Goal: Task Accomplishment & Management: Use online tool/utility

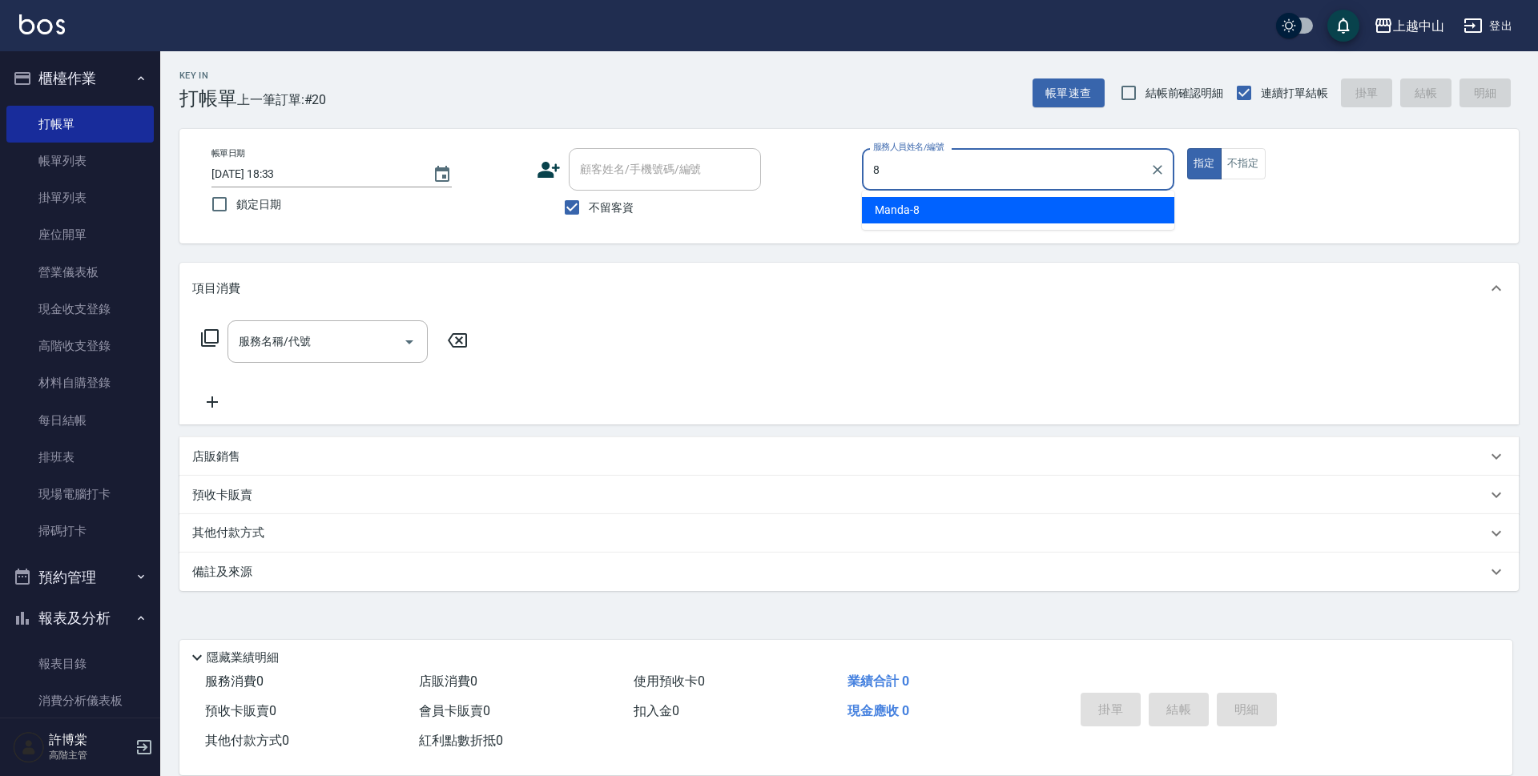
type input "Manda-8"
type button "true"
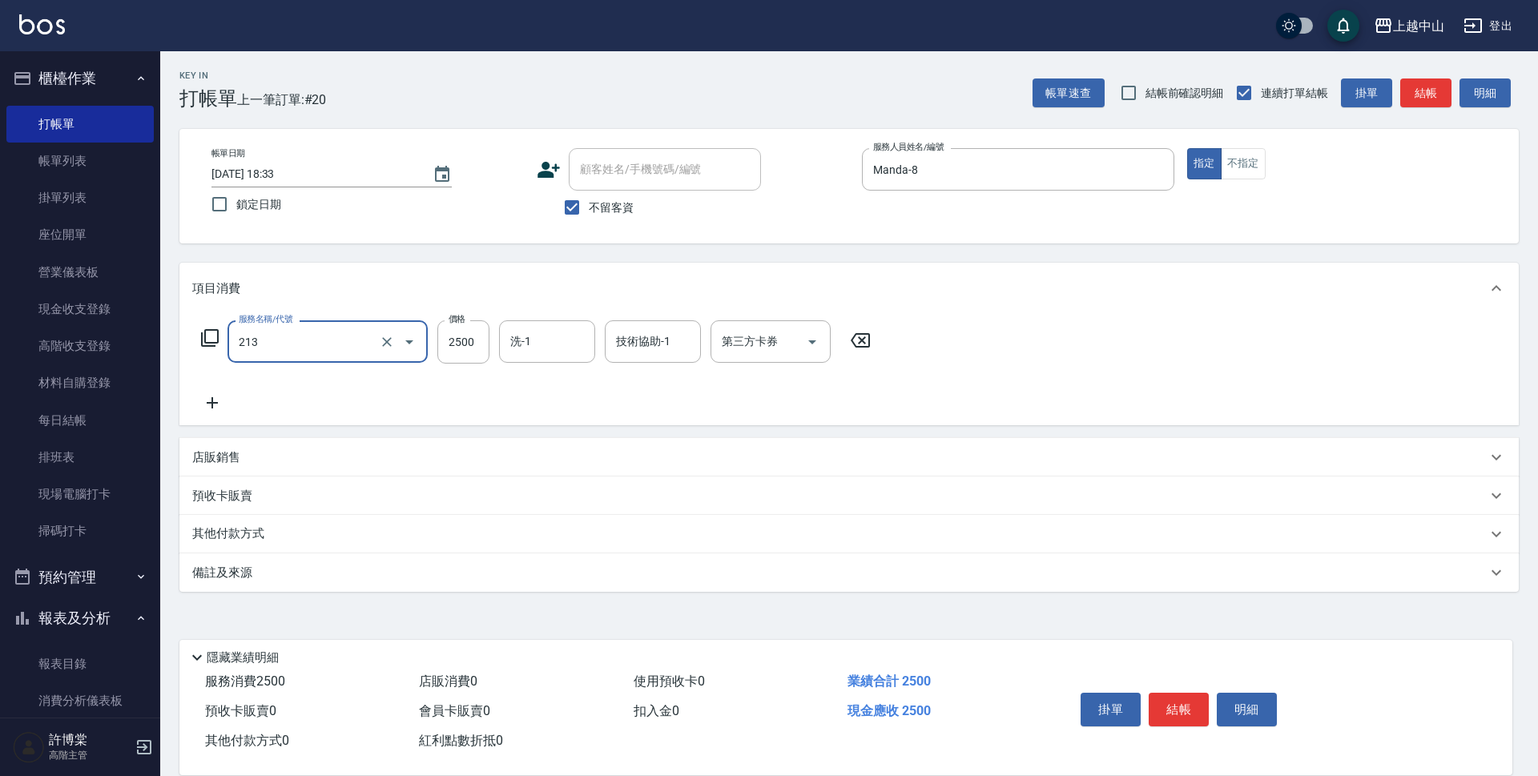
type input "溫朔燙髮2500(213)"
type input "2999"
type input "鴨鴨-30"
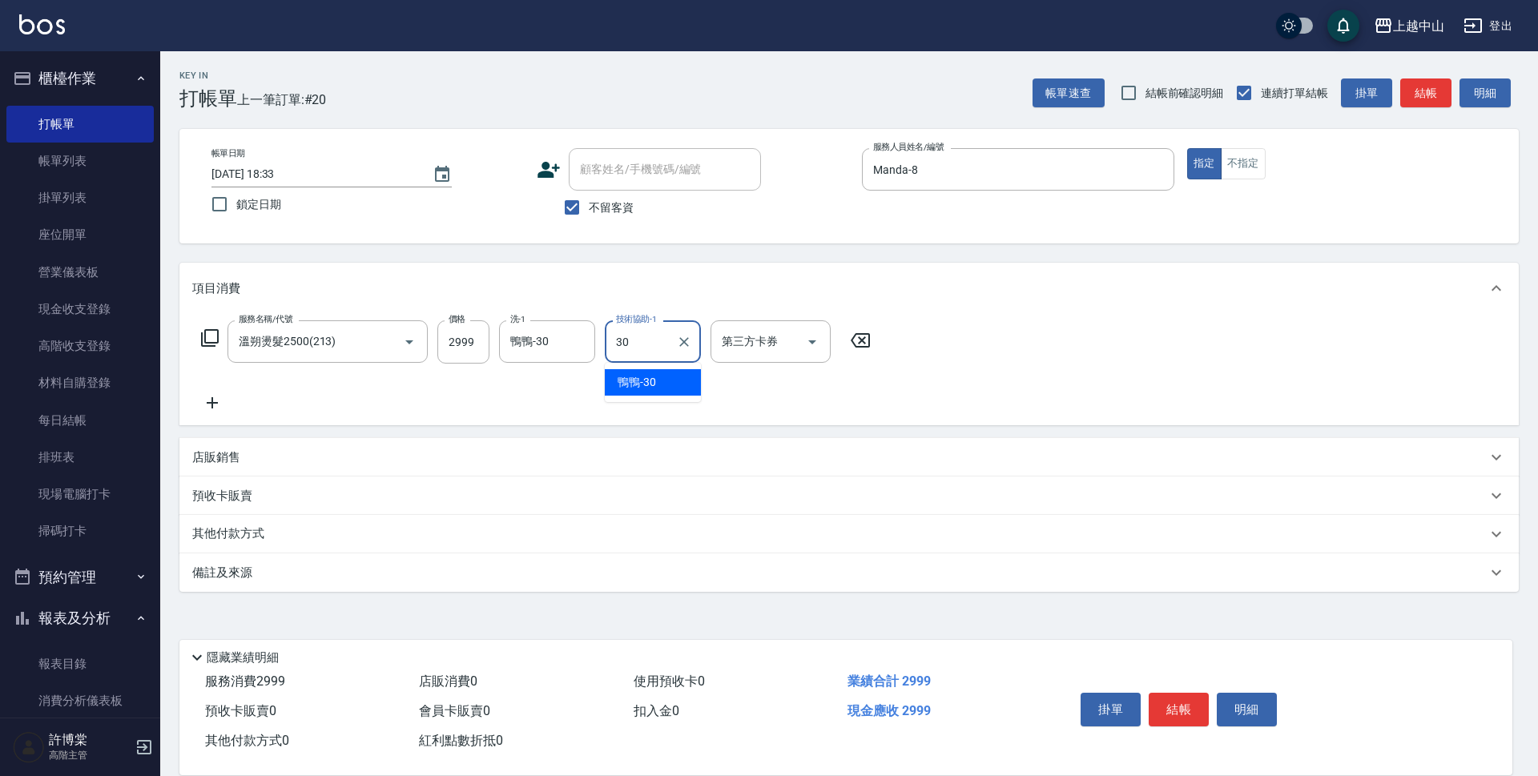
type input "鴨鴨-30"
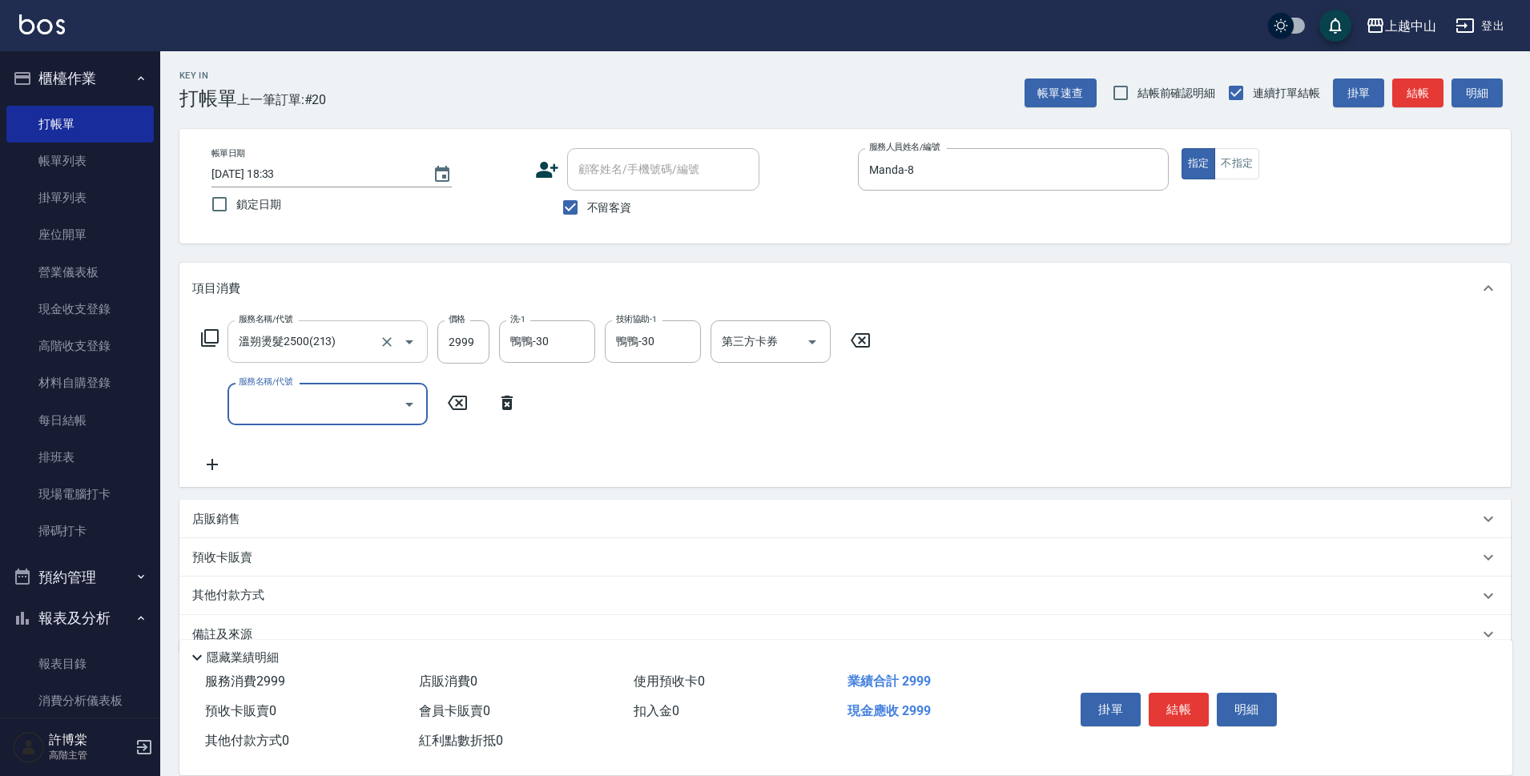
click at [394, 329] on div at bounding box center [398, 342] width 45 height 42
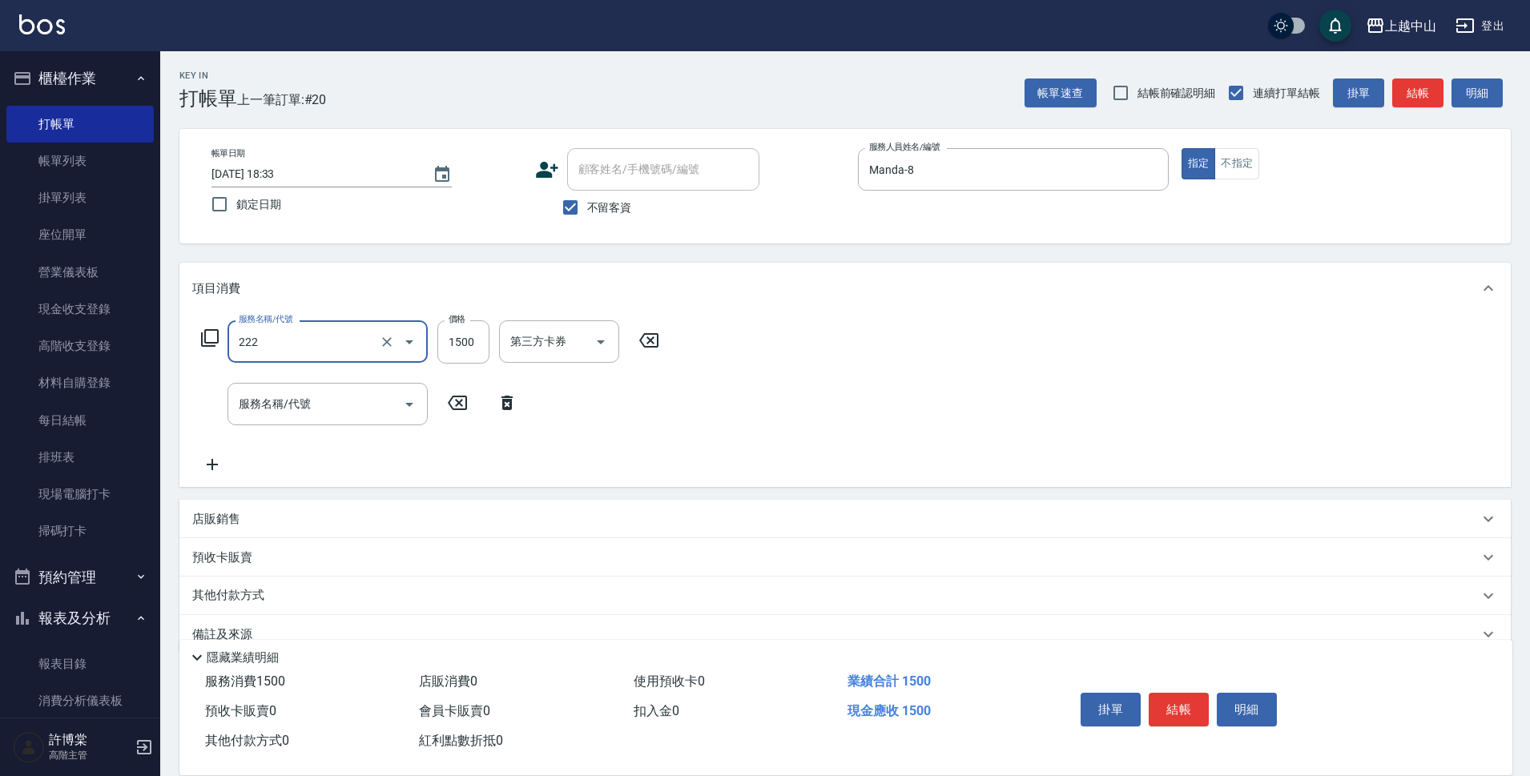
type input "燙髮自備1500以上(222)"
type input "2999"
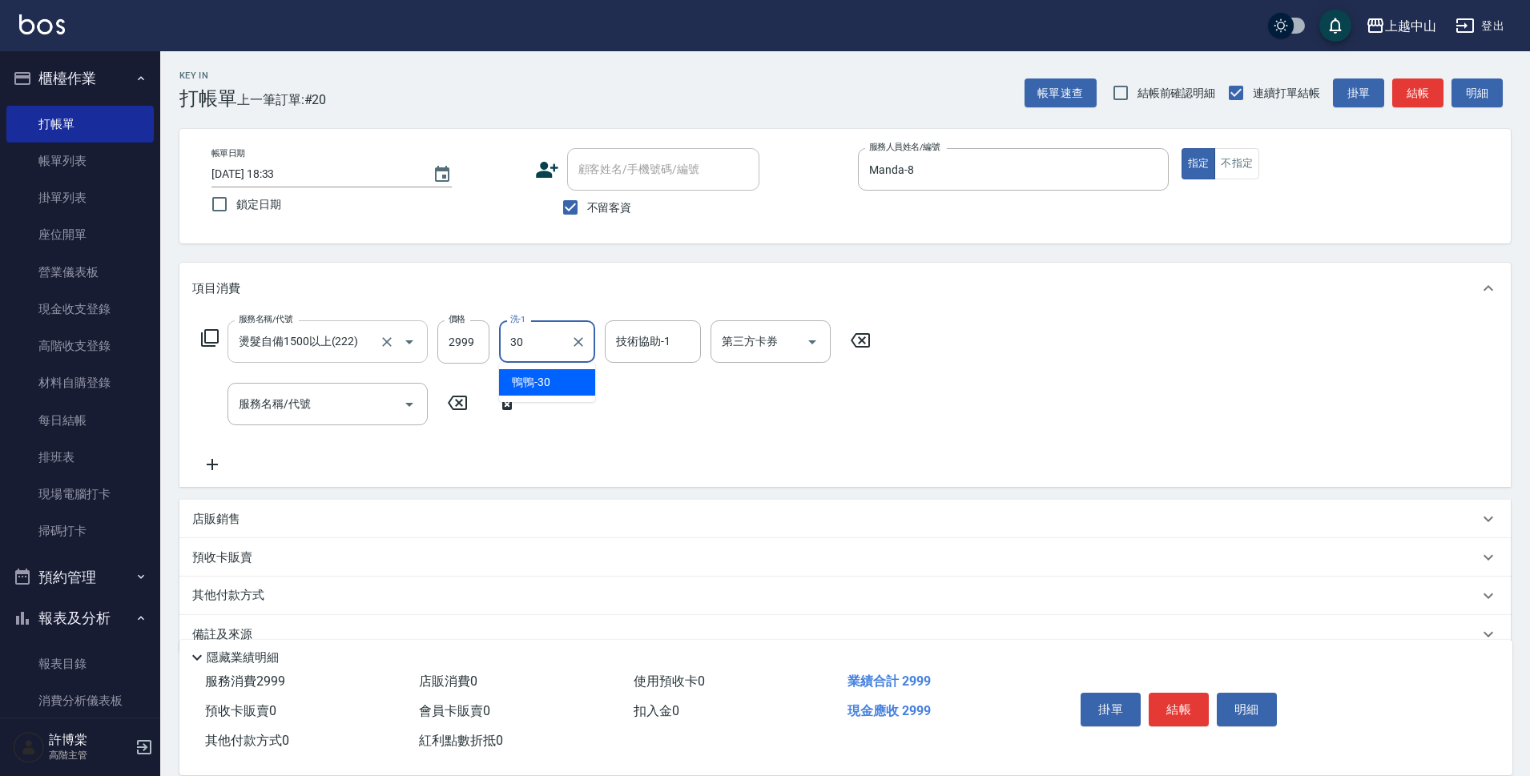
type input "鴨鴨-30"
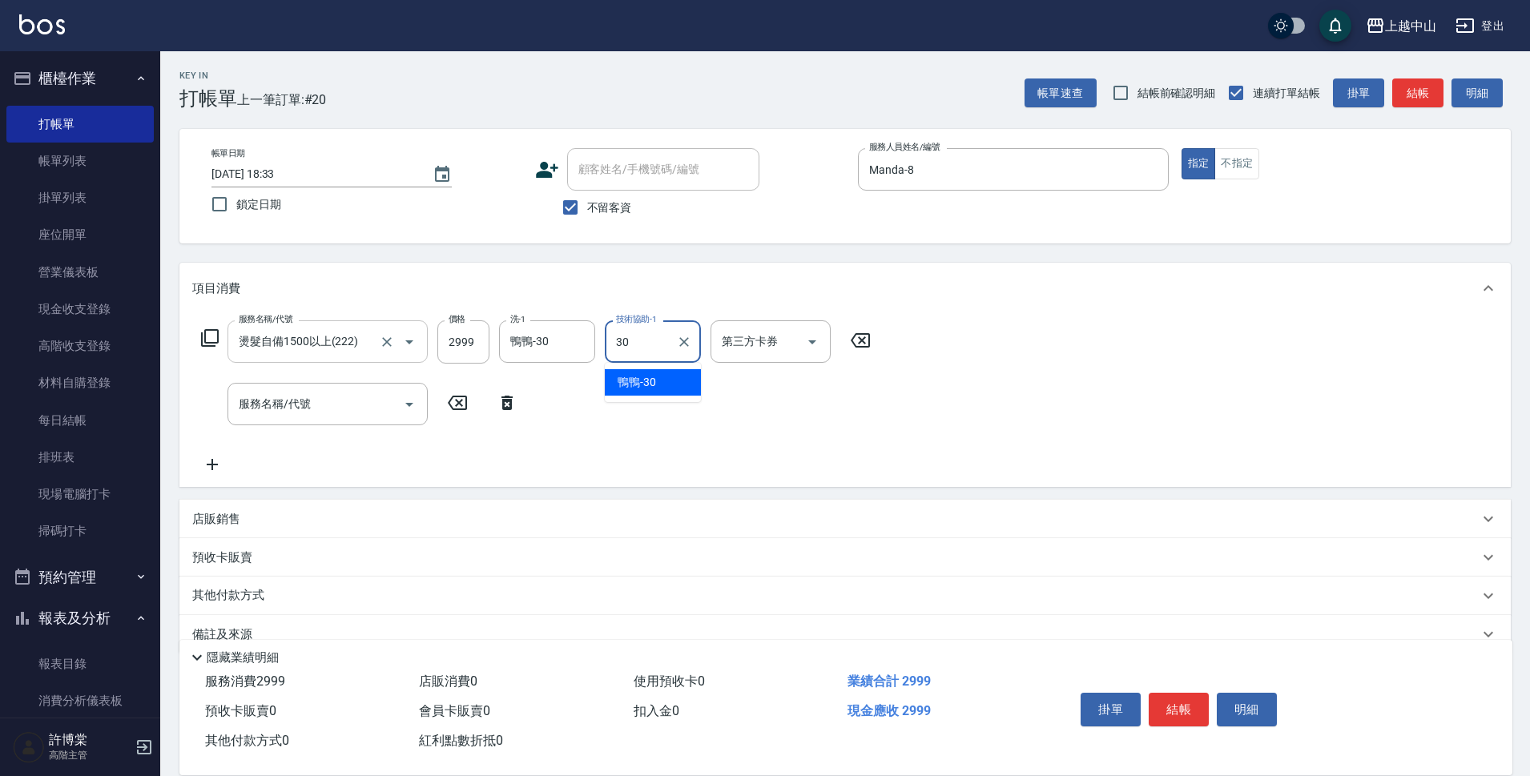
type input "鴨鴨-30"
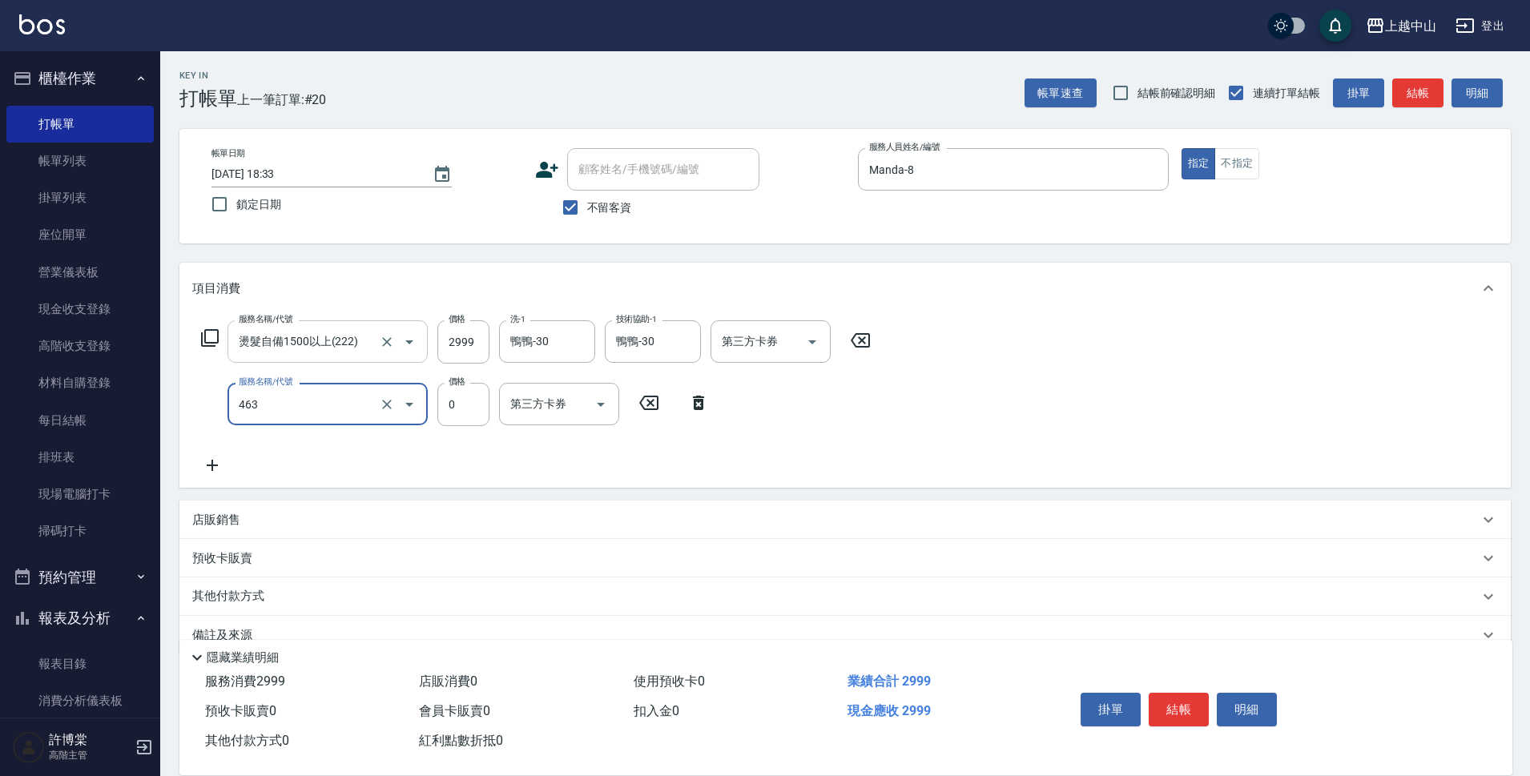
type input "護髮卡使用(463)"
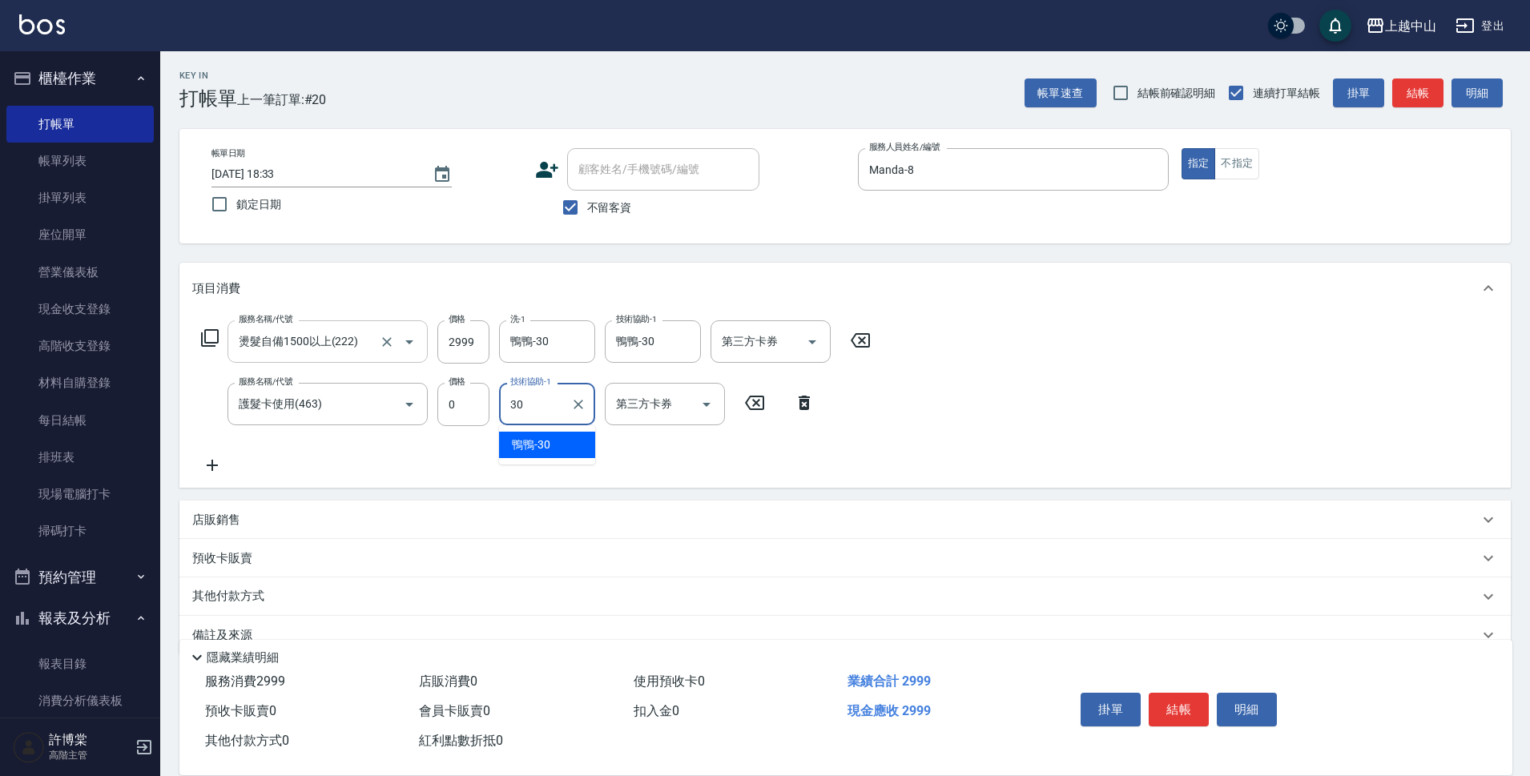
type input "鴨鴨-30"
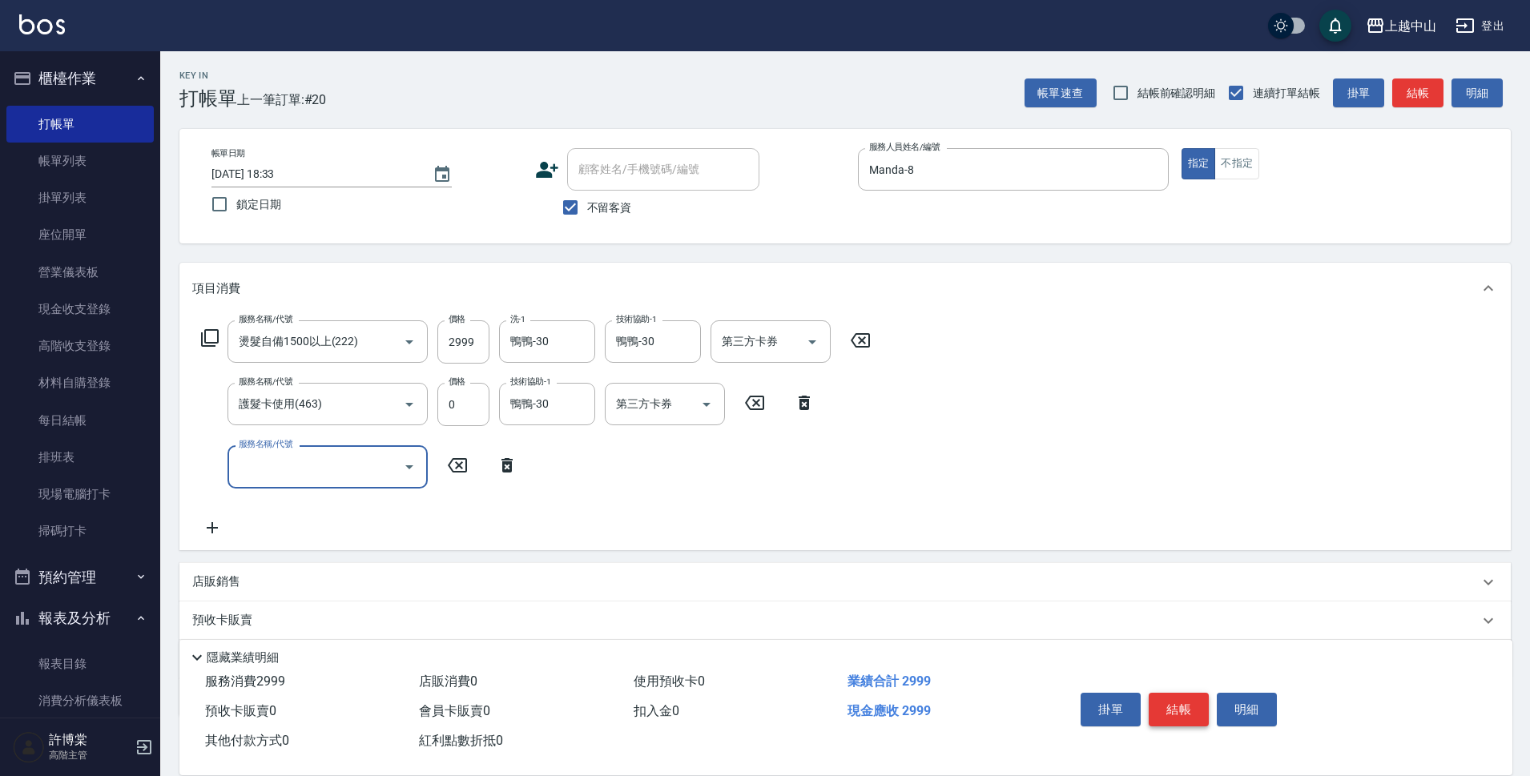
click at [1186, 700] on button "結帳" at bounding box center [1179, 710] width 60 height 34
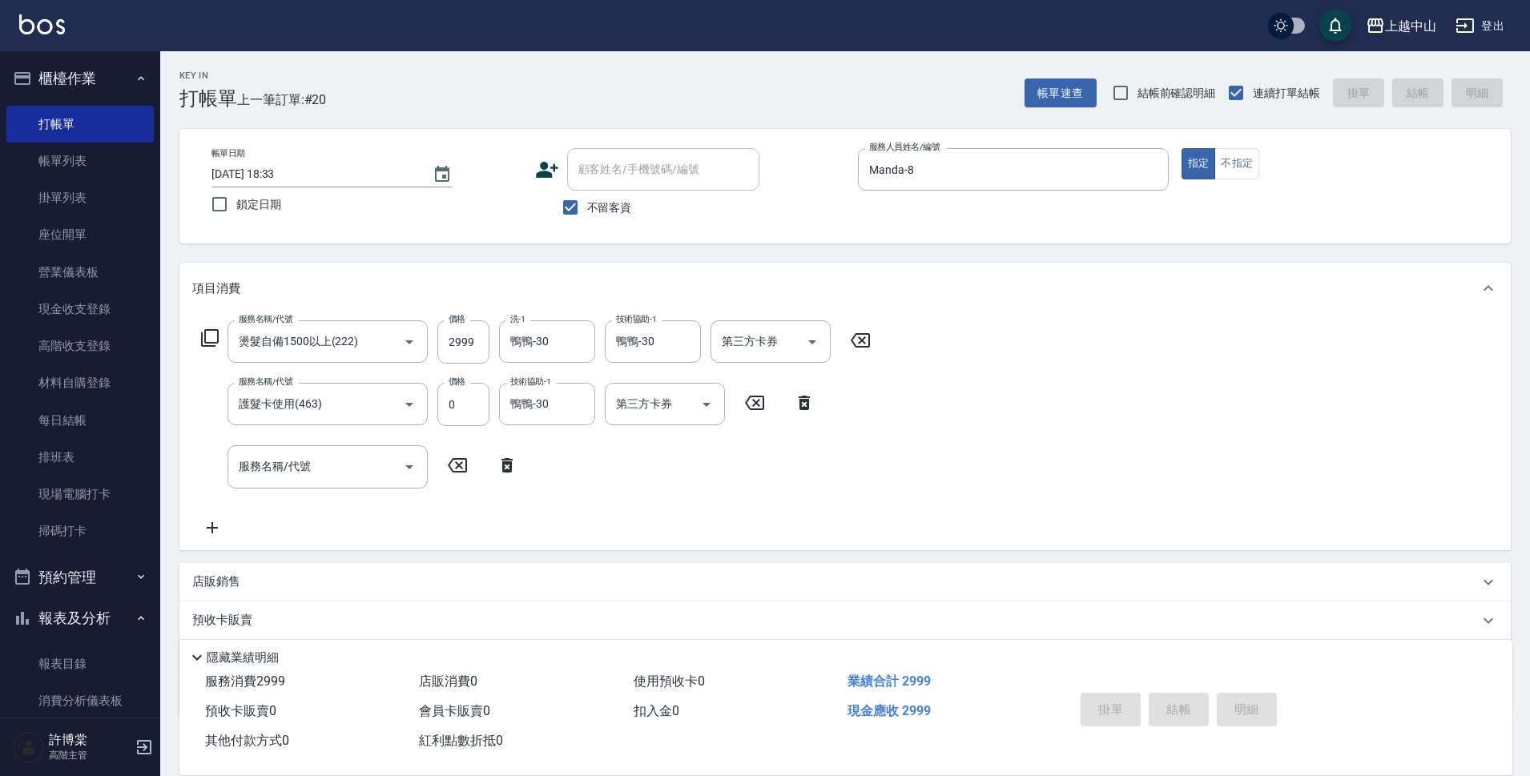
type input "[DATE] 20:44"
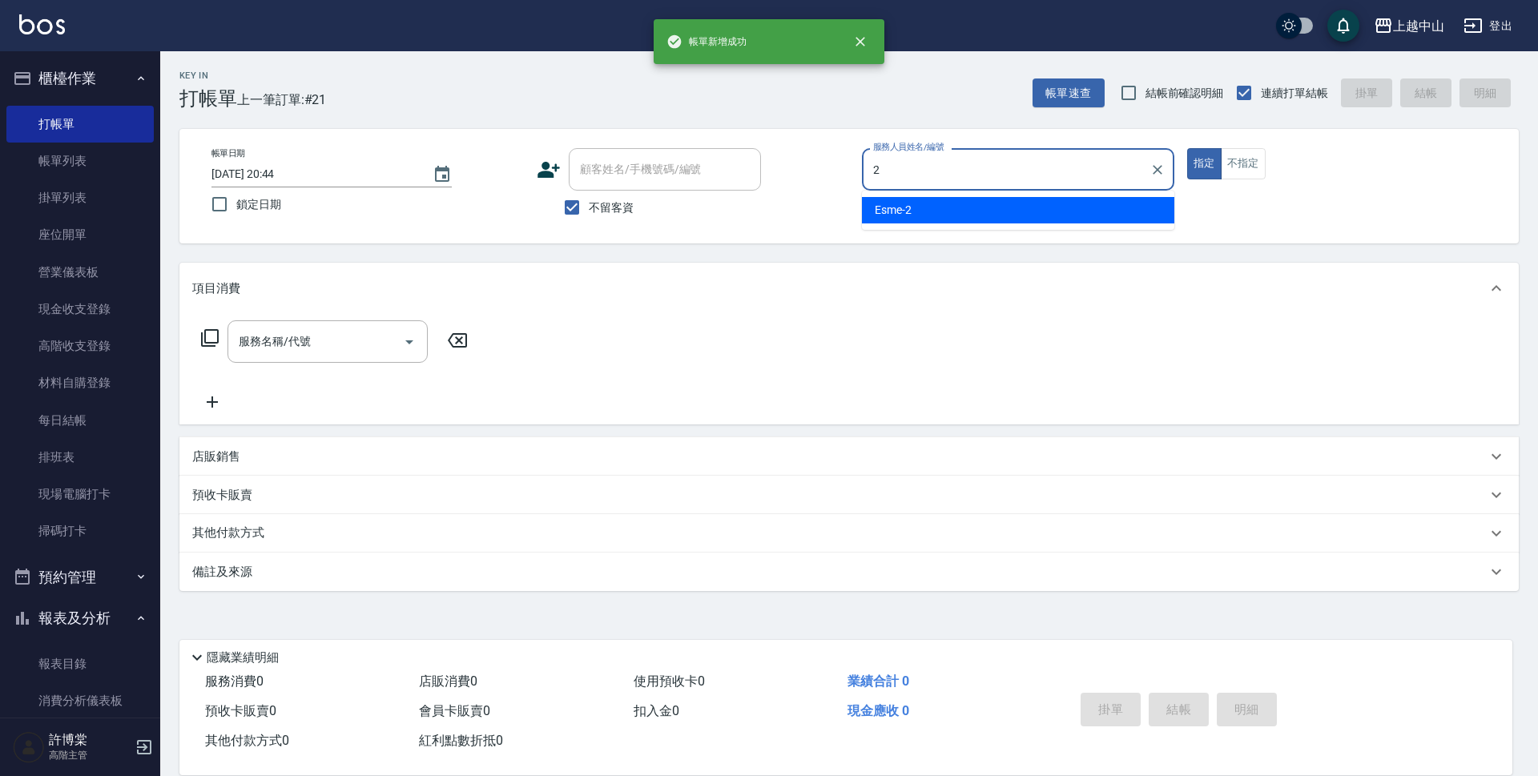
type input "Esme-2"
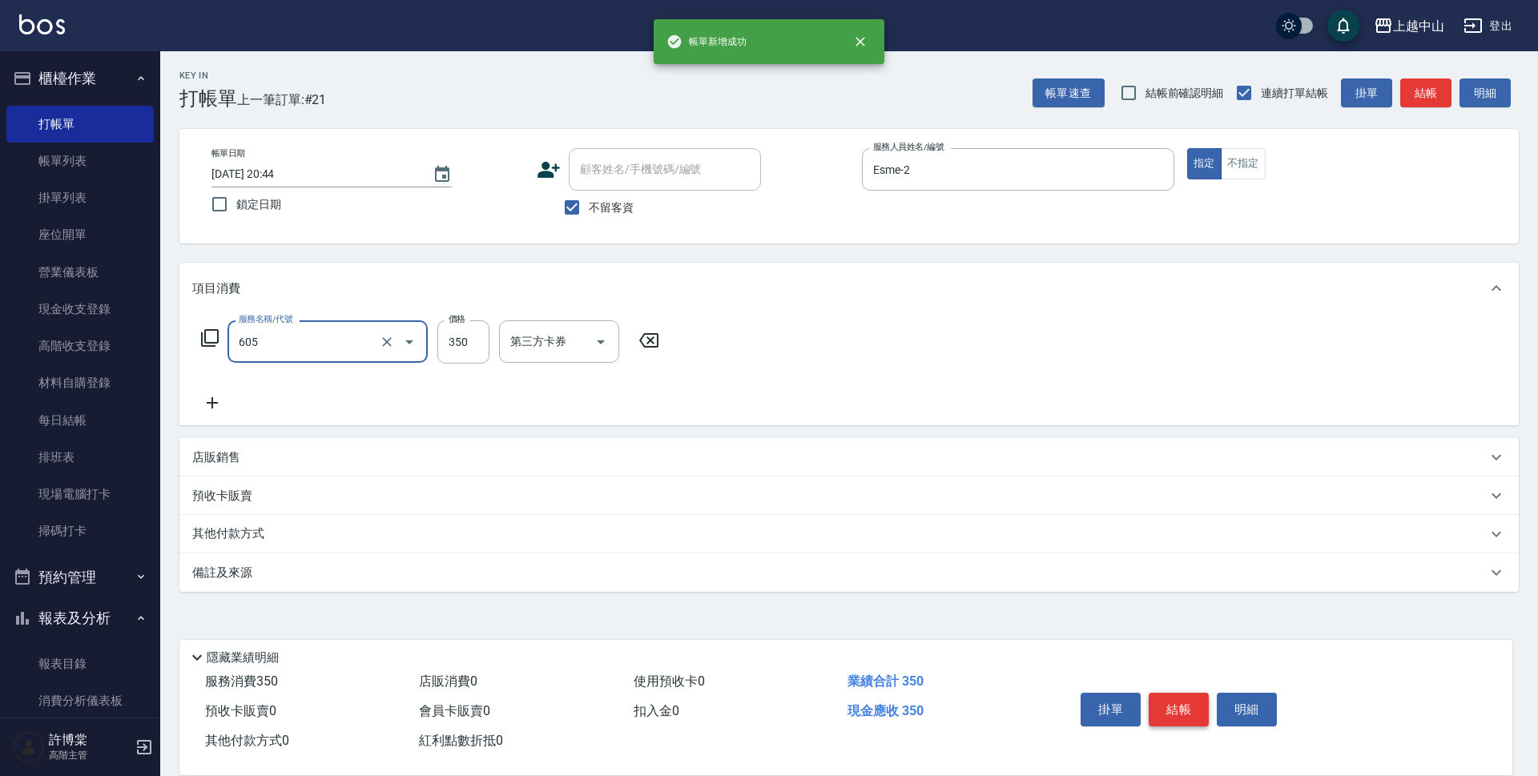
type input "洗髮 (女)(605)"
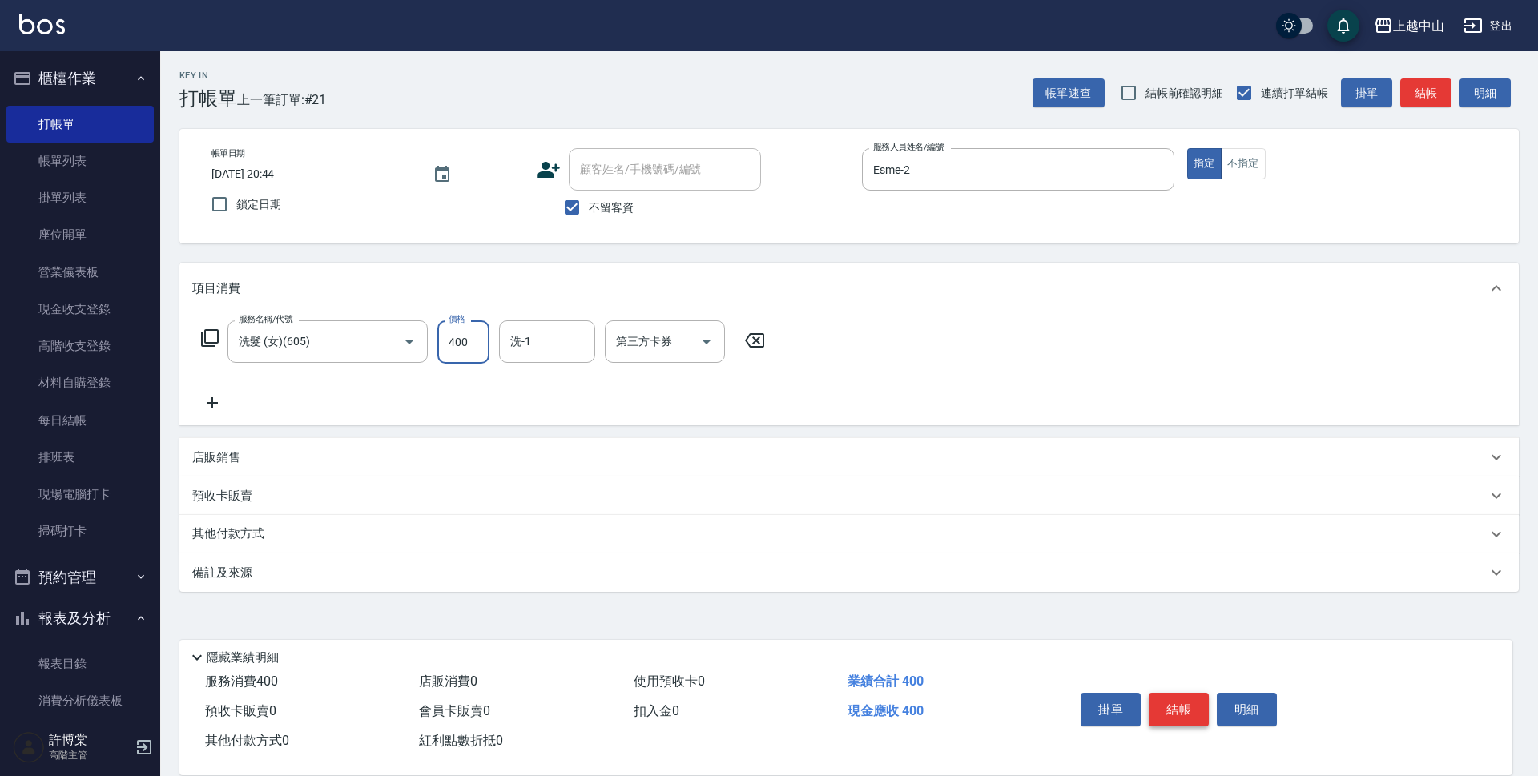
type input "400"
click at [590, 208] on span "不留客資" at bounding box center [611, 208] width 45 height 17
click at [589, 208] on input "不留客資" at bounding box center [572, 208] width 34 height 34
checkbox input "false"
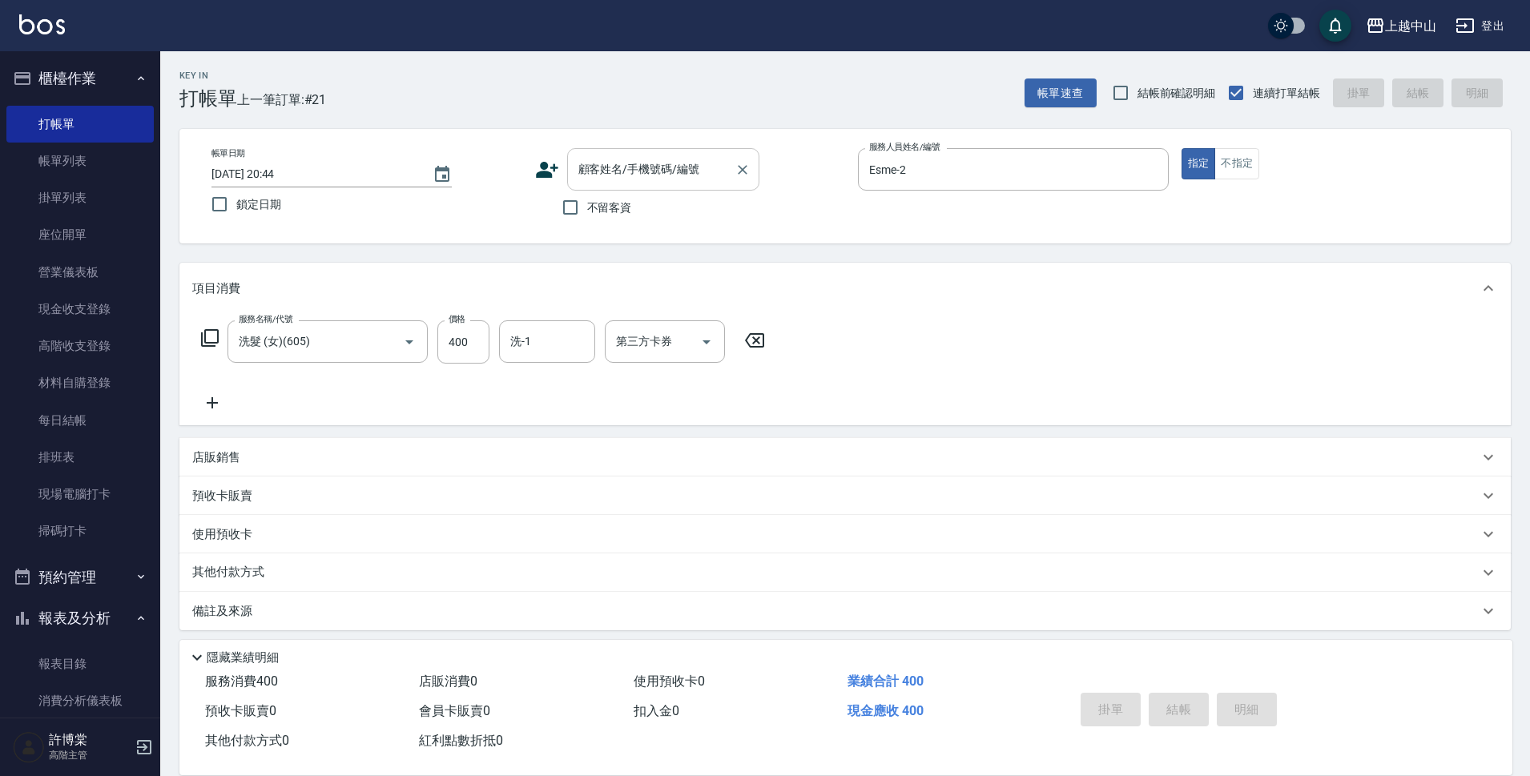
click at [586, 179] on input "顧客姓名/手機號碼/編號" at bounding box center [652, 169] width 154 height 28
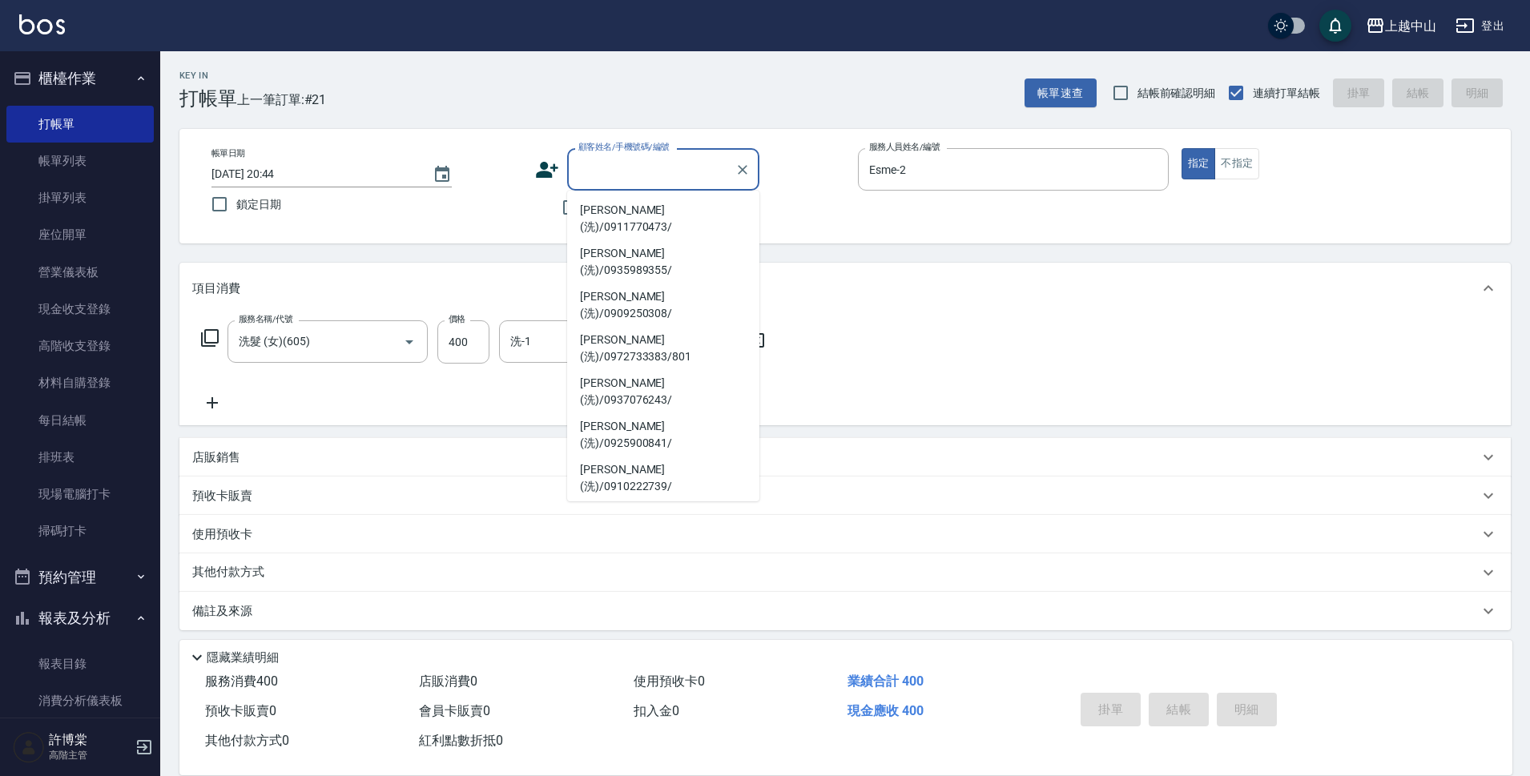
click at [709, 543] on li "[PERSON_NAME](洗)/0986762360/" at bounding box center [663, 564] width 192 height 43
type input "[PERSON_NAME](洗)/0986762360/"
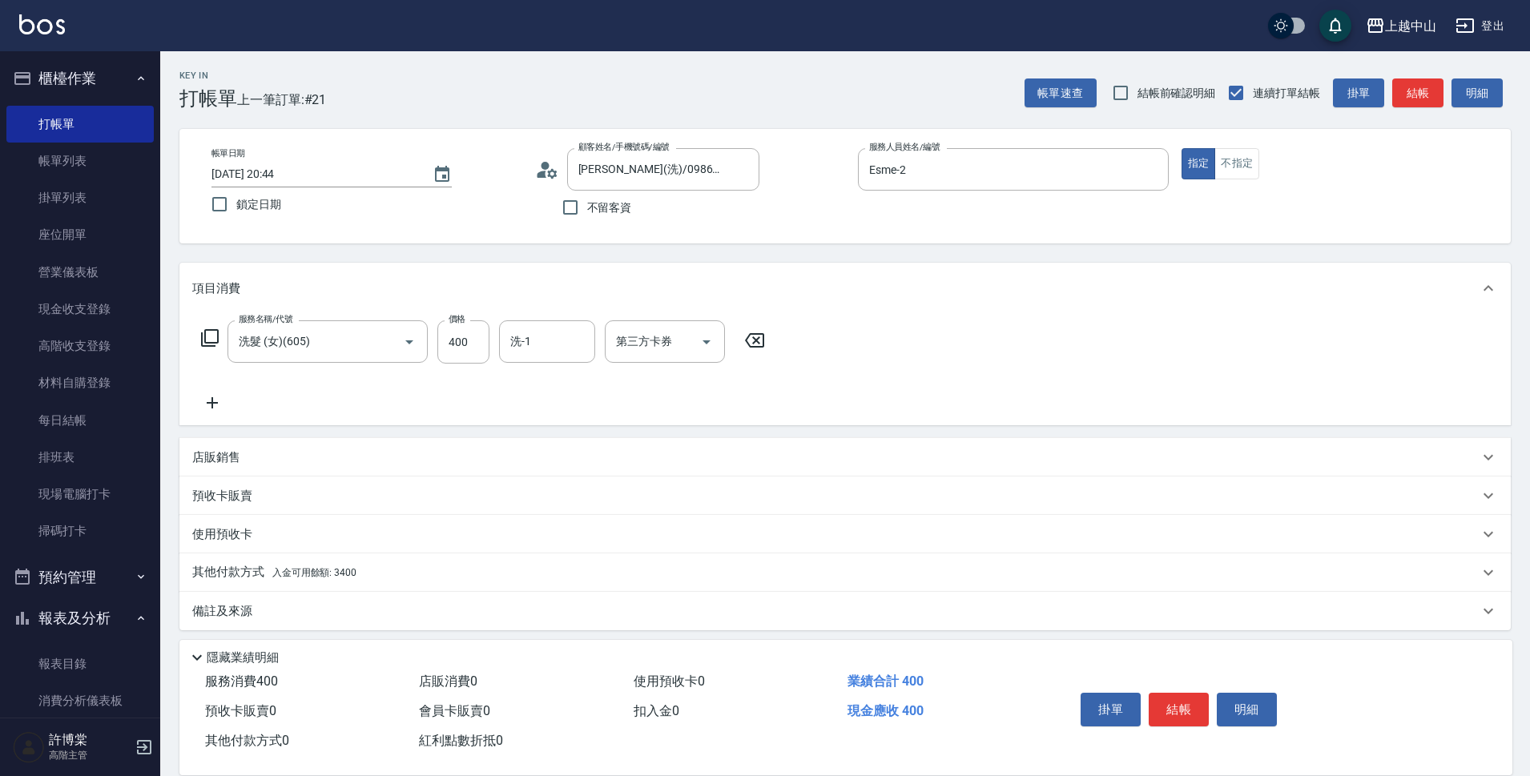
click at [302, 567] on p "其他付款方式 入金可用餘額: 3400" at bounding box center [274, 573] width 164 height 18
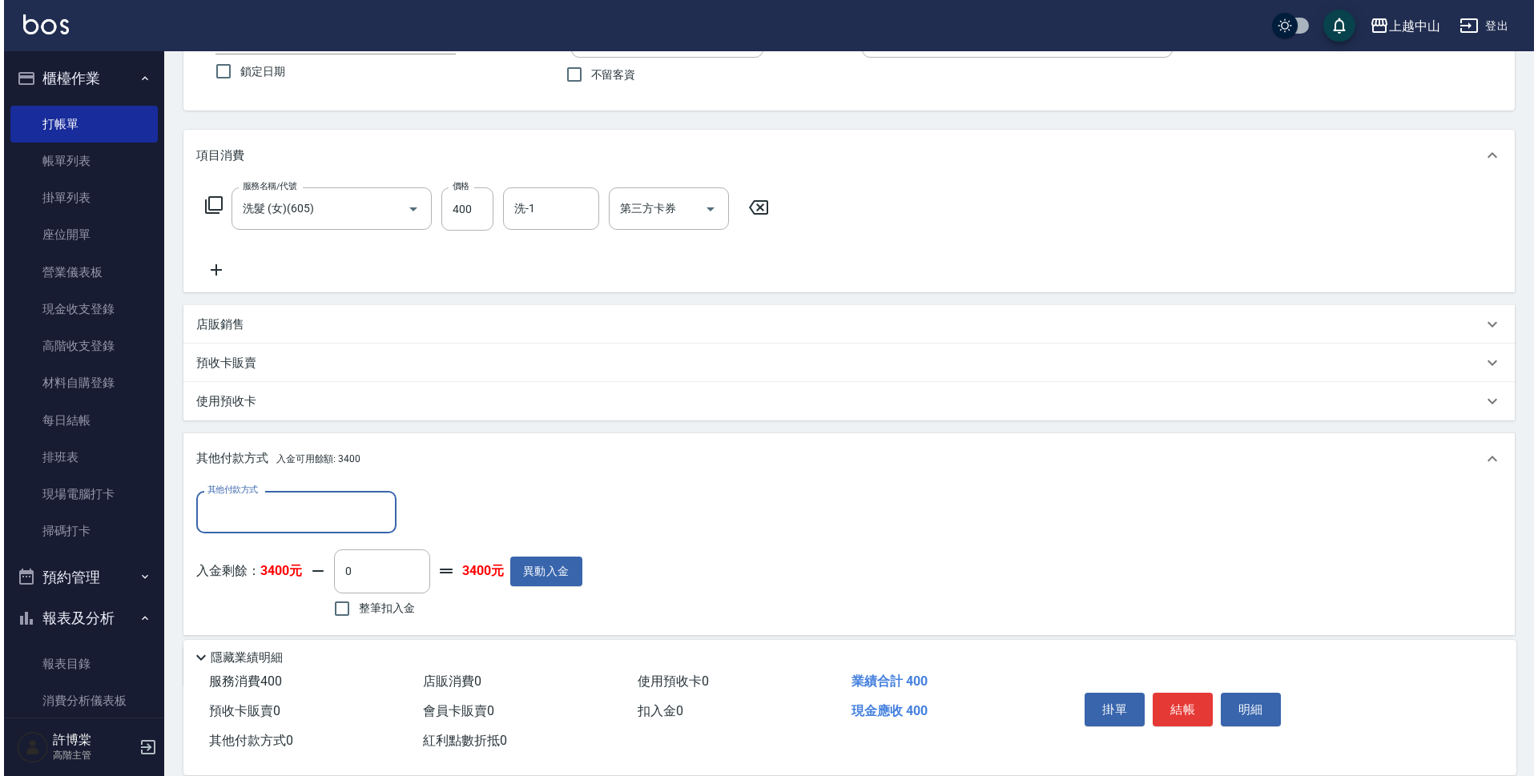
scroll to position [197, 0]
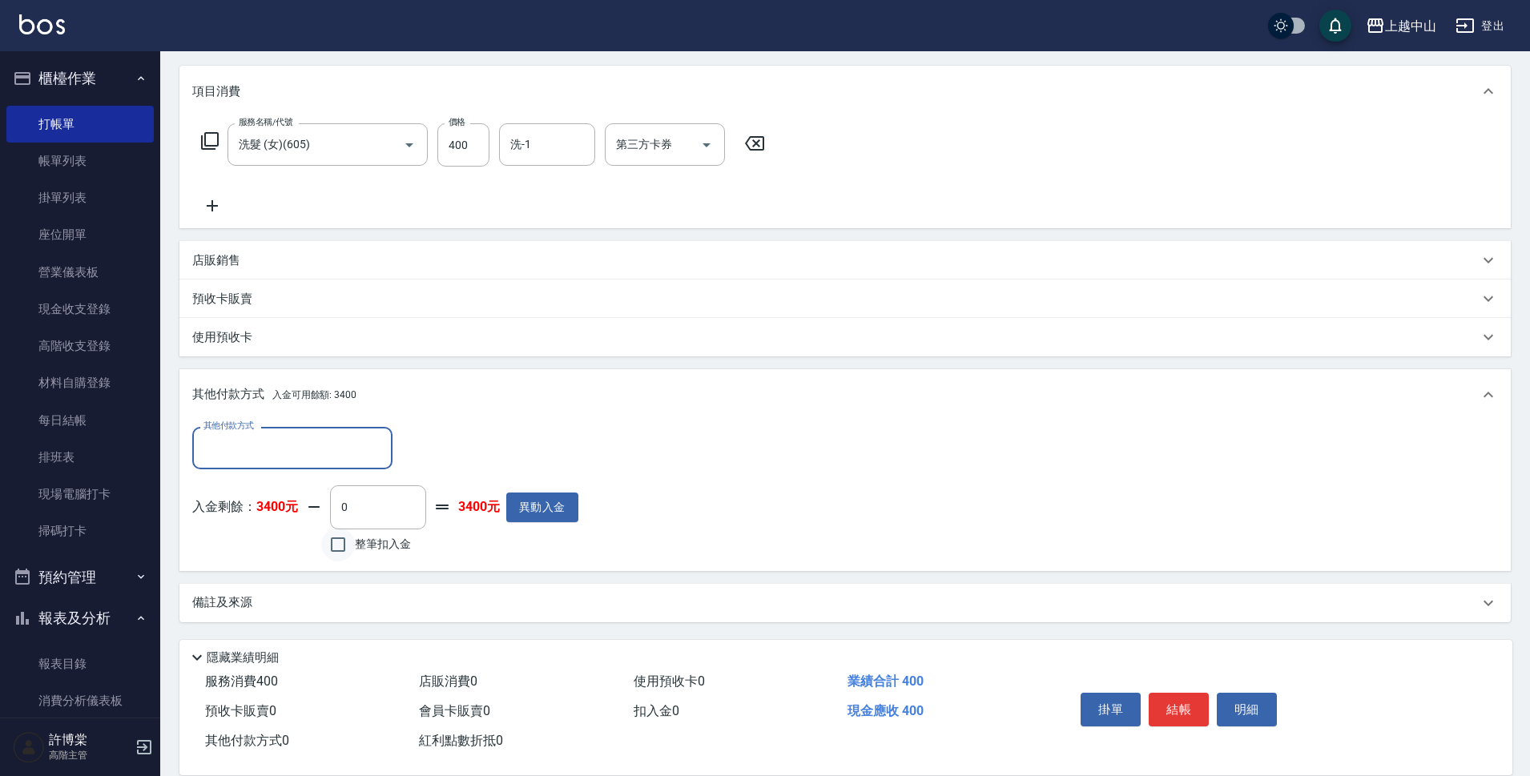
click at [347, 549] on input "整筆扣入金" at bounding box center [338, 545] width 34 height 34
checkbox input "true"
type input "400"
click at [1249, 709] on button "明細" at bounding box center [1247, 710] width 60 height 34
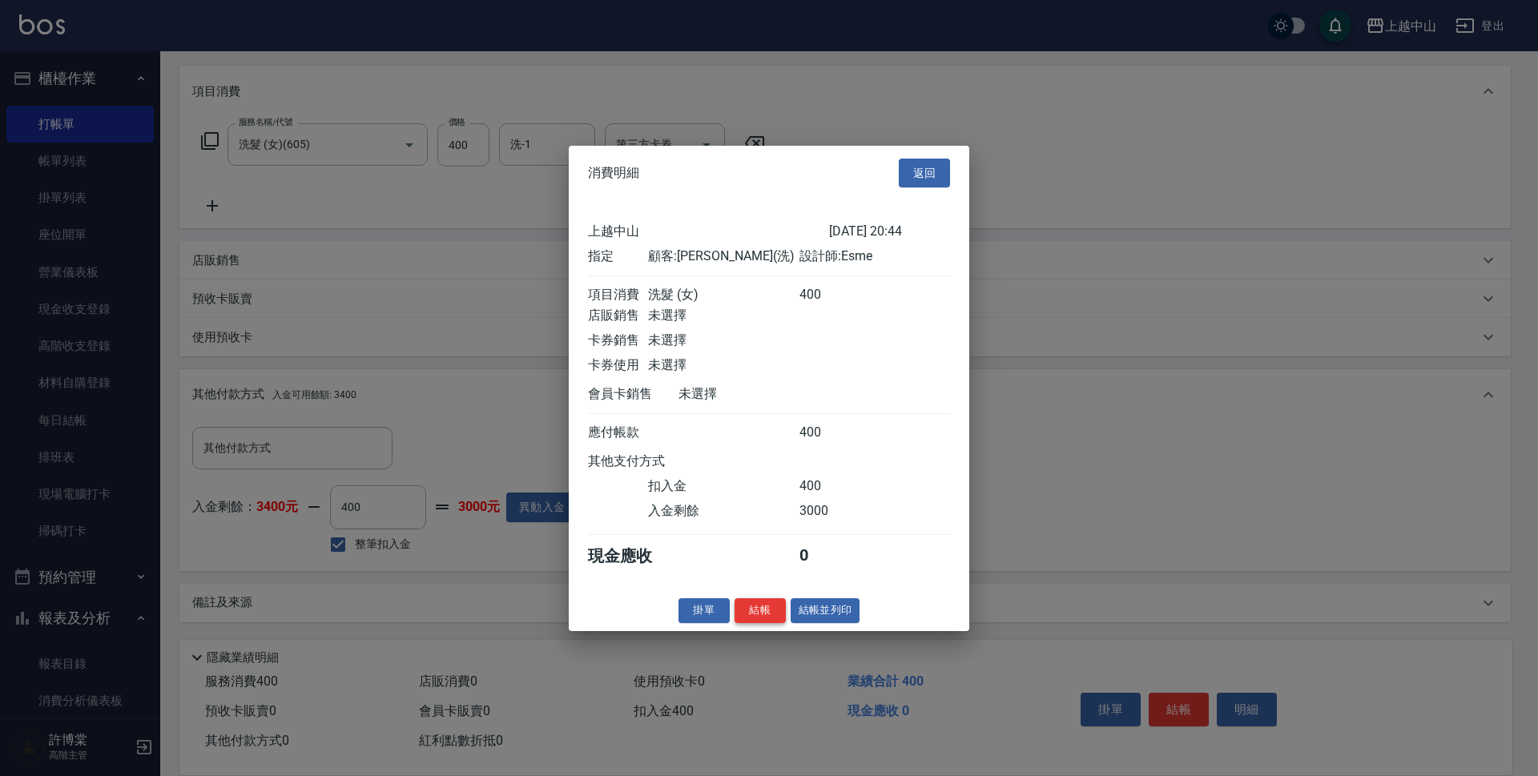
click at [749, 623] on button "結帳" at bounding box center [760, 611] width 51 height 25
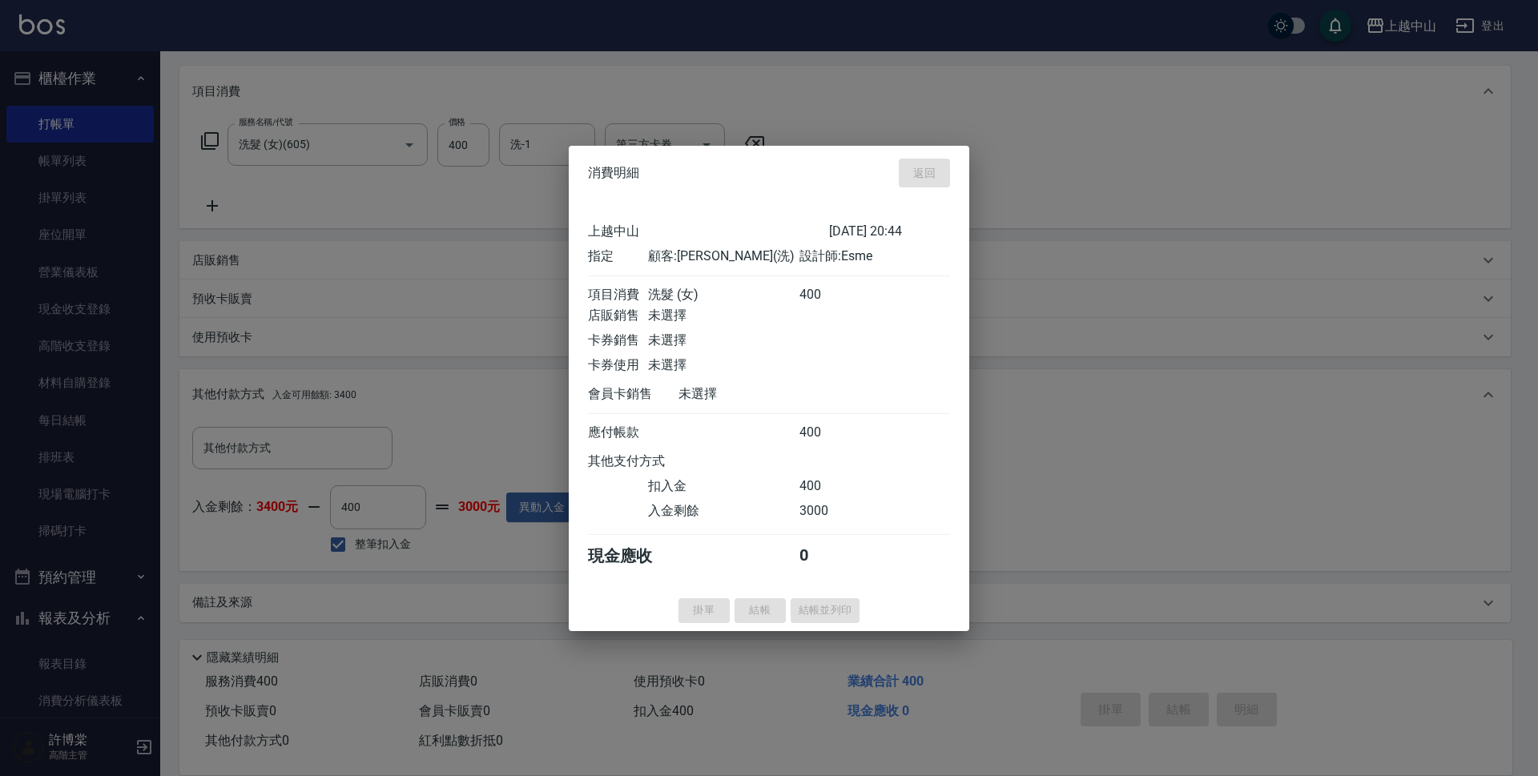
type input "[DATE] 20:45"
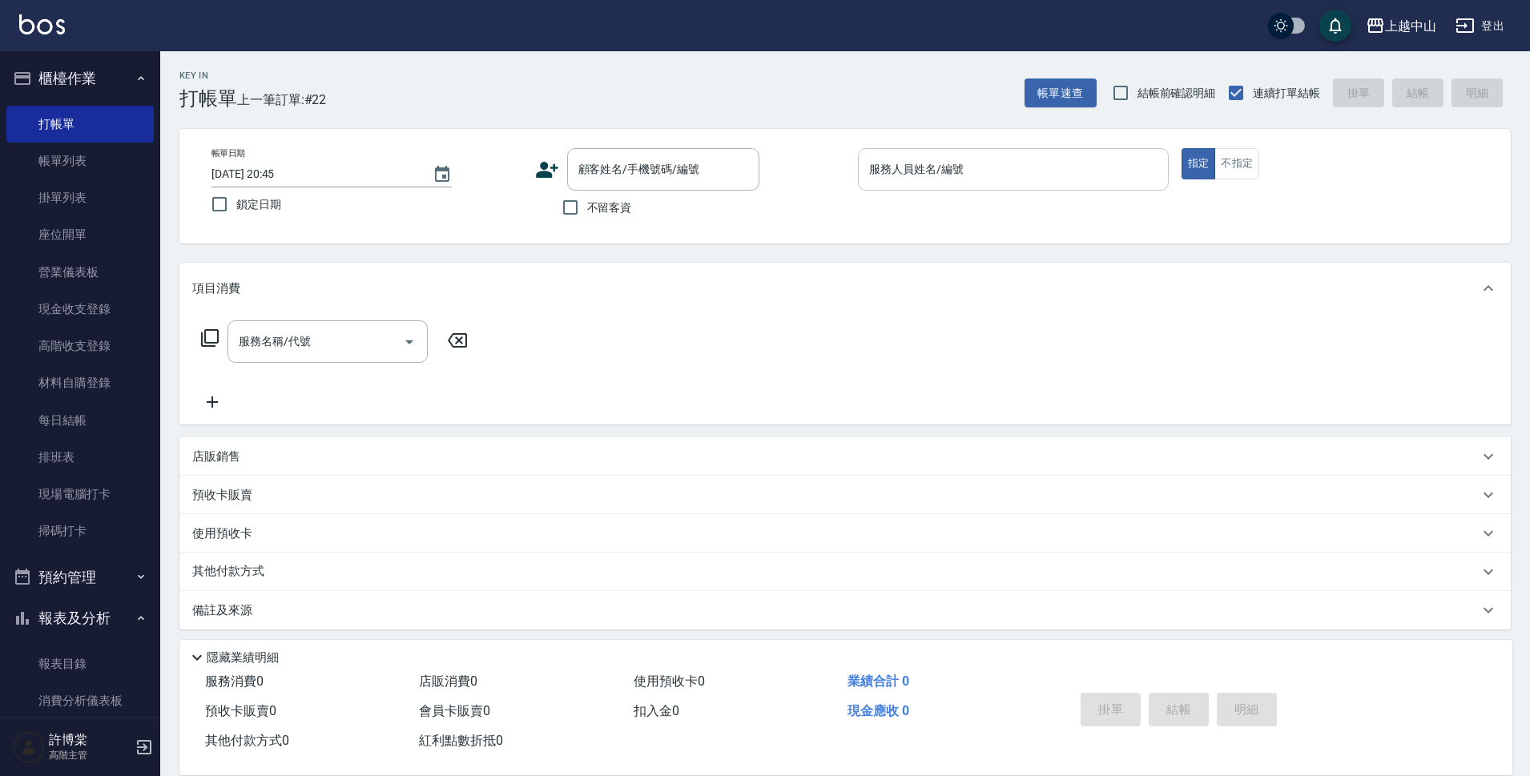
click at [1046, 181] on input "服務人員姓名/編號" at bounding box center [1013, 169] width 296 height 28
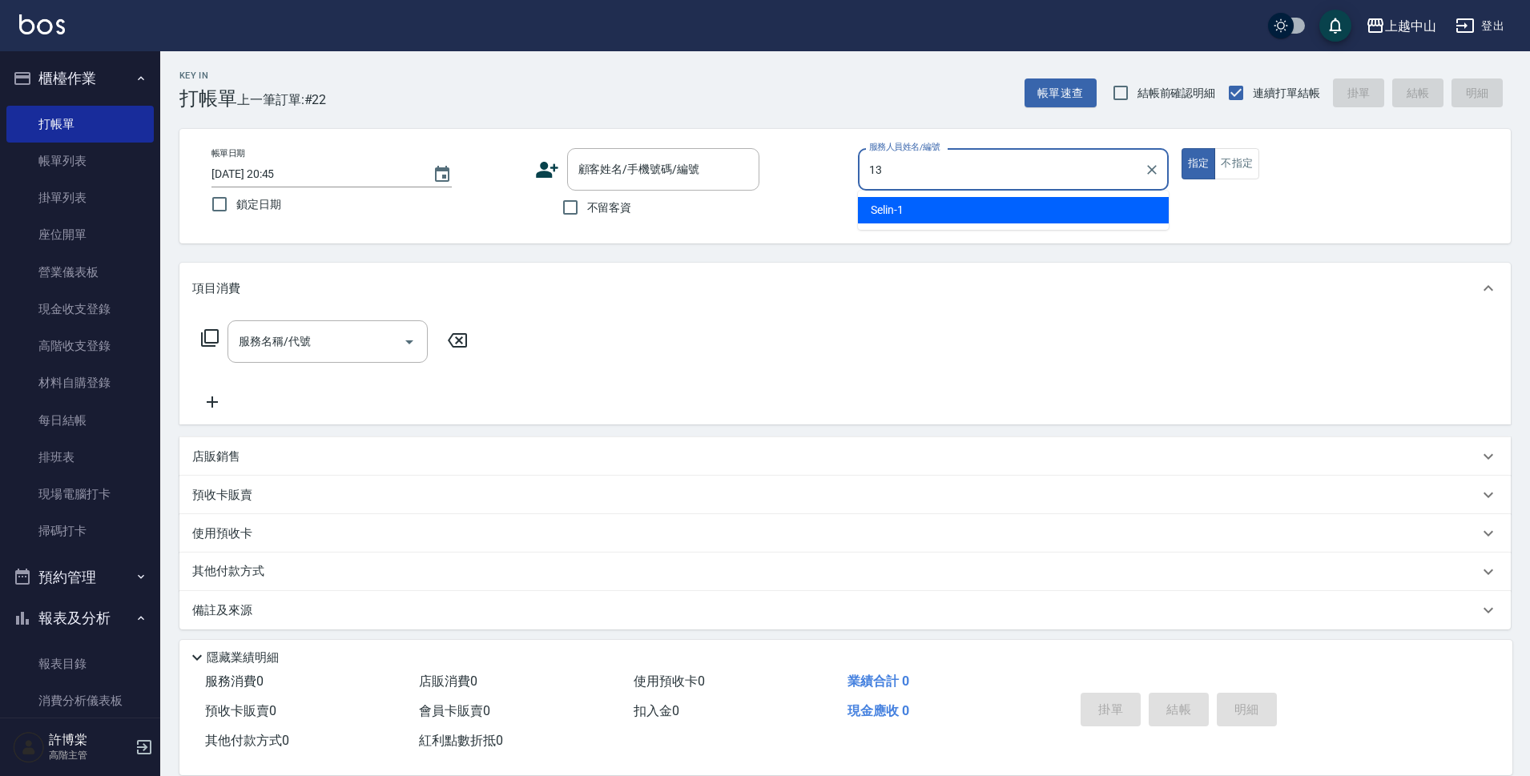
type input "KIKI-13"
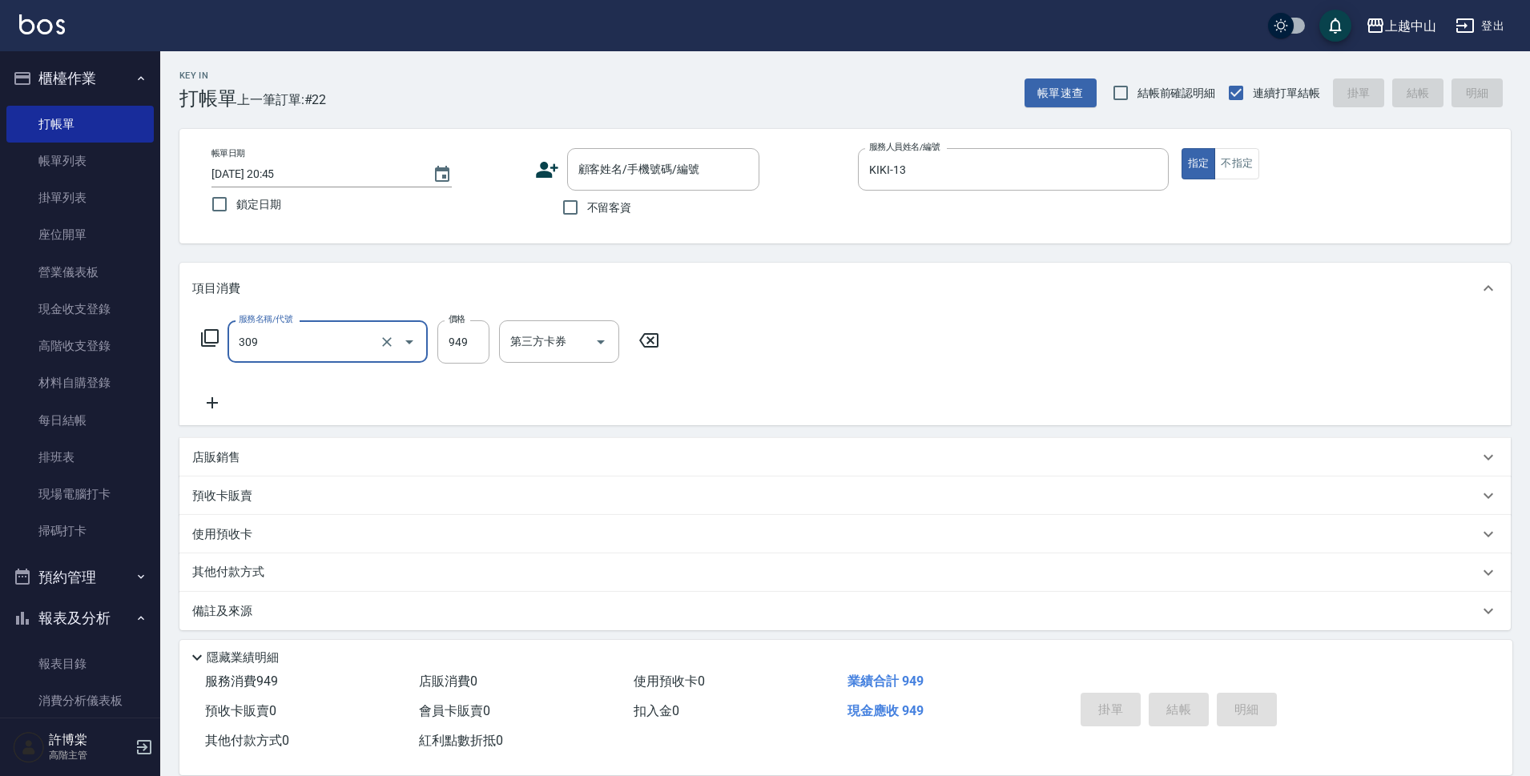
type input "森精萃舒壓調理髮浴(309)"
type input "1100"
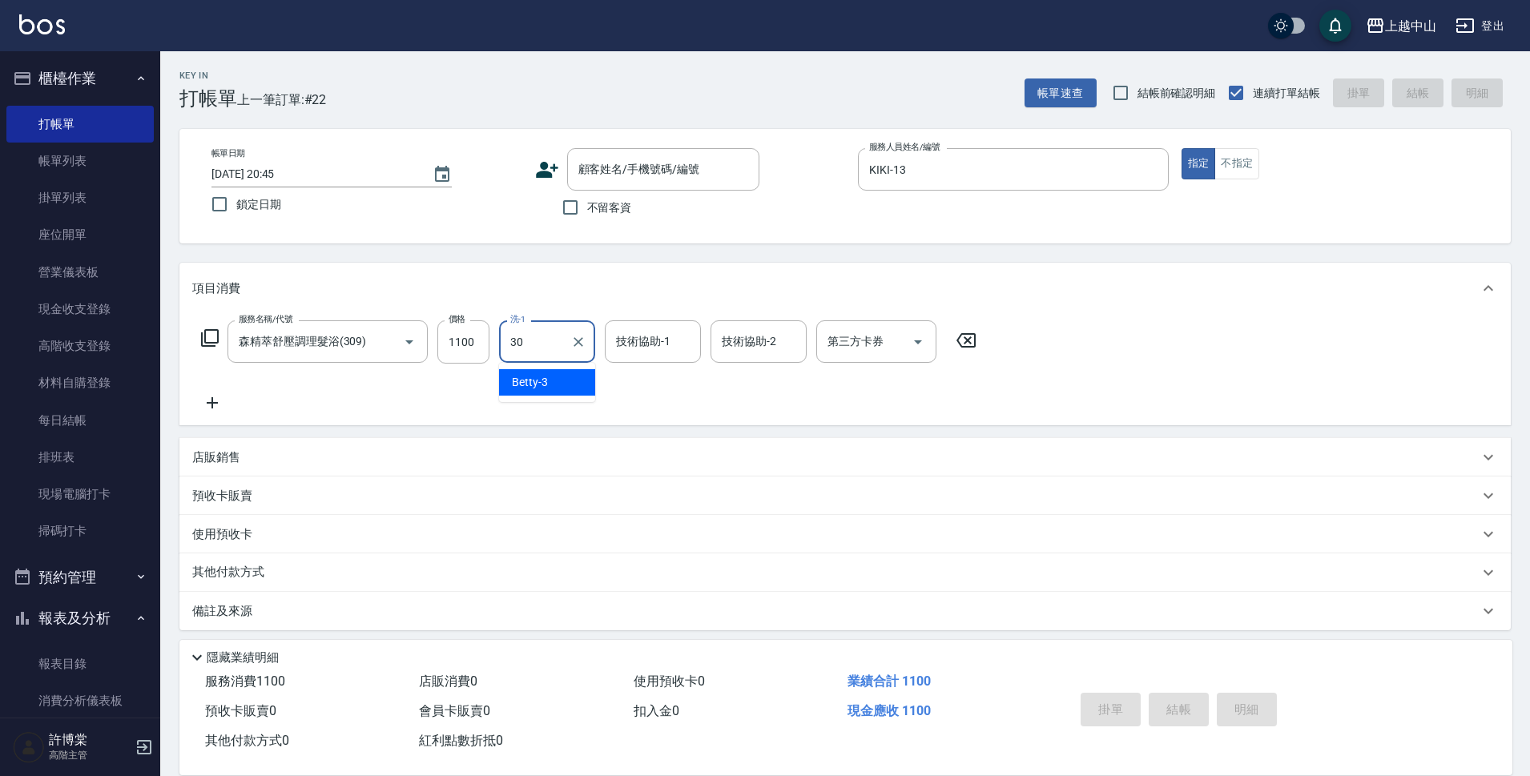
type input "鴨鴨-30"
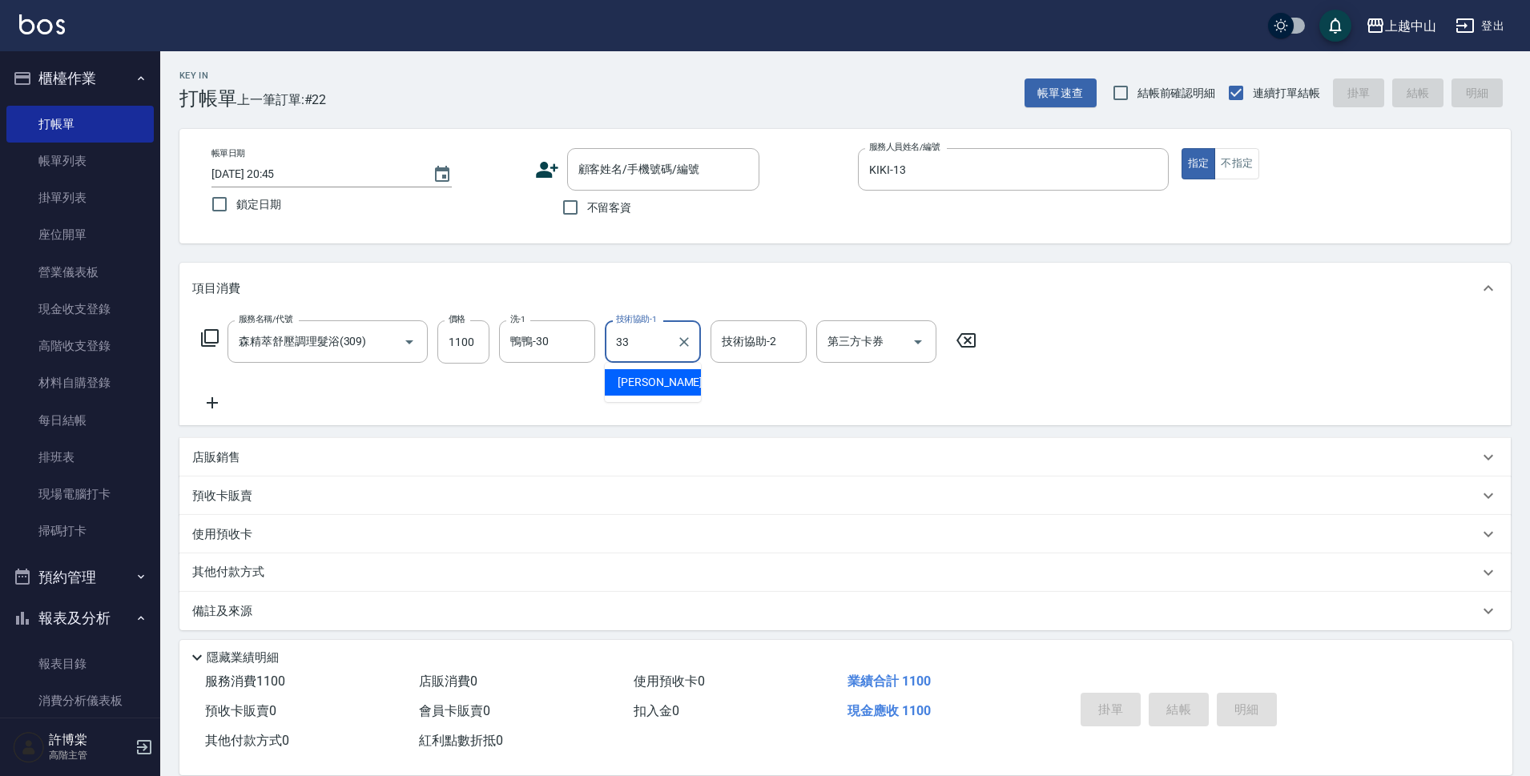
type input "[PERSON_NAME]-33"
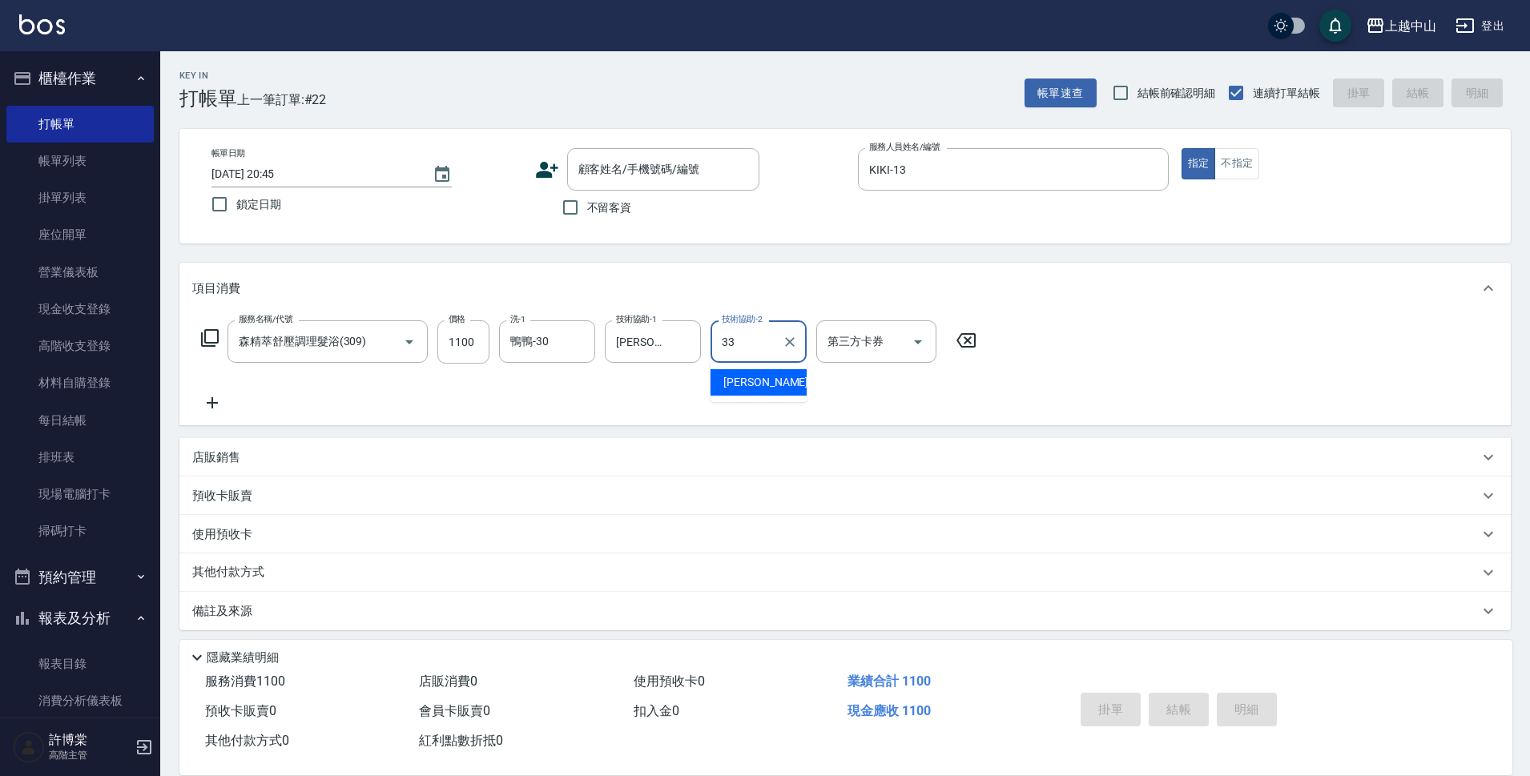
type input "[PERSON_NAME]-33"
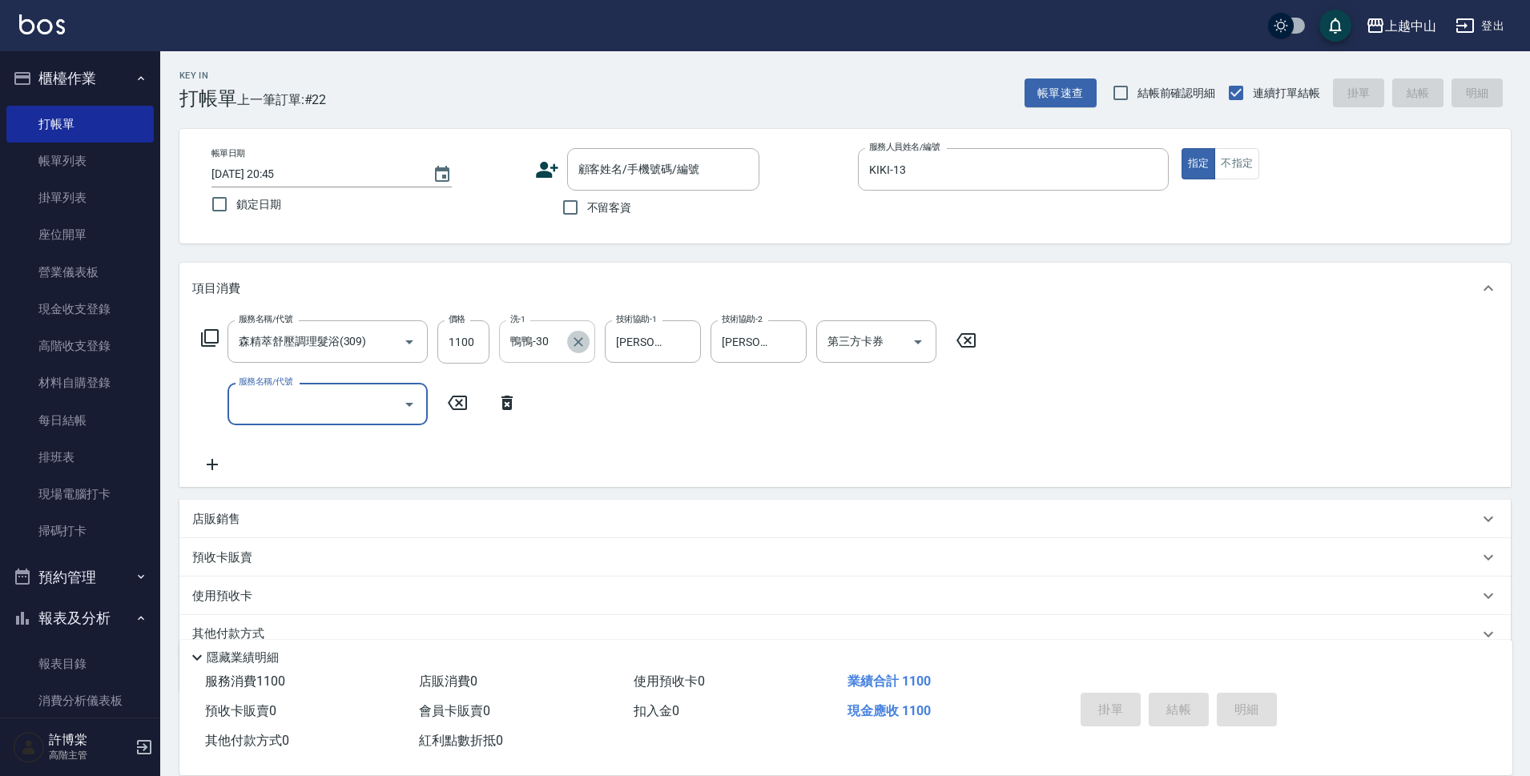
click at [577, 342] on icon "Clear" at bounding box center [579, 342] width 16 height 16
type input "[PERSON_NAME]-33"
click at [579, 211] on input "不留客資" at bounding box center [571, 208] width 34 height 34
checkbox input "true"
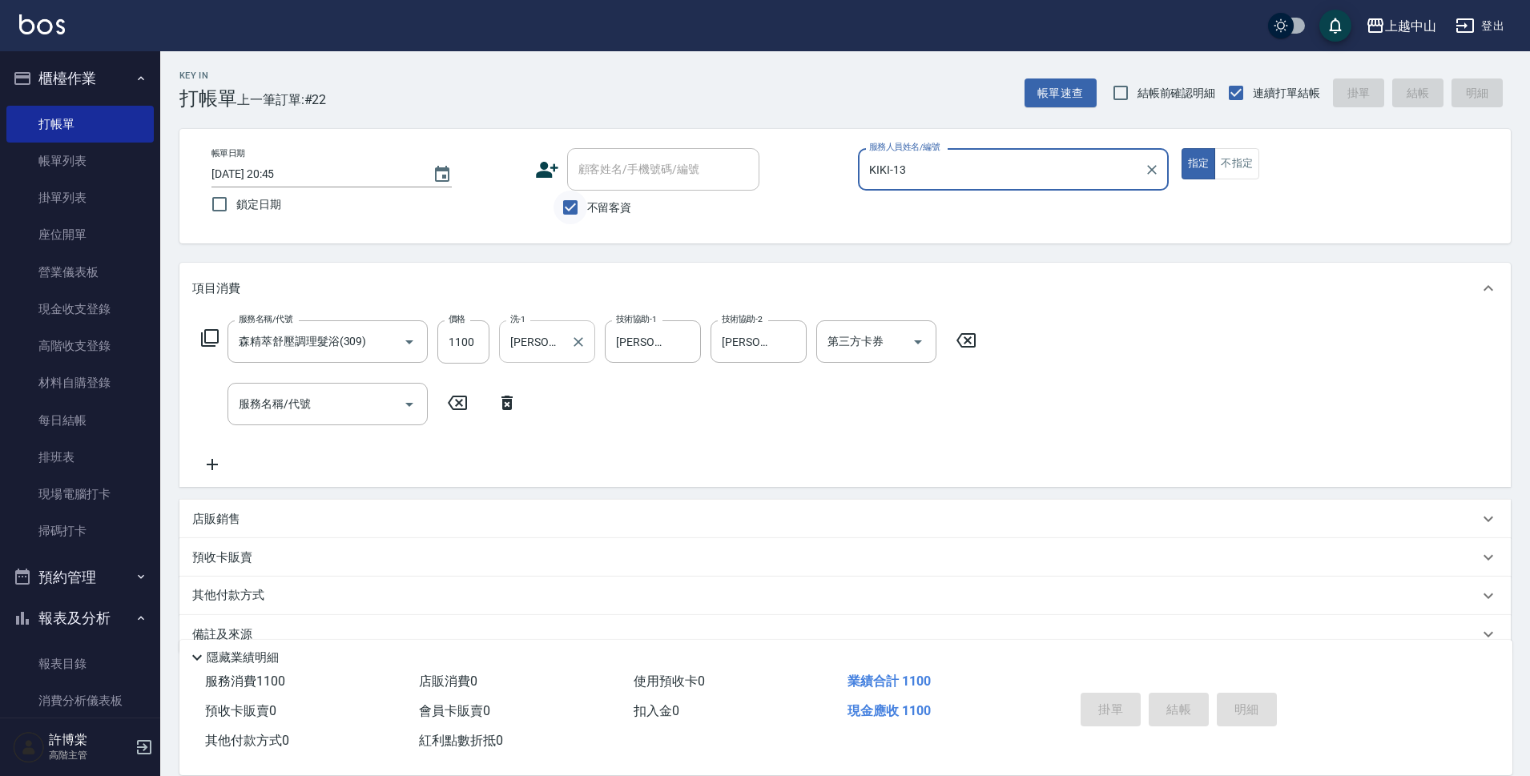
type input "[DATE] 20:46"
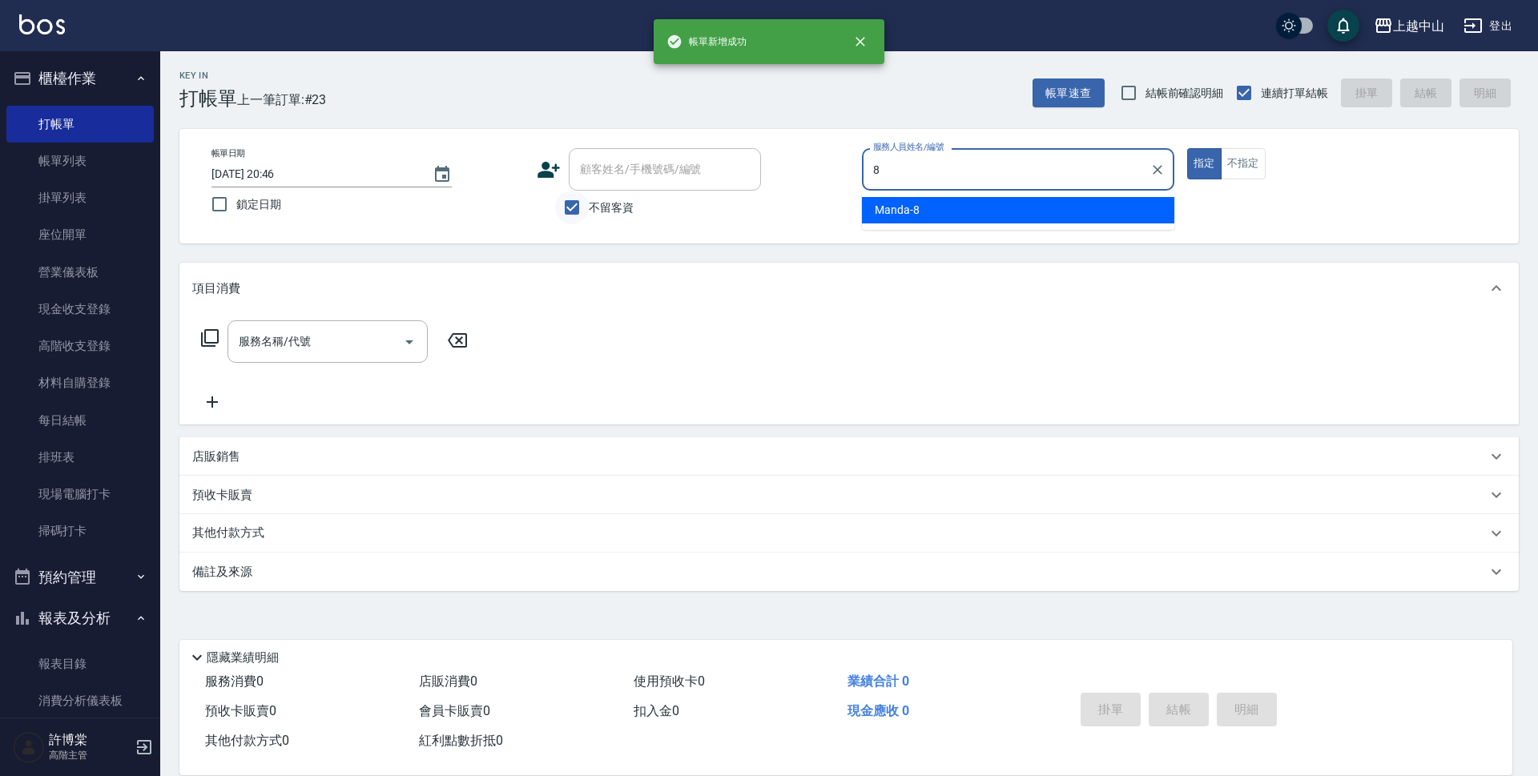
type input "Manda-8"
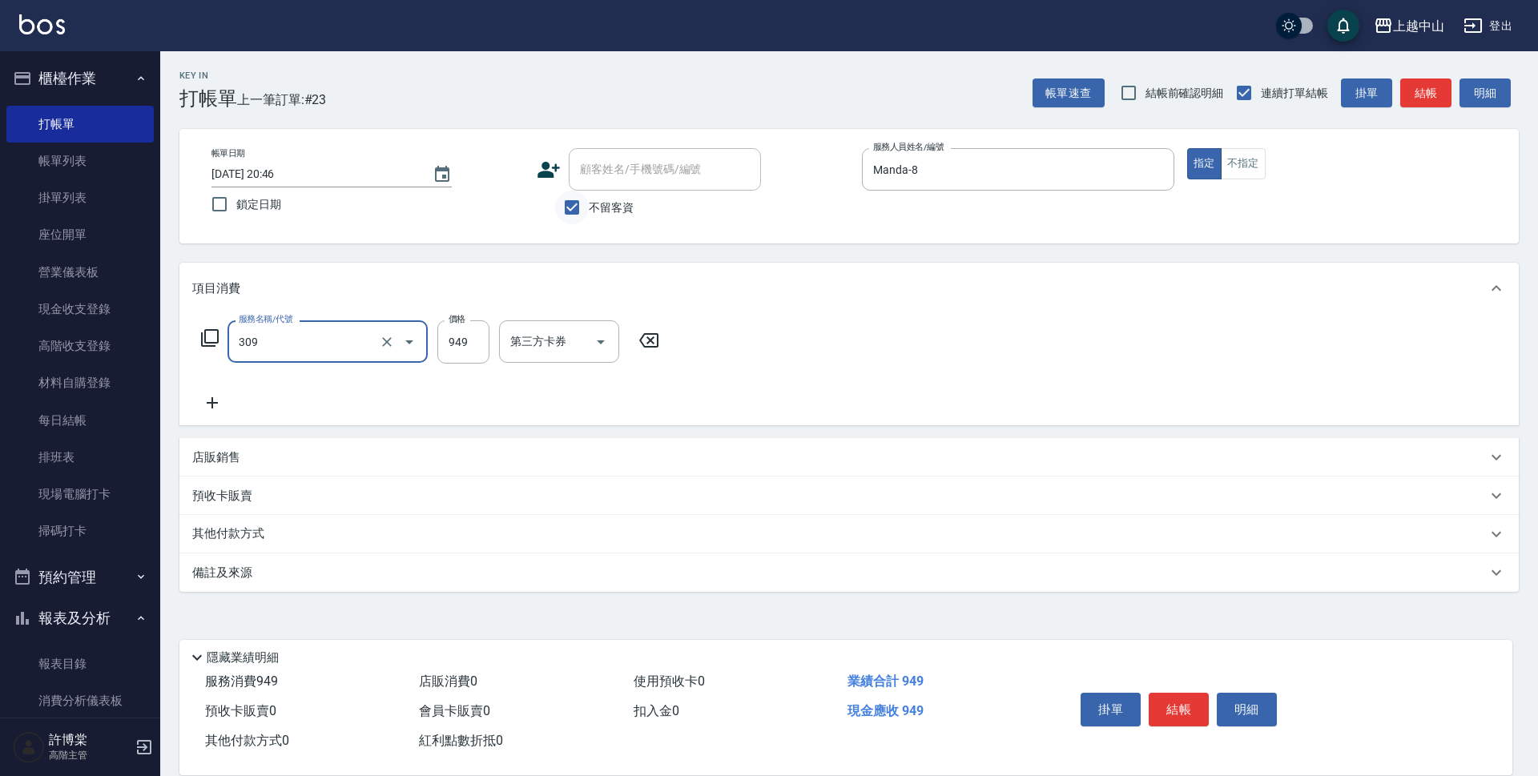
type input "森精萃舒壓調理髮浴(309)"
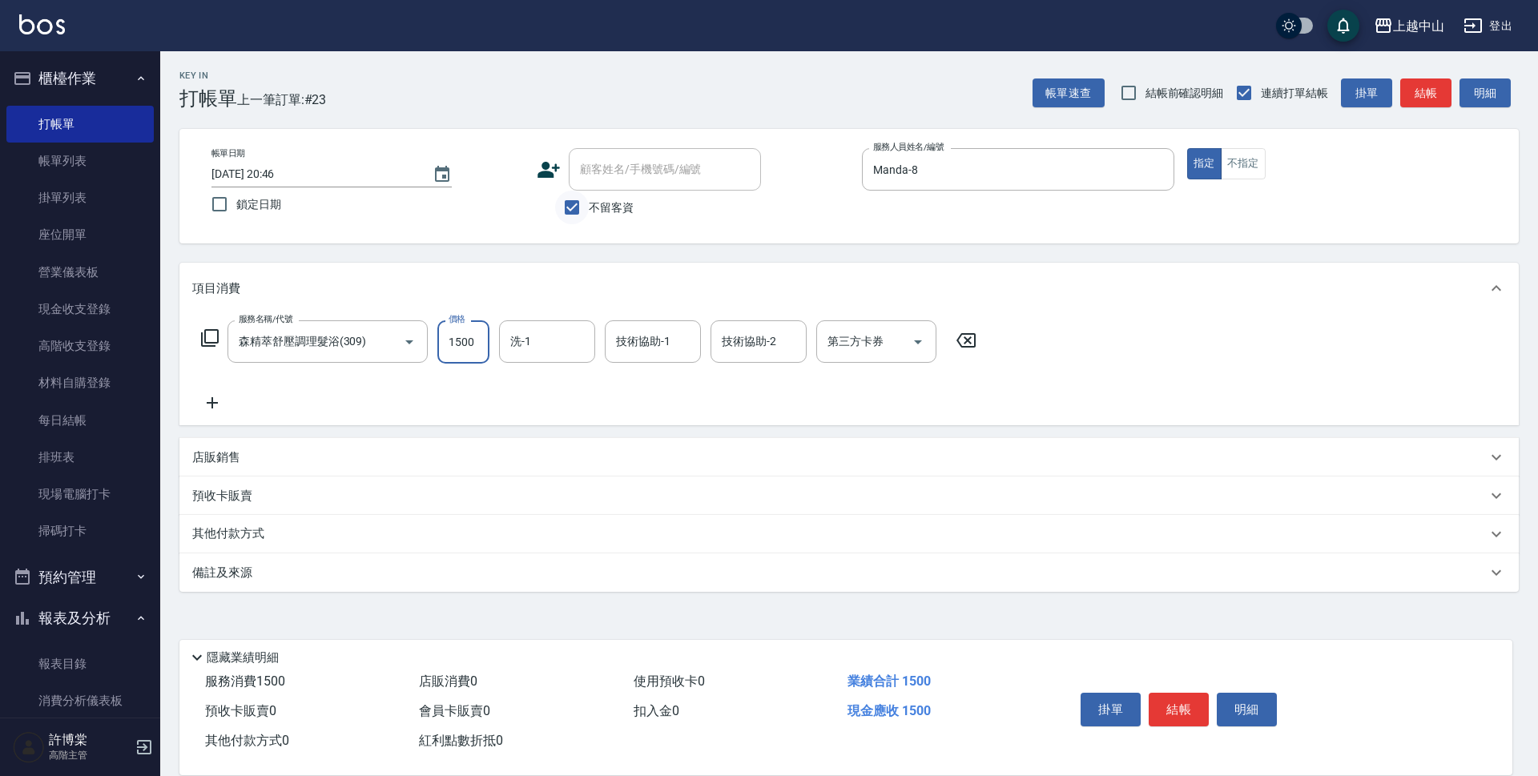
type input "1500"
type input "鴨鴨-30"
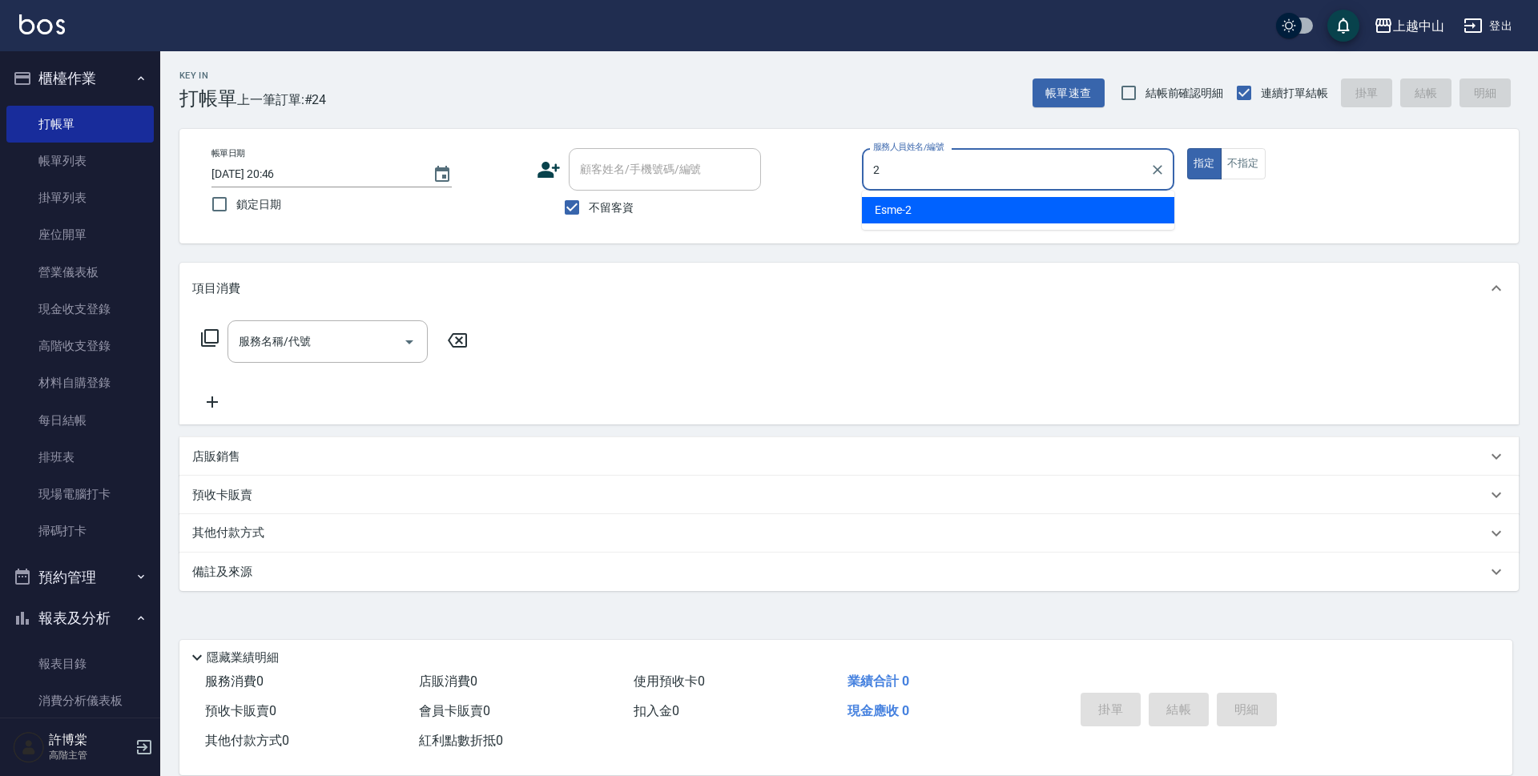
type input "Esme-2"
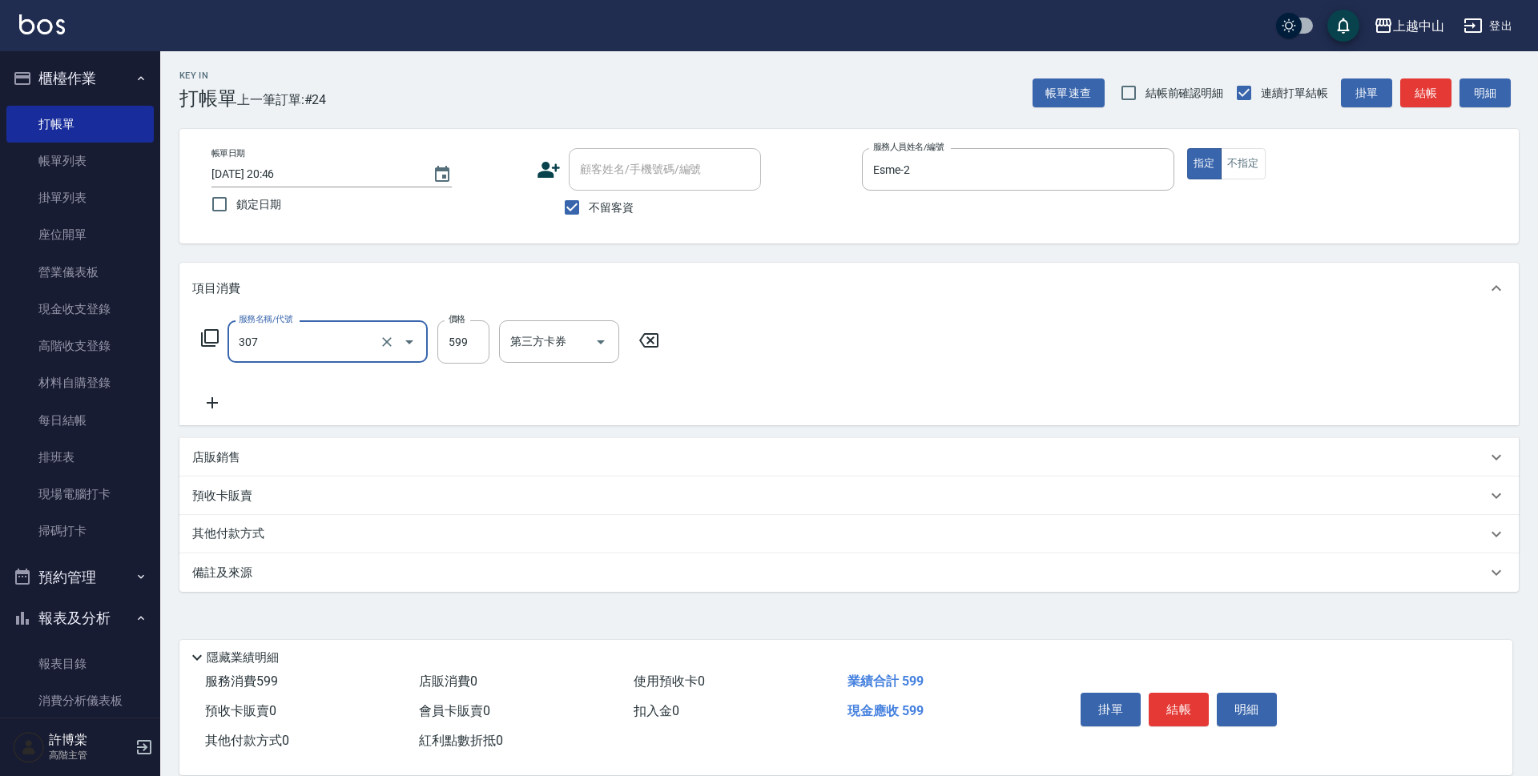
type input "森精萃角質調理髮浴(307)"
type input "650"
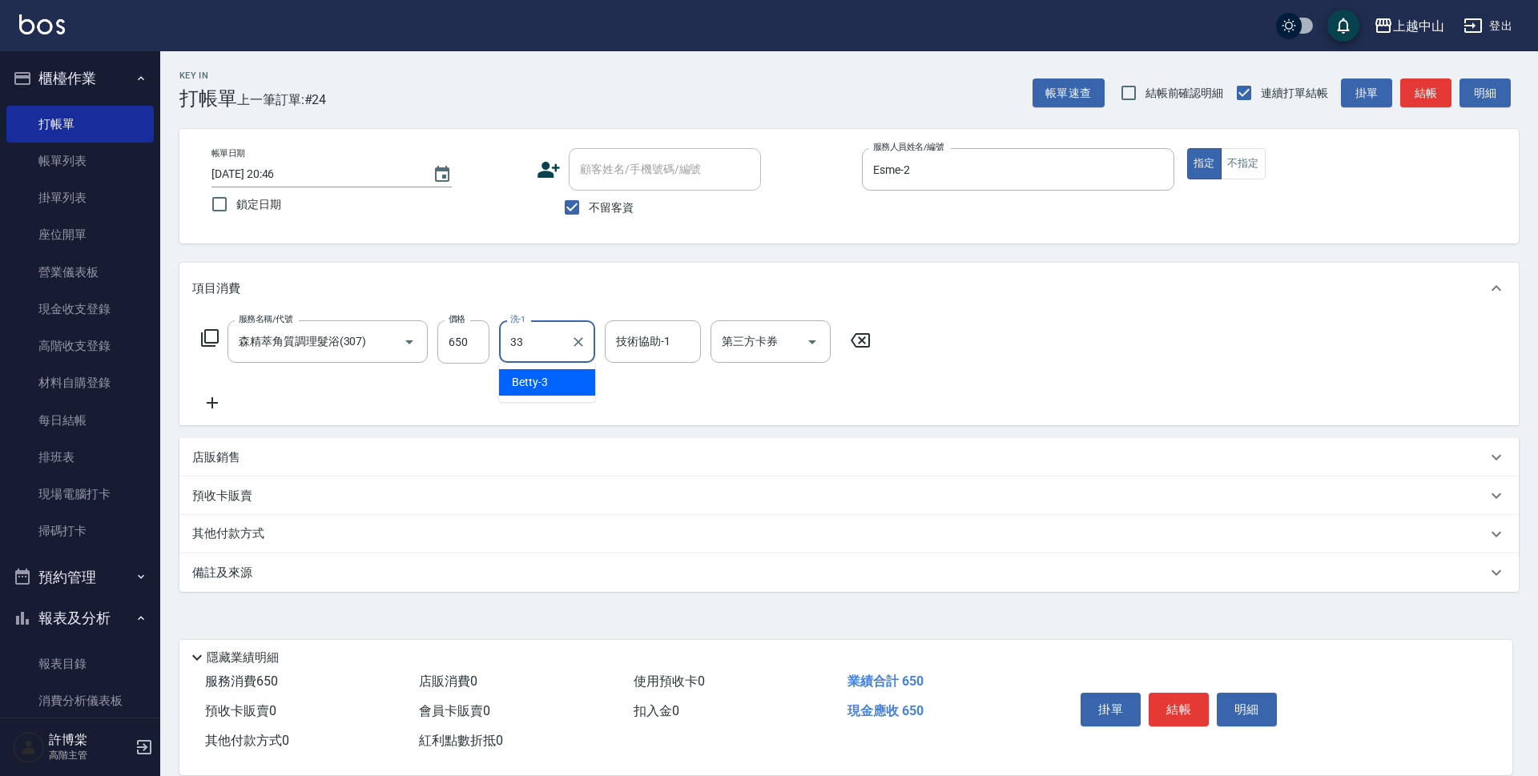
type input "[PERSON_NAME]-33"
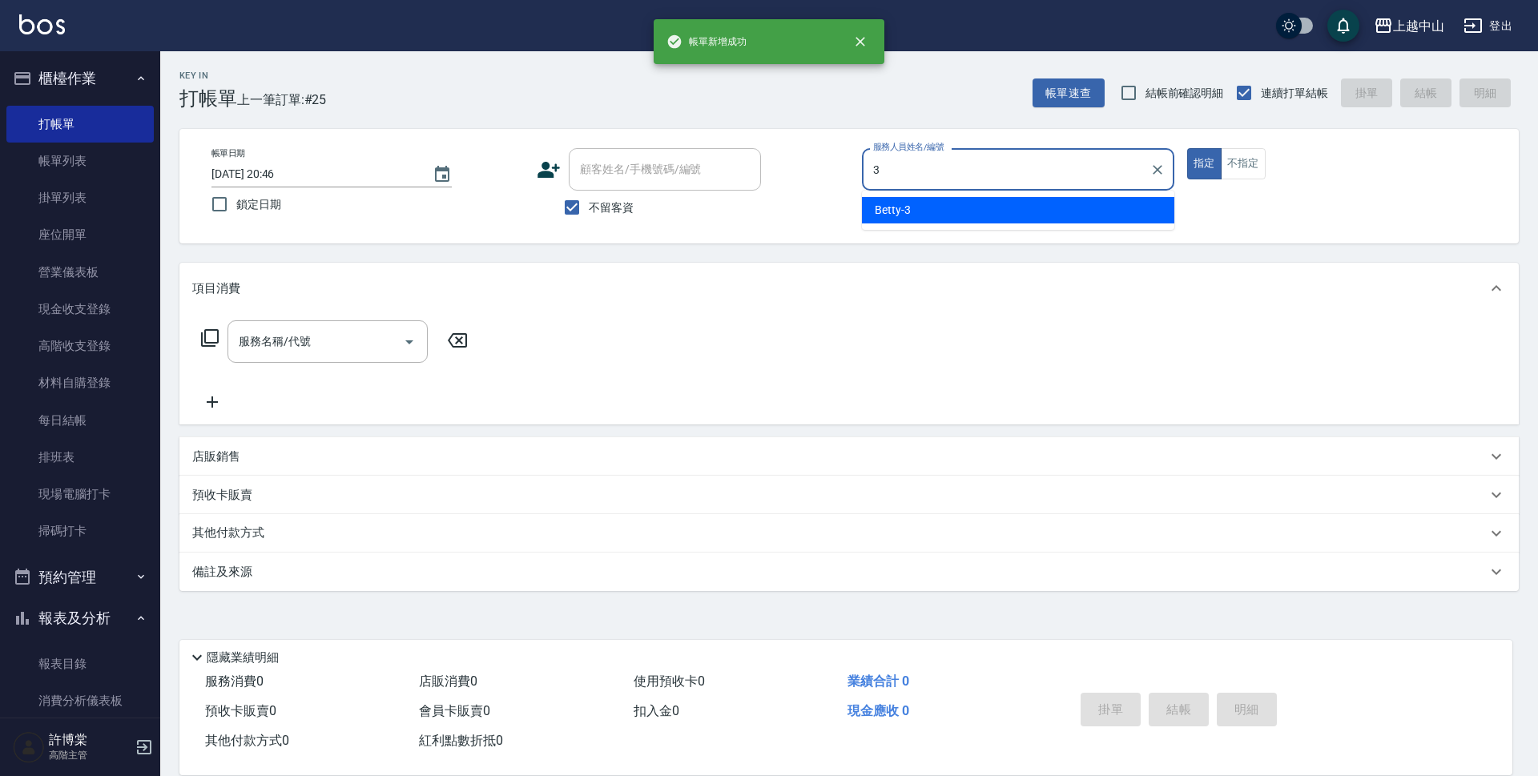
type input "Betty-3"
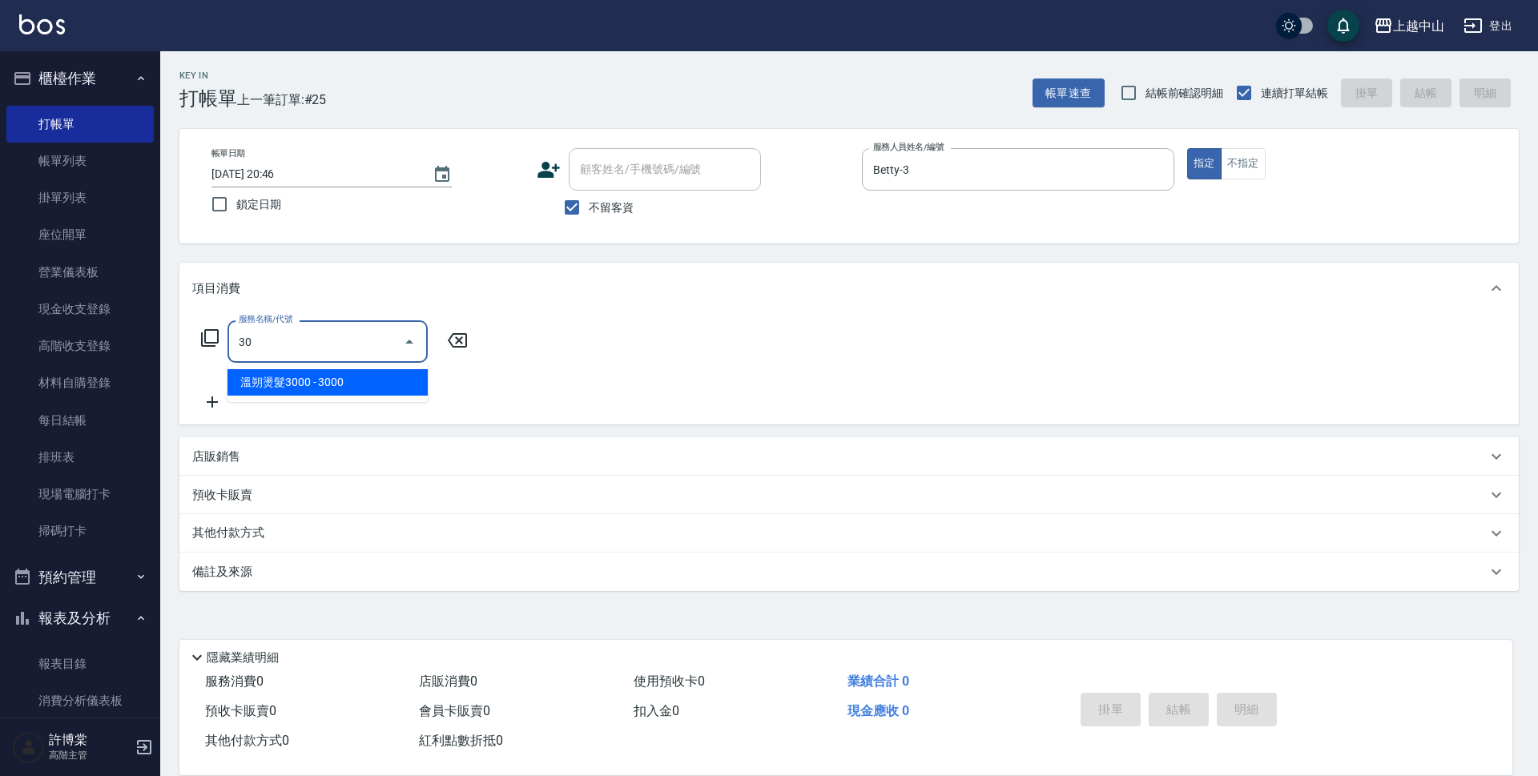
type input "3"
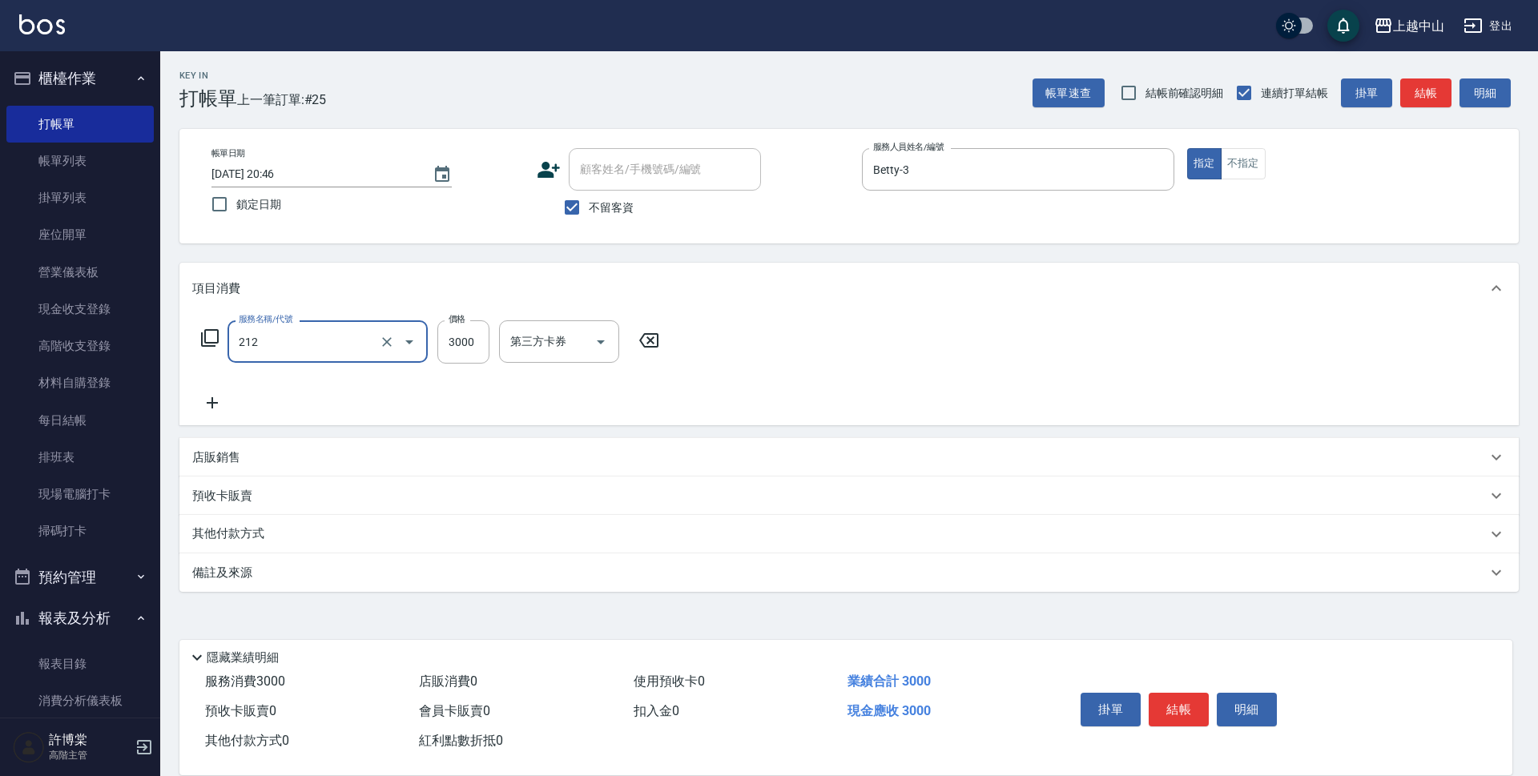
type input "溫朔燙髮3000(212)"
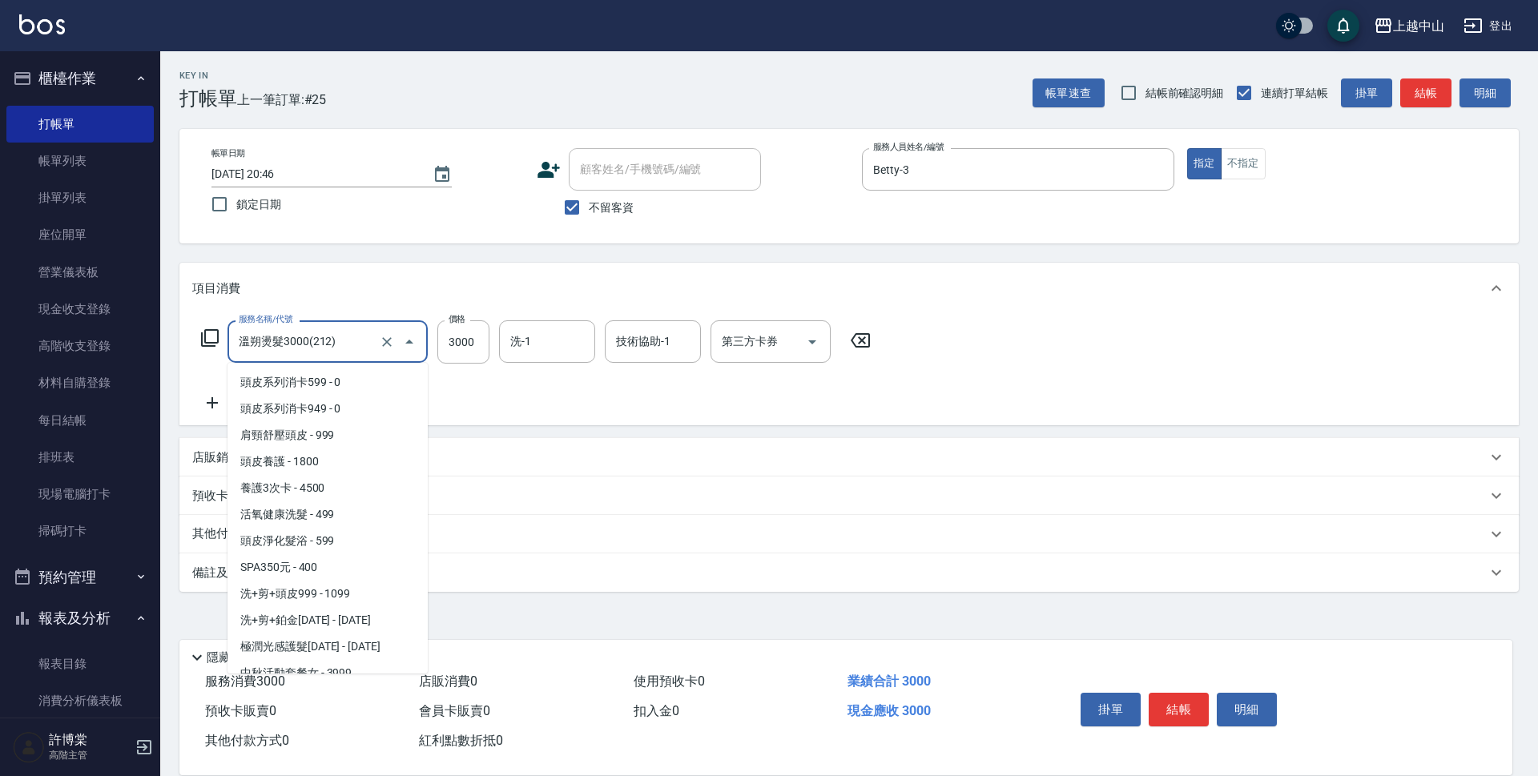
click at [265, 339] on input "溫朔燙髮3000(212)" at bounding box center [305, 342] width 141 height 28
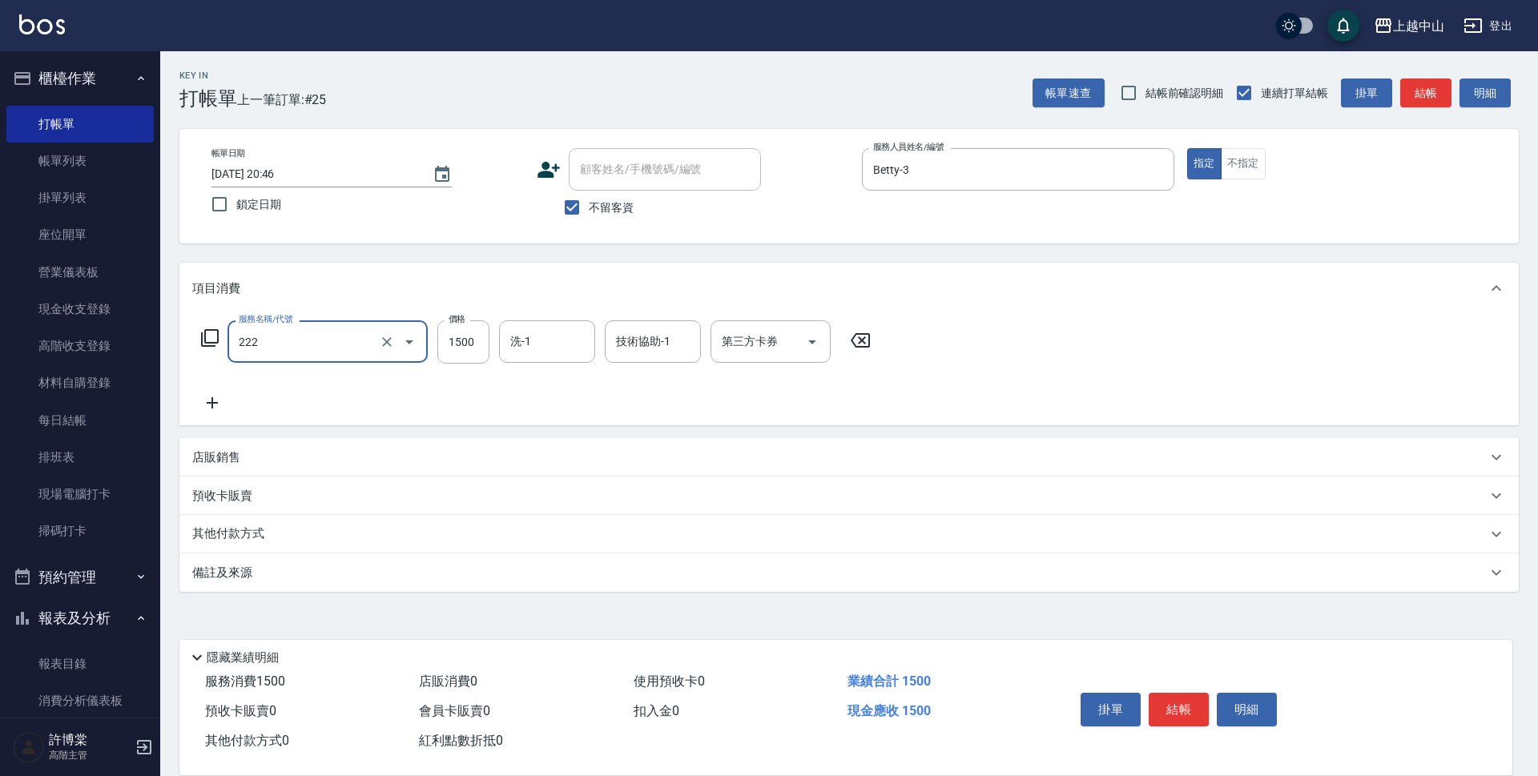
type input "燙髮自備1500以上(222)"
type input "1899"
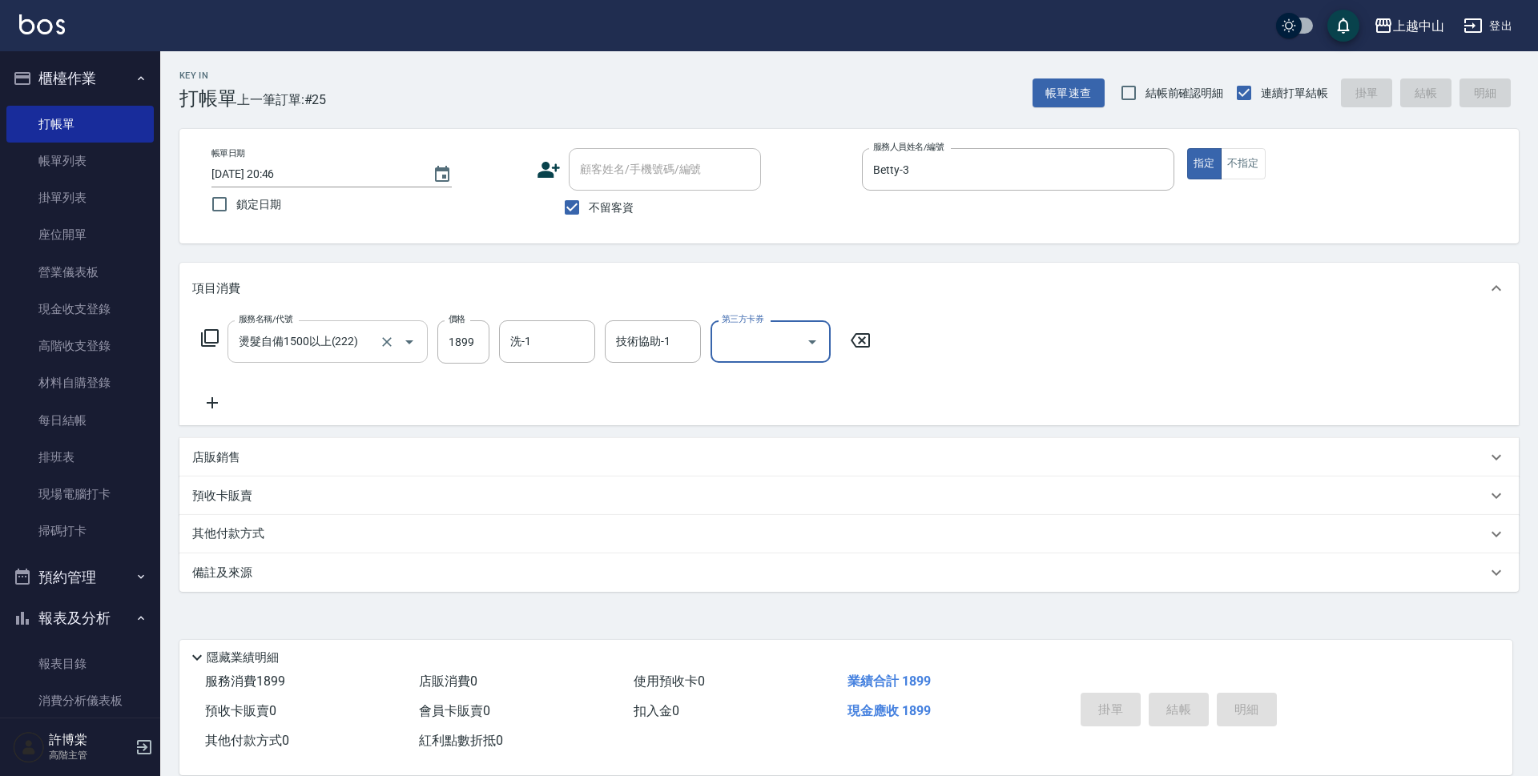
type input "[DATE] 20:47"
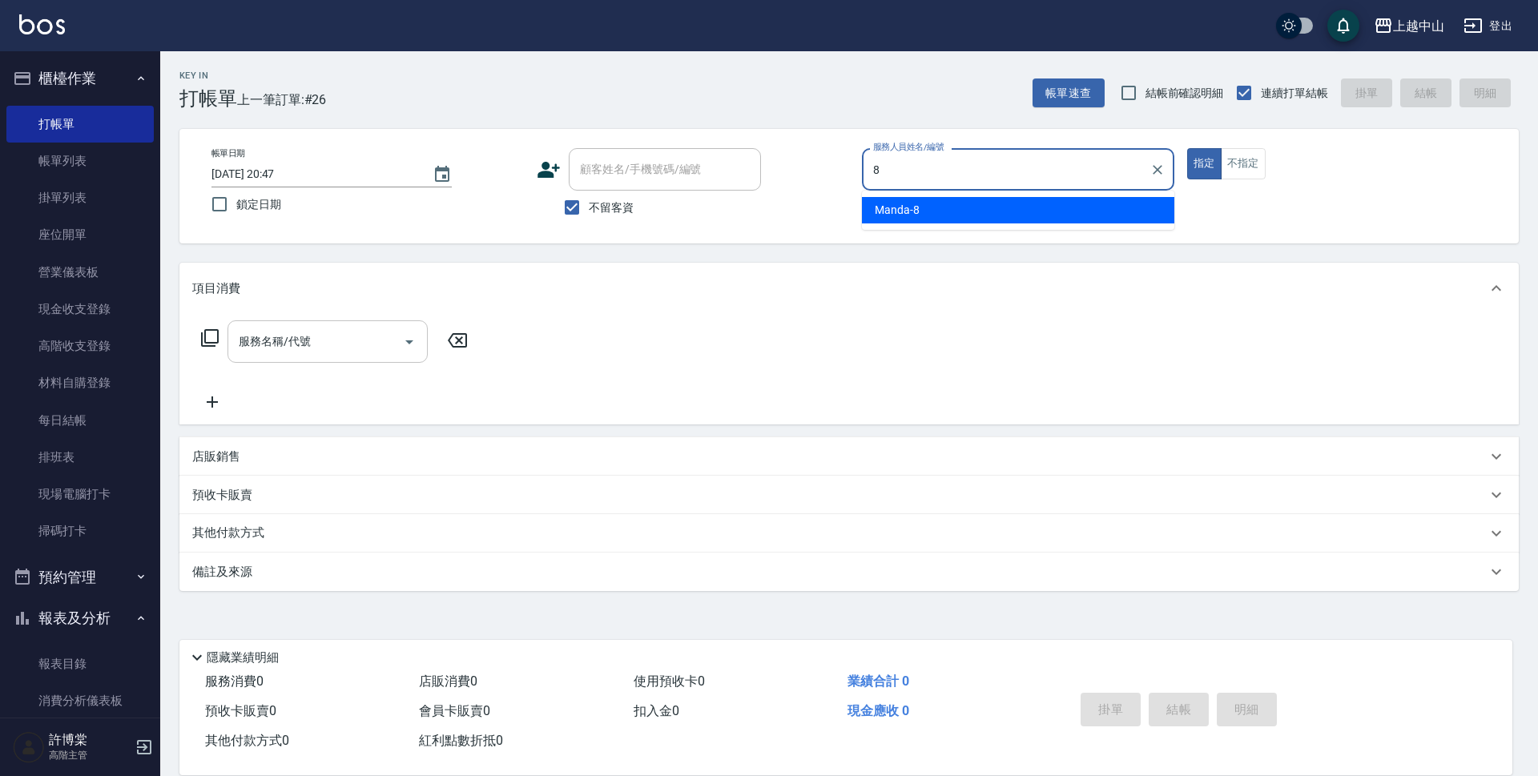
type input "Manda-8"
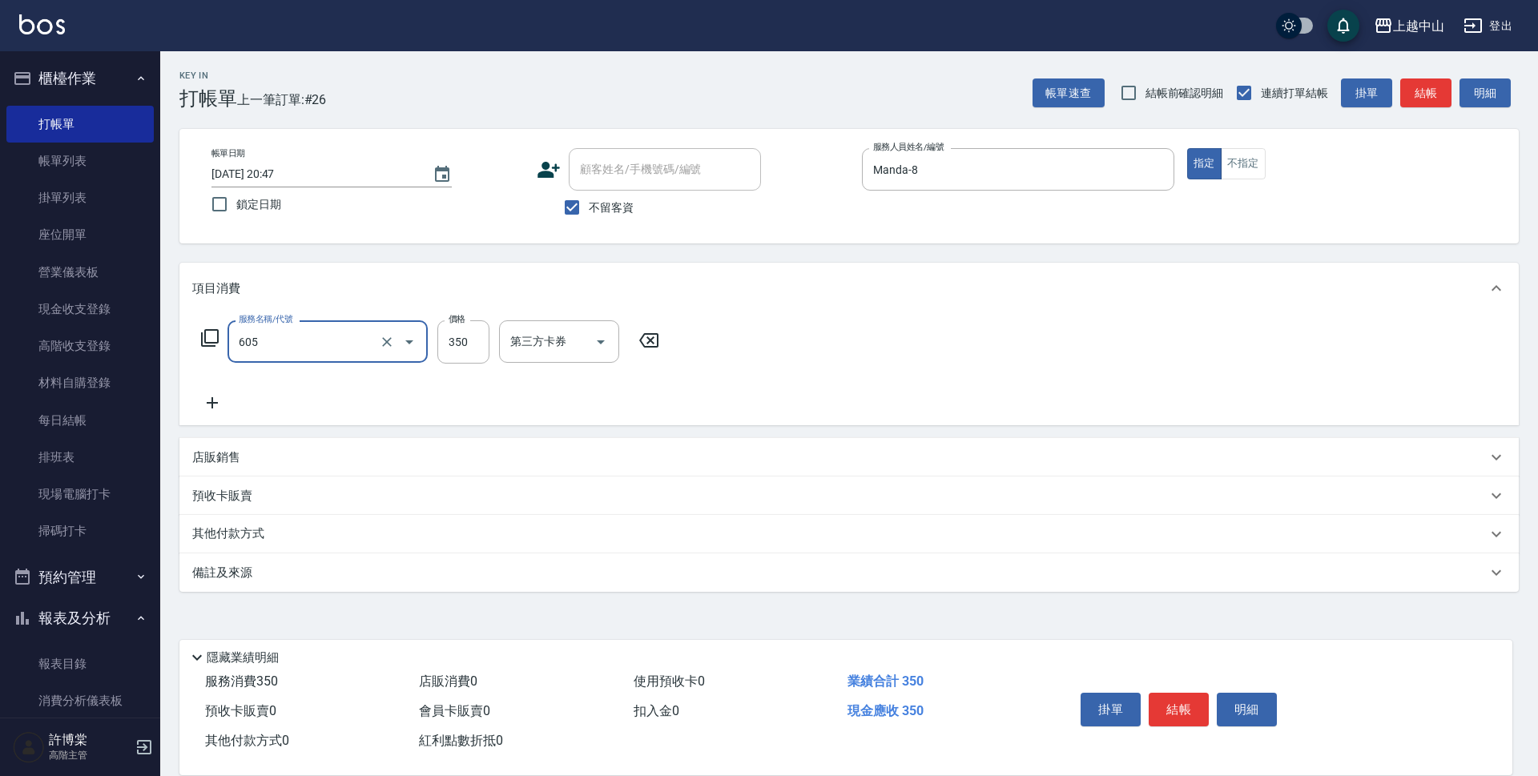
type input "洗髮 (女)(605)"
type input "500"
click at [582, 341] on input "洗-1" at bounding box center [547, 342] width 82 height 28
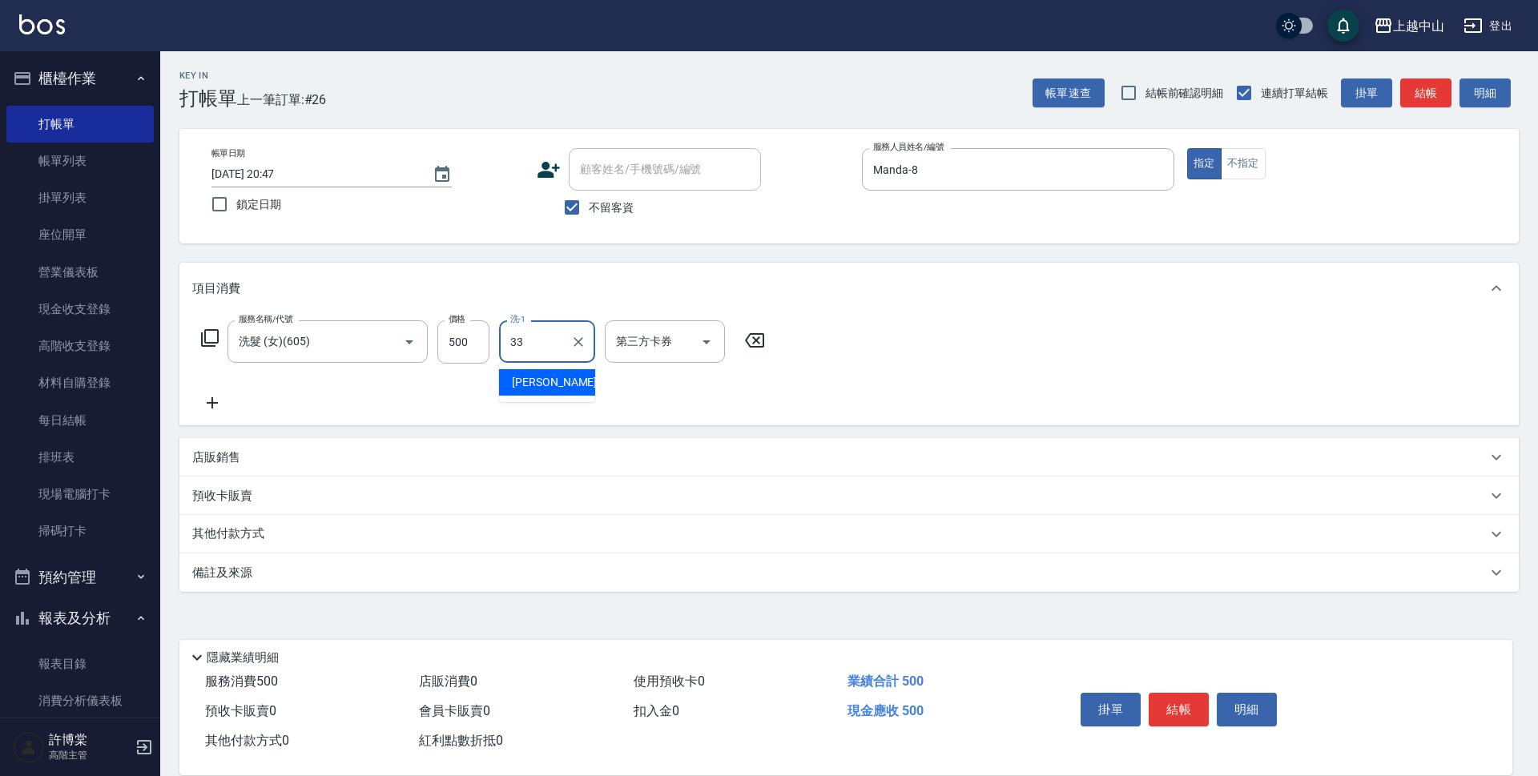
type input "[PERSON_NAME]-33"
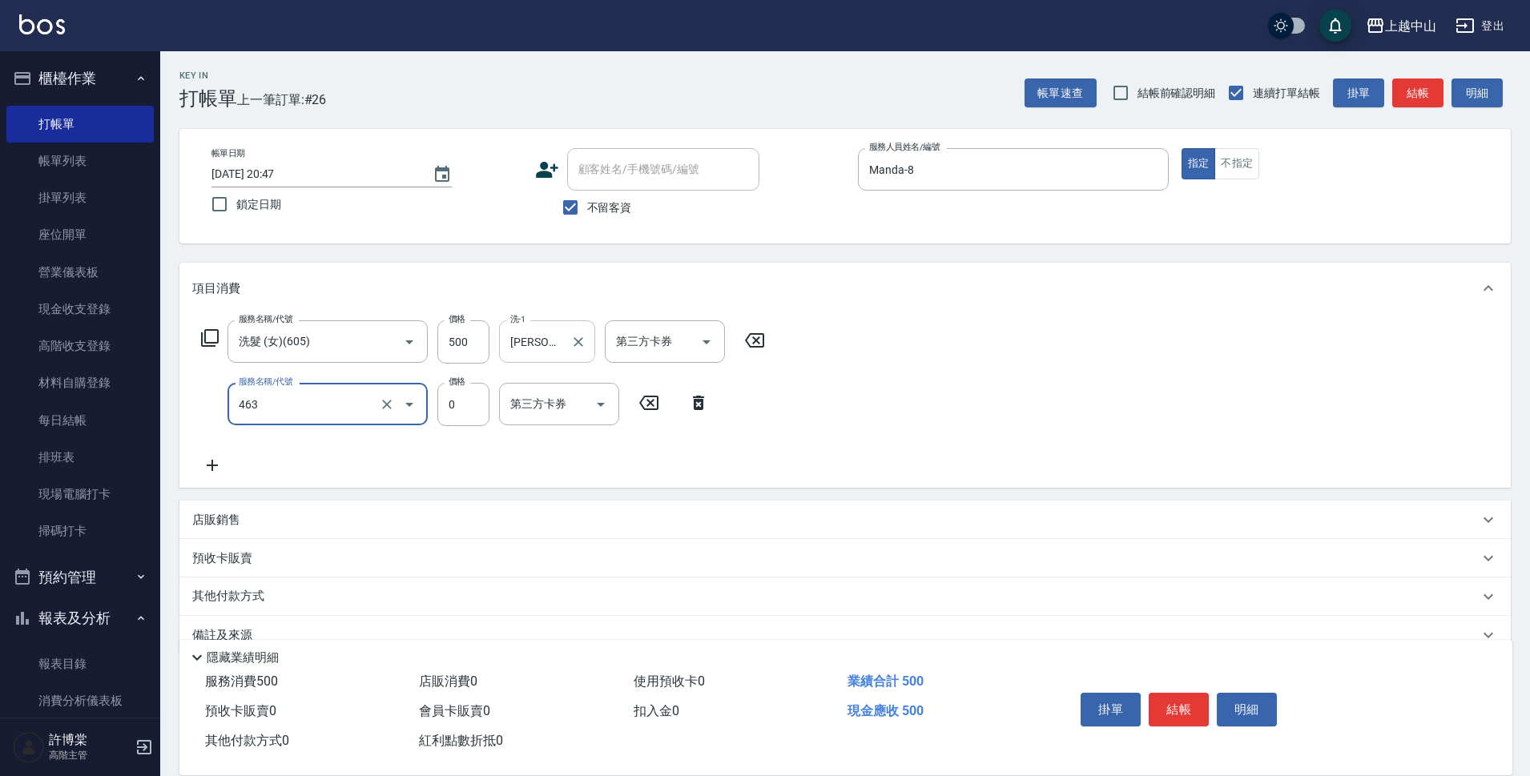
type input "護髮卡使用(463)"
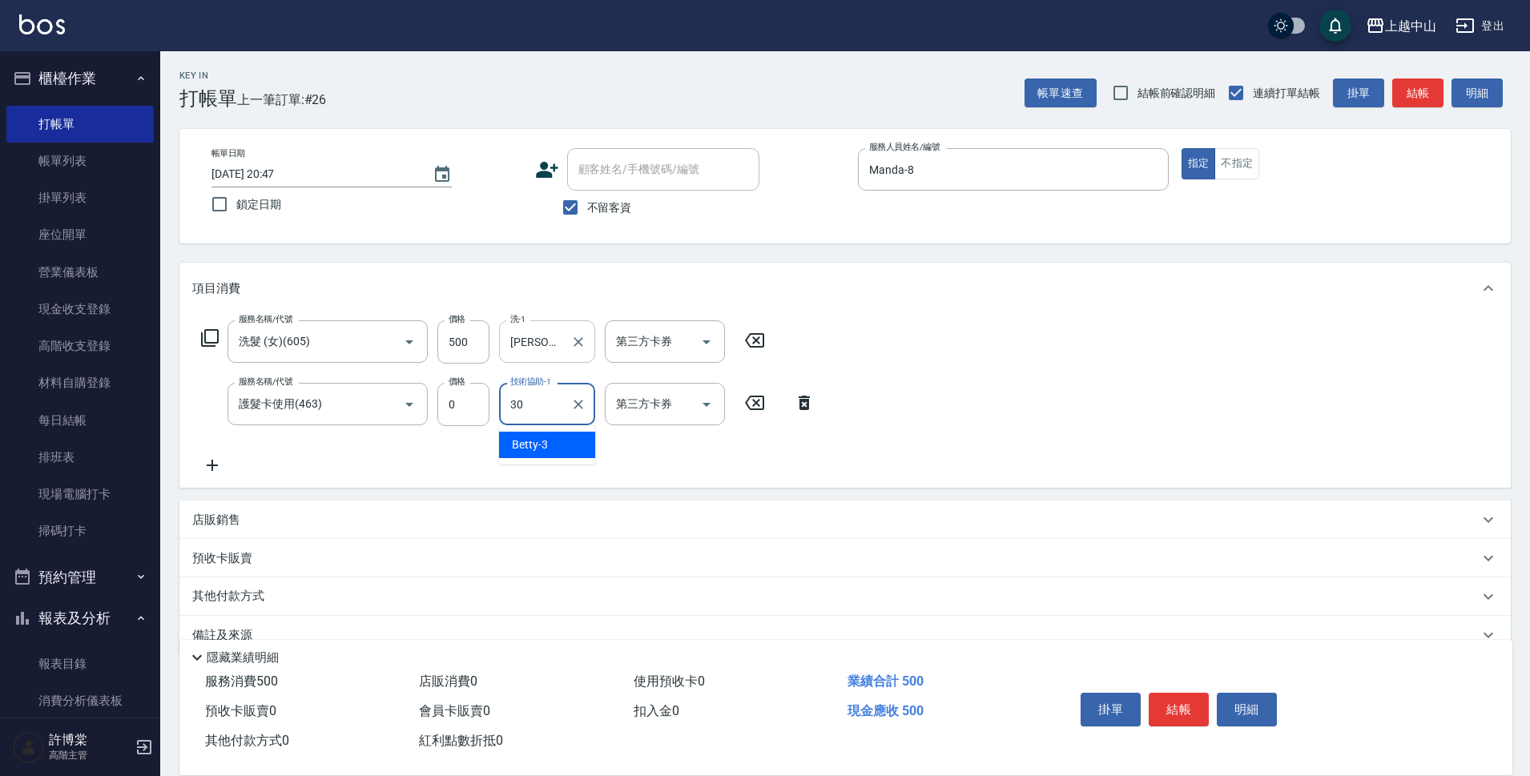
type input "鴨鴨-30"
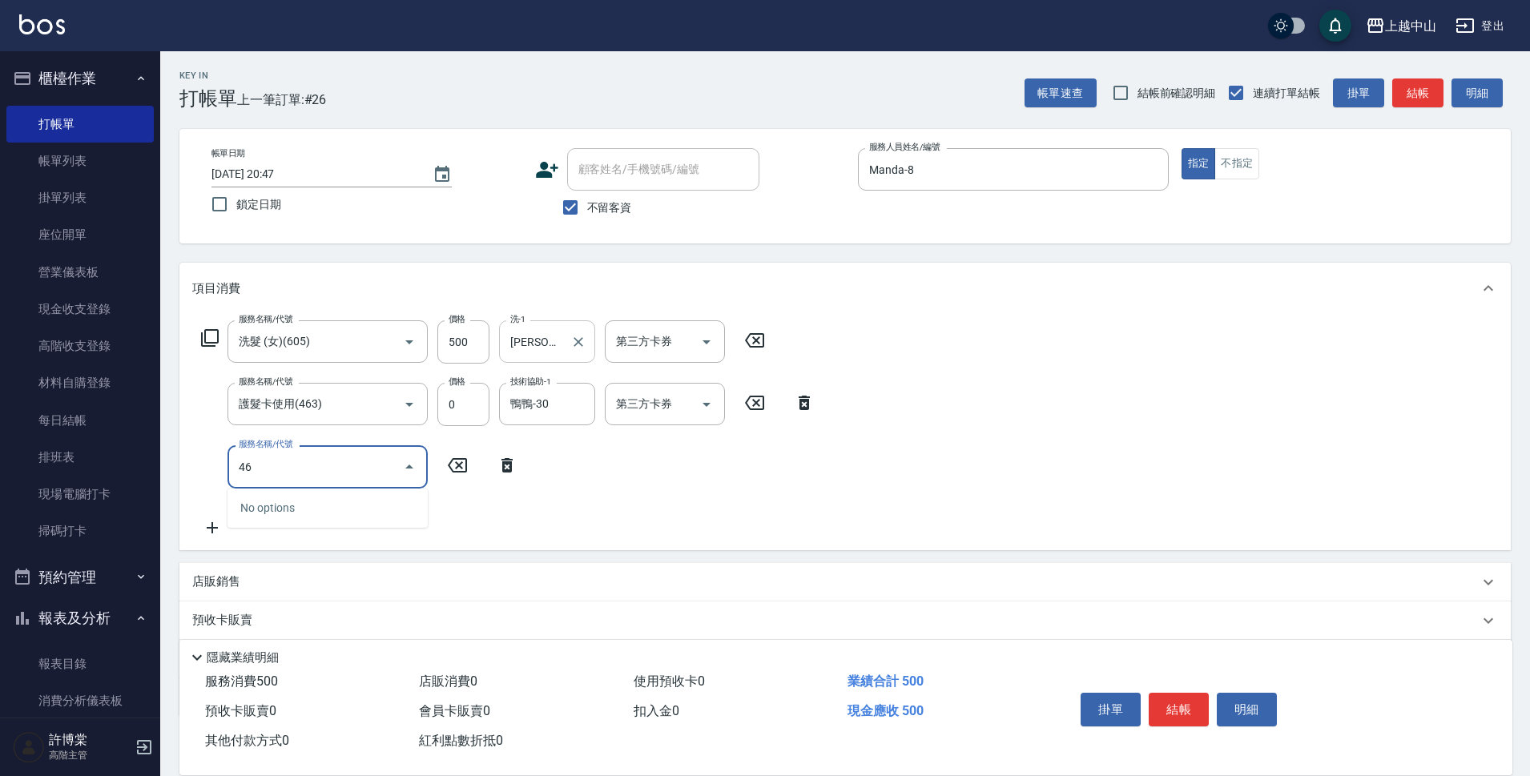
type input "4"
type input "洗髮(免費)(600)"
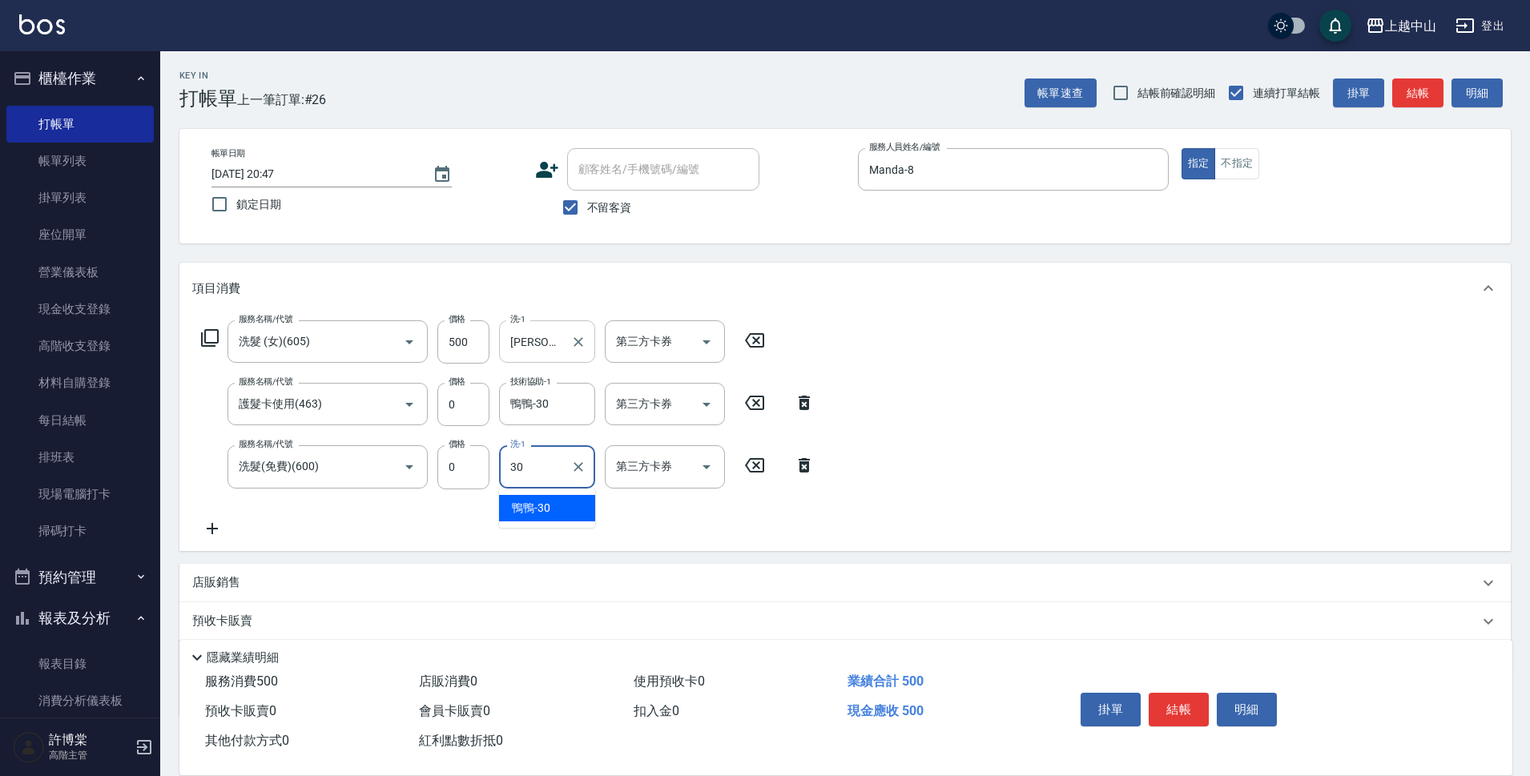
type input "鴨鴨-30"
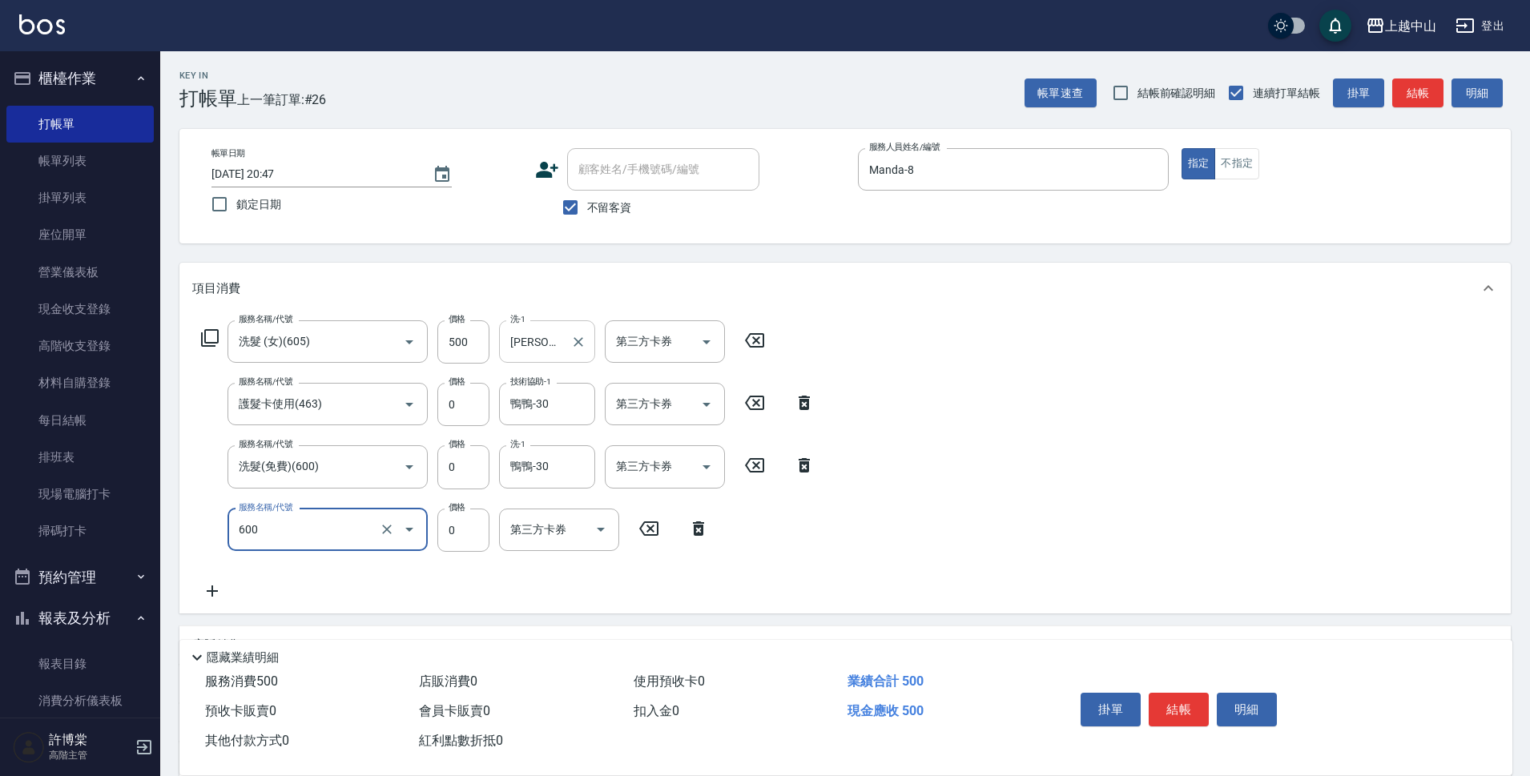
type input "洗髮(免費)(600)"
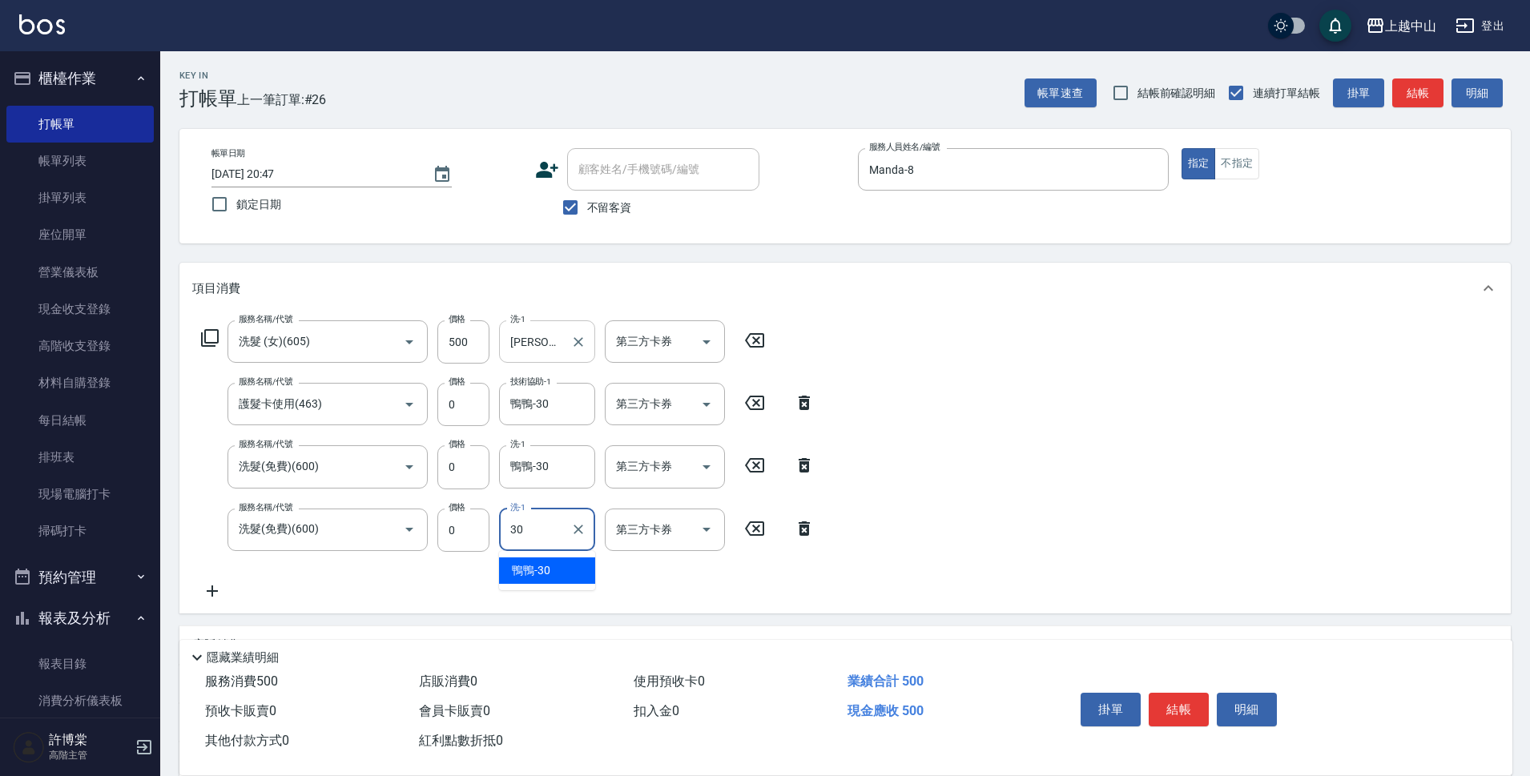
type input "鴨鴨-30"
click at [568, 205] on input "不留客資" at bounding box center [571, 208] width 34 height 34
checkbox input "false"
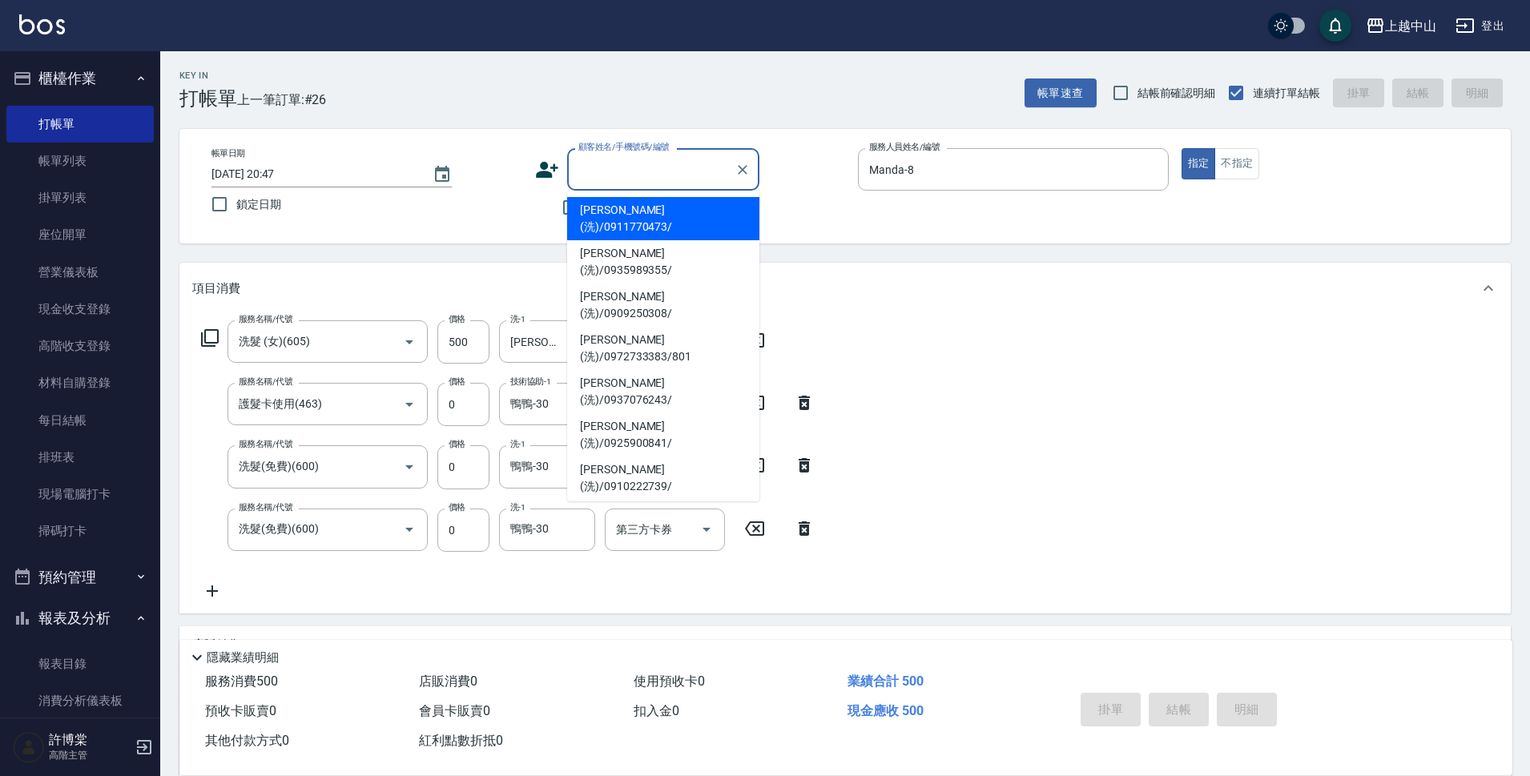
click at [606, 179] on input "顧客姓名/手機號碼/編號" at bounding box center [652, 169] width 154 height 28
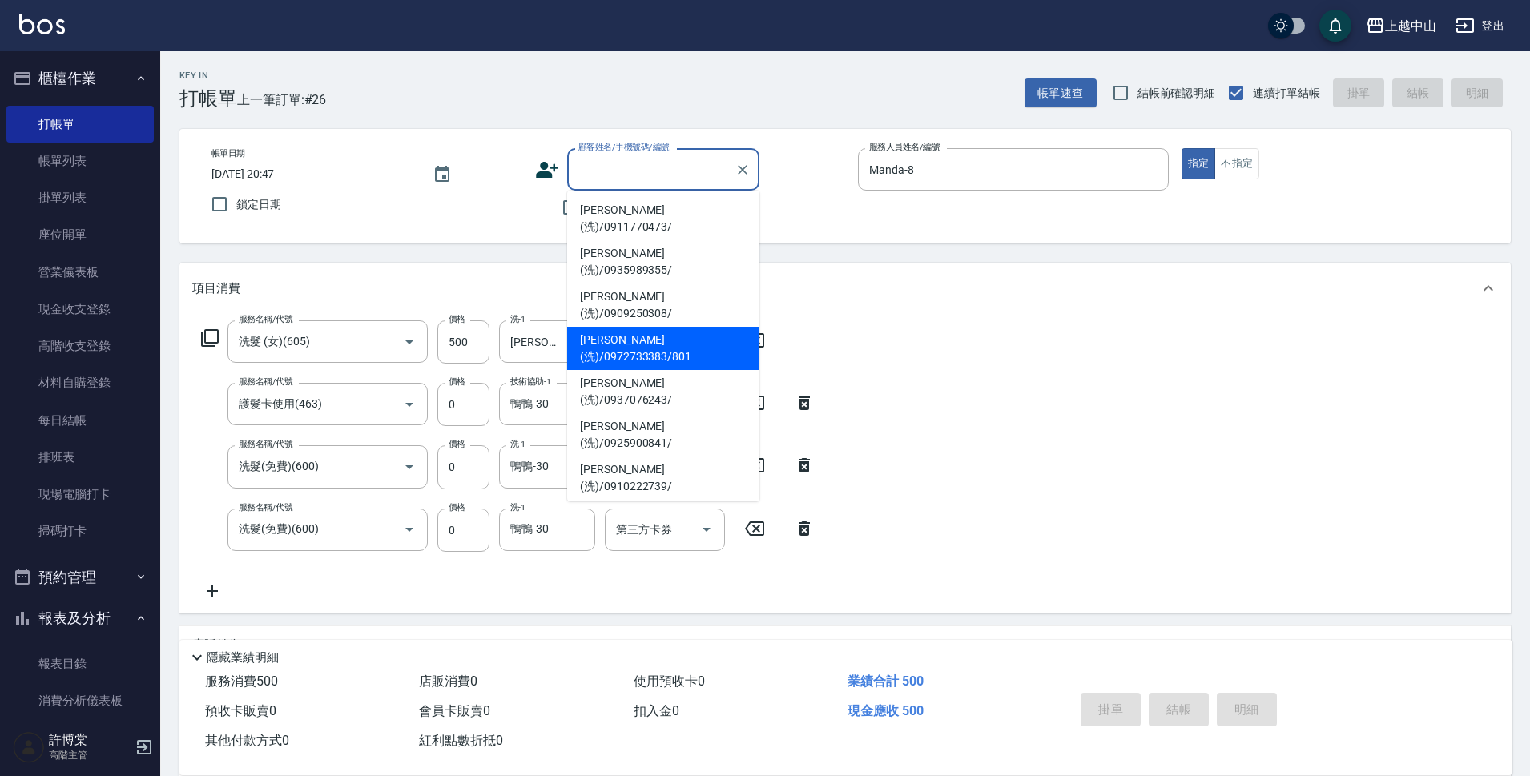
click at [729, 327] on li "[PERSON_NAME](洗)/0972733383/801" at bounding box center [663, 348] width 192 height 43
type input "[PERSON_NAME](洗)/0972733383/801"
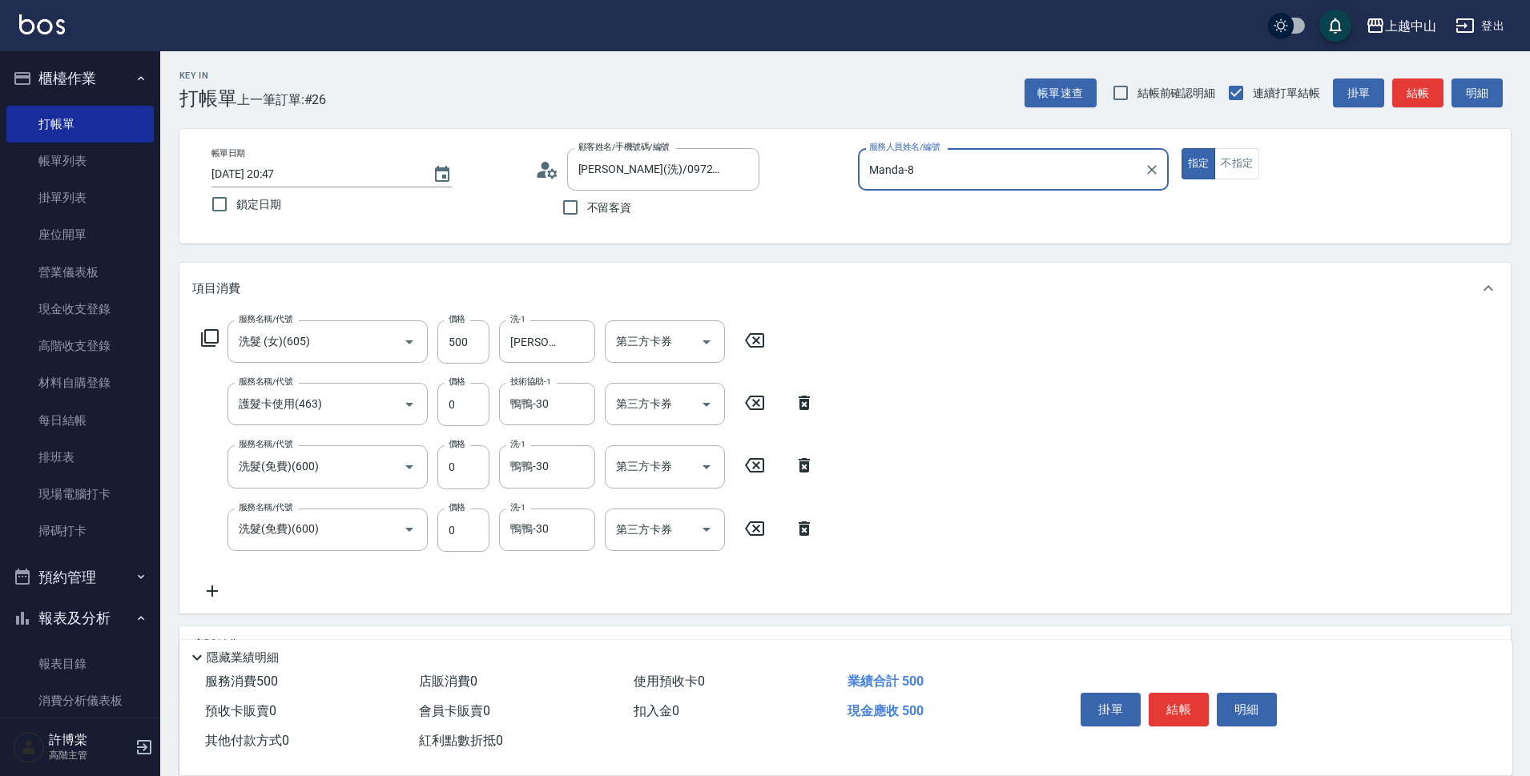
scroll to position [196, 0]
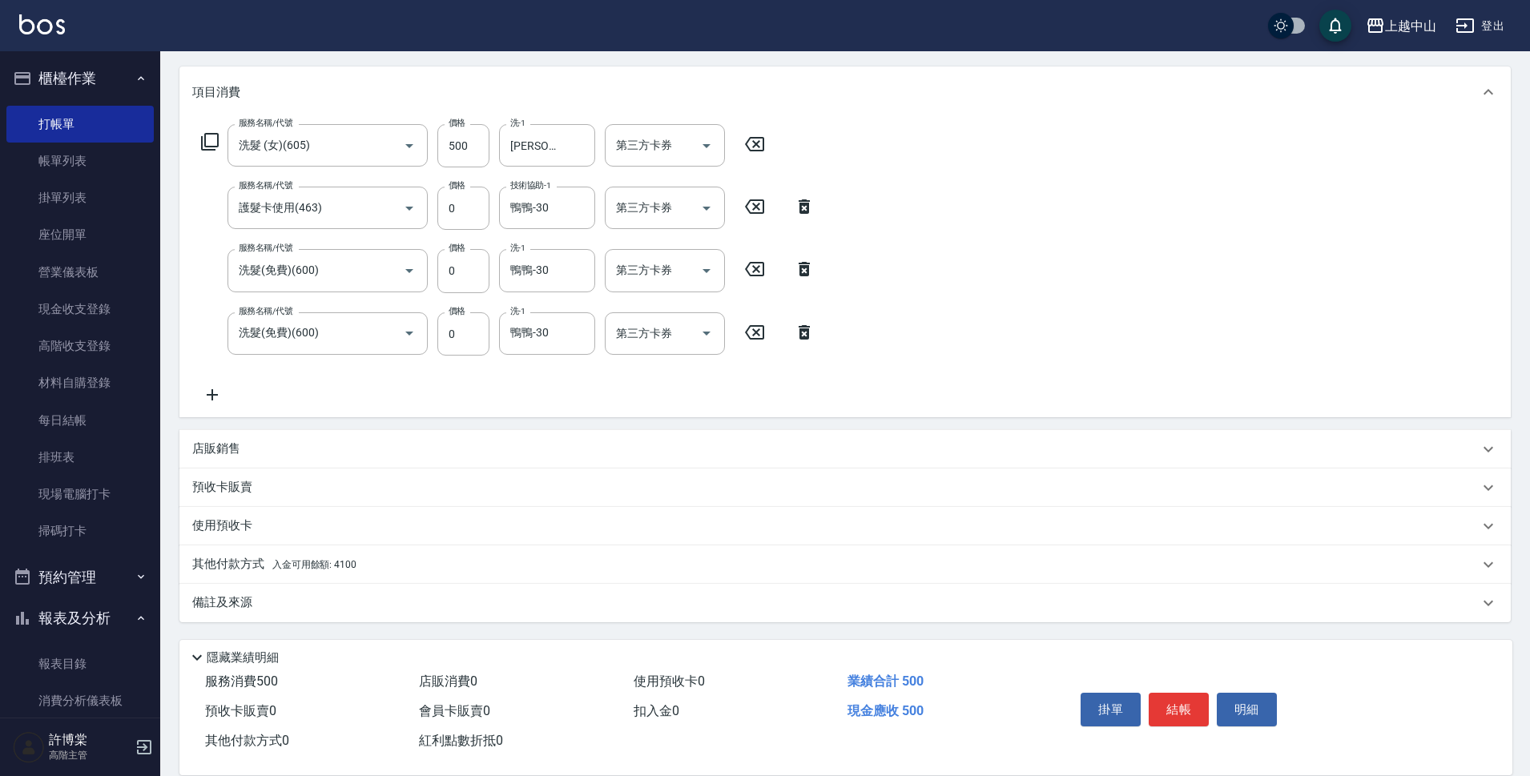
click at [337, 567] on span "入金可用餘額: 4100" at bounding box center [314, 564] width 84 height 11
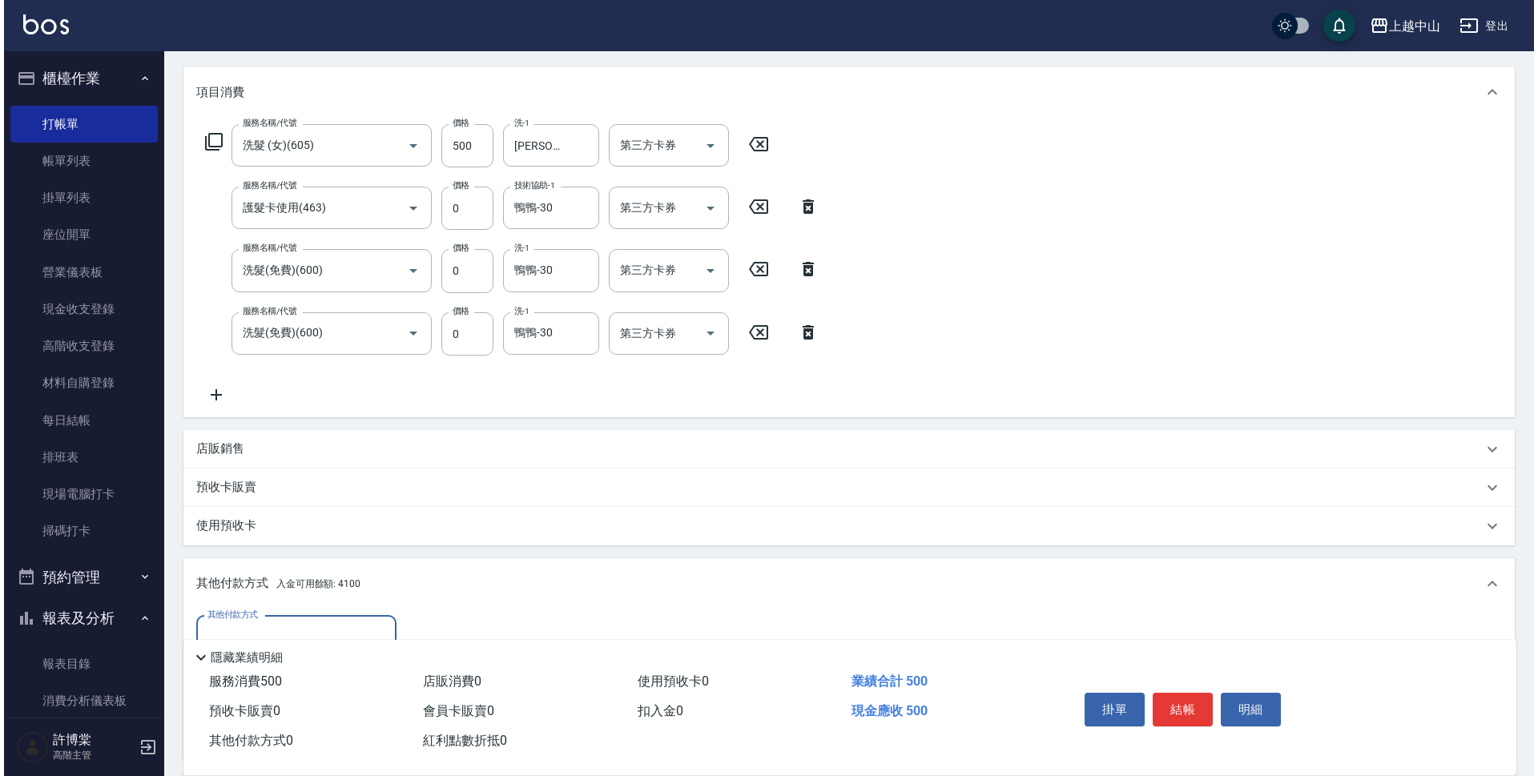
scroll to position [385, 0]
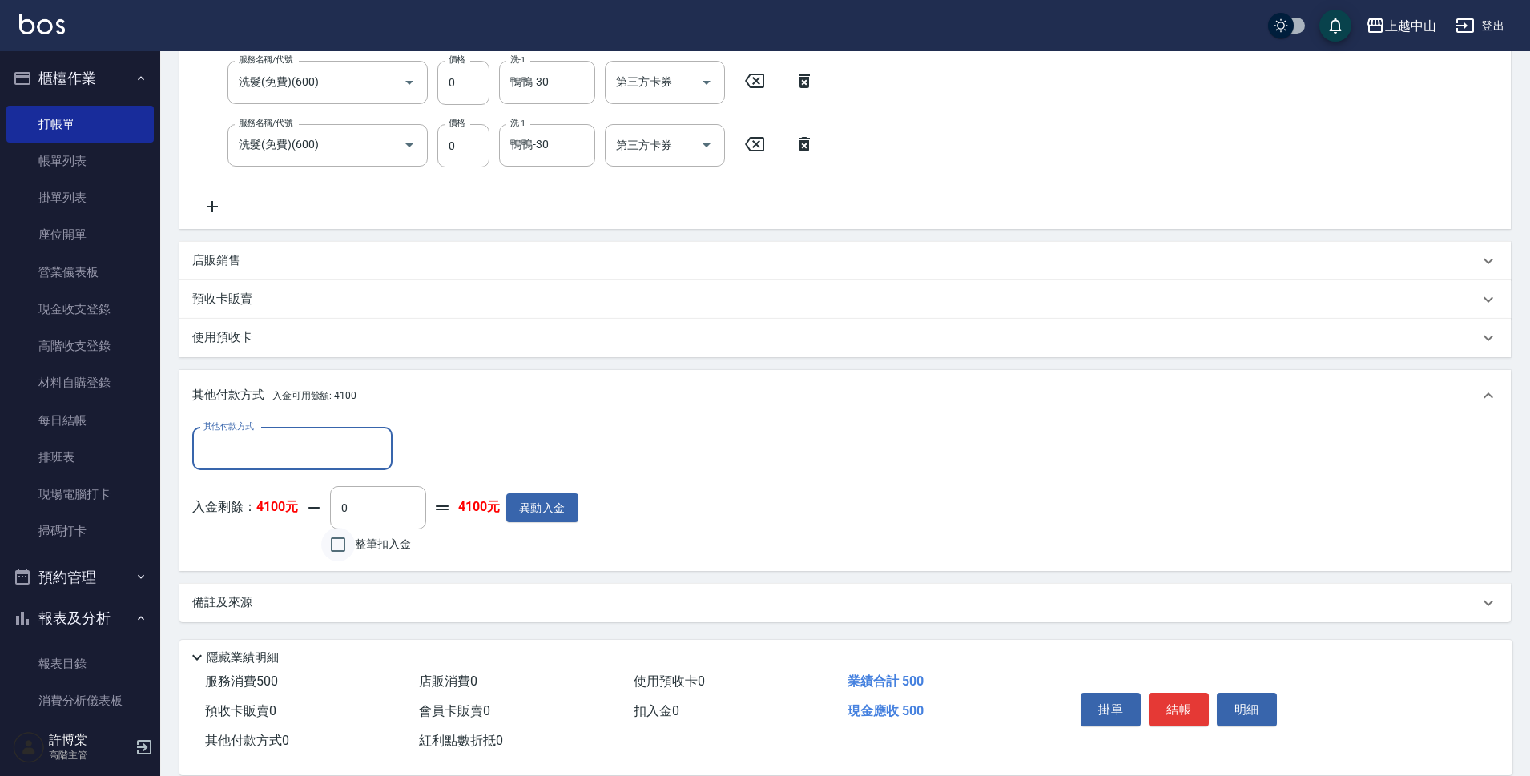
click at [337, 545] on input "整筆扣入金" at bounding box center [338, 545] width 34 height 34
checkbox input "true"
type input "500"
click at [1229, 693] on button "明細" at bounding box center [1247, 710] width 60 height 34
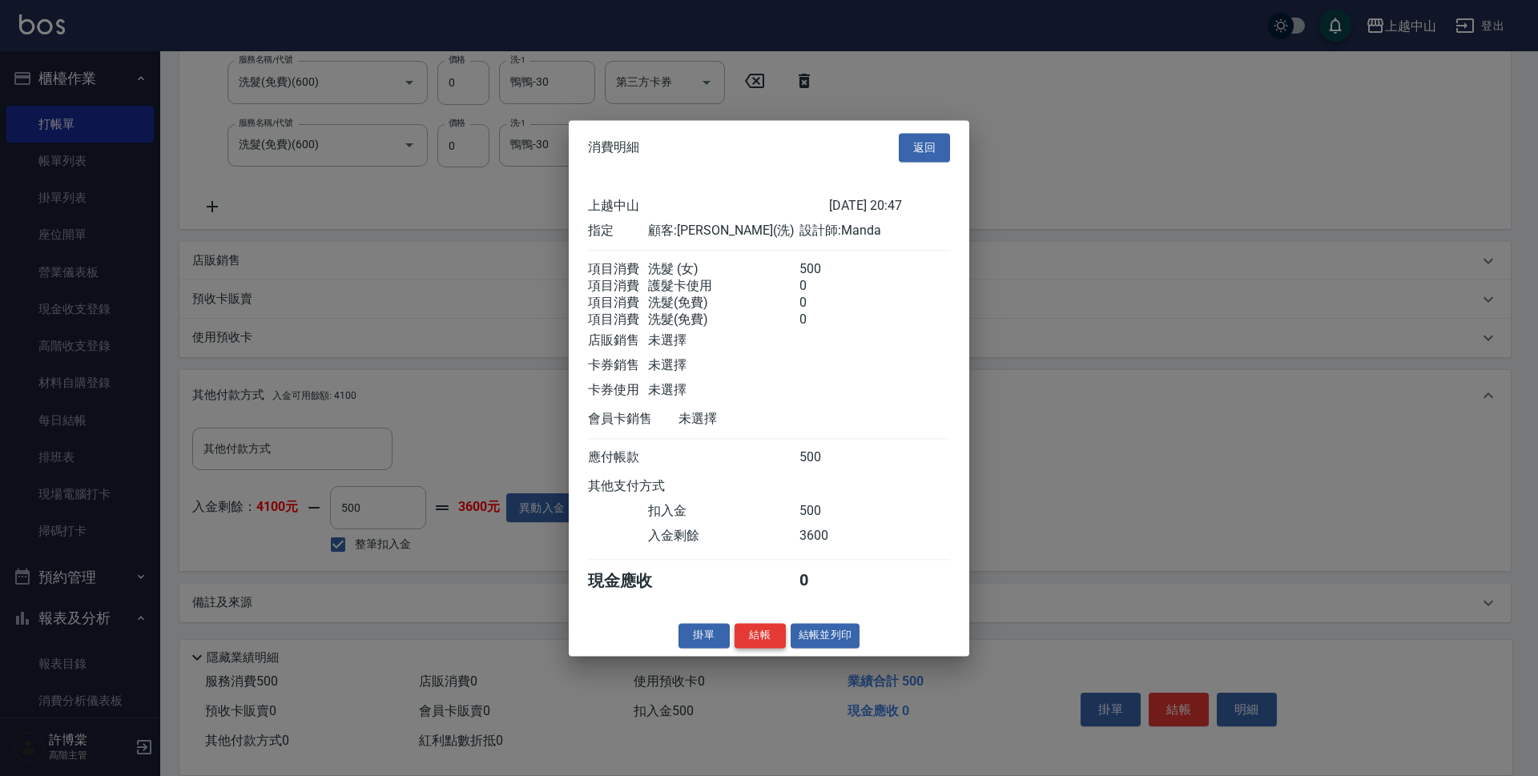
click at [760, 648] on button "結帳" at bounding box center [760, 635] width 51 height 25
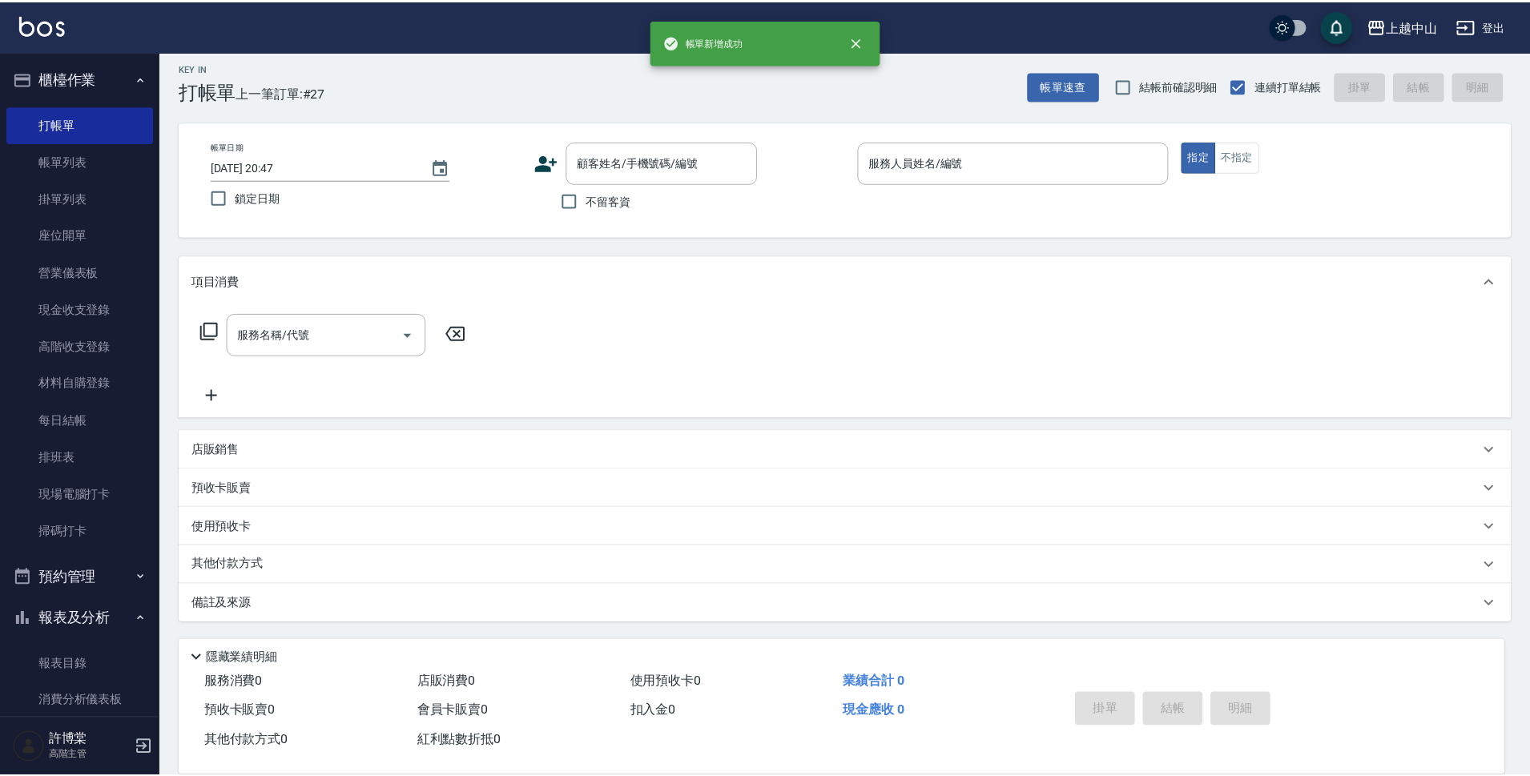
scroll to position [0, 0]
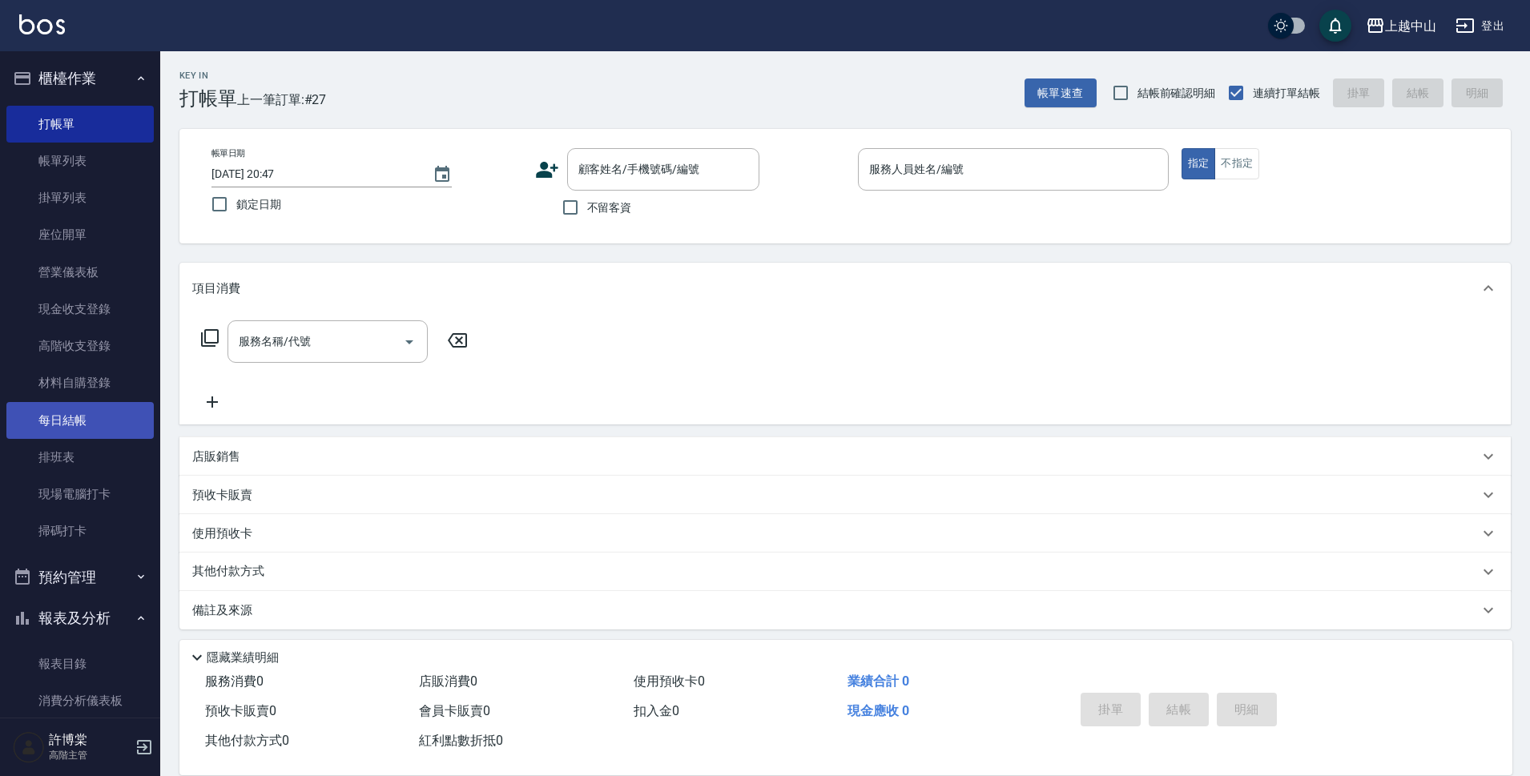
click at [93, 409] on link "每日結帳" at bounding box center [79, 420] width 147 height 37
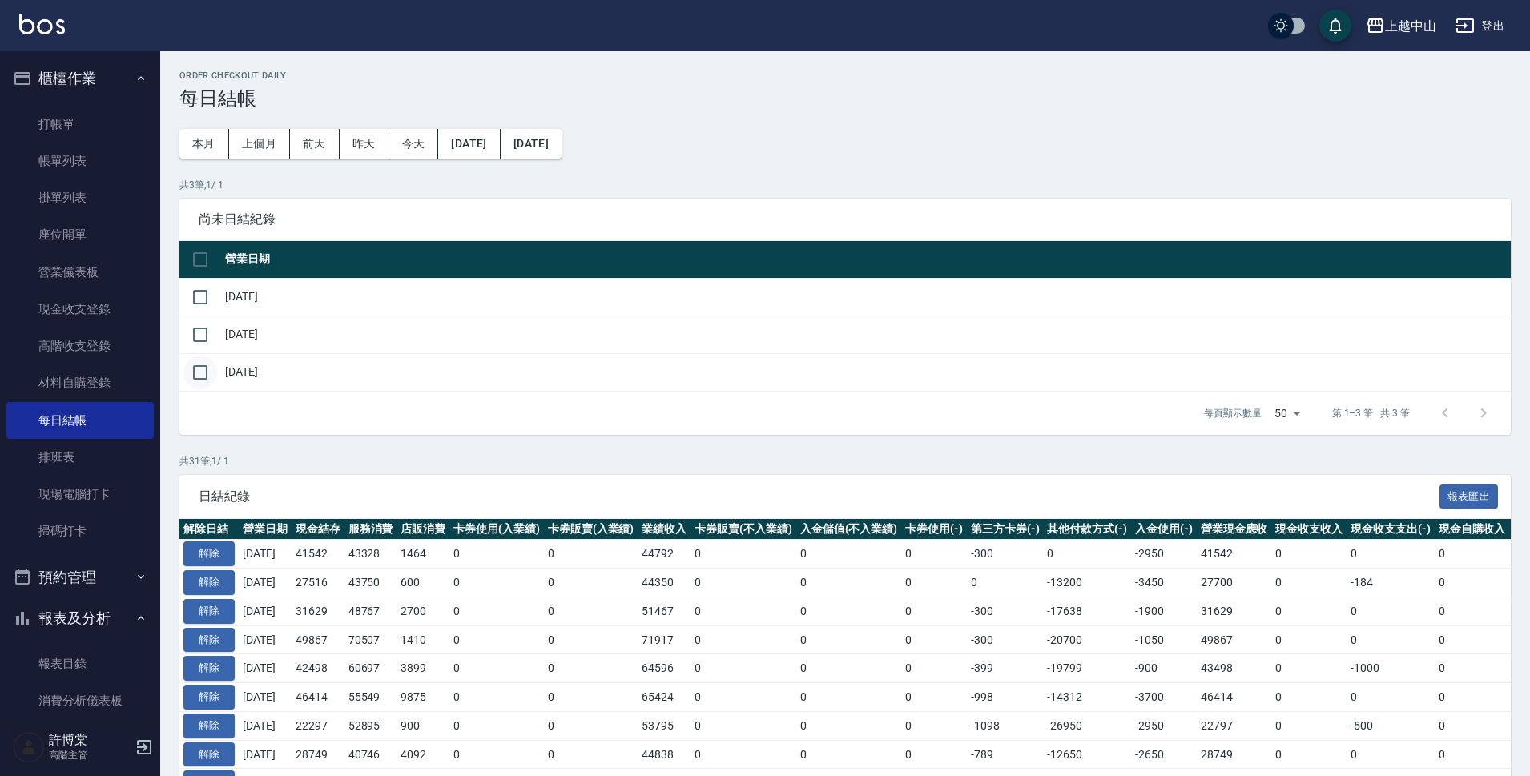
click at [208, 380] on input "checkbox" at bounding box center [200, 373] width 34 height 34
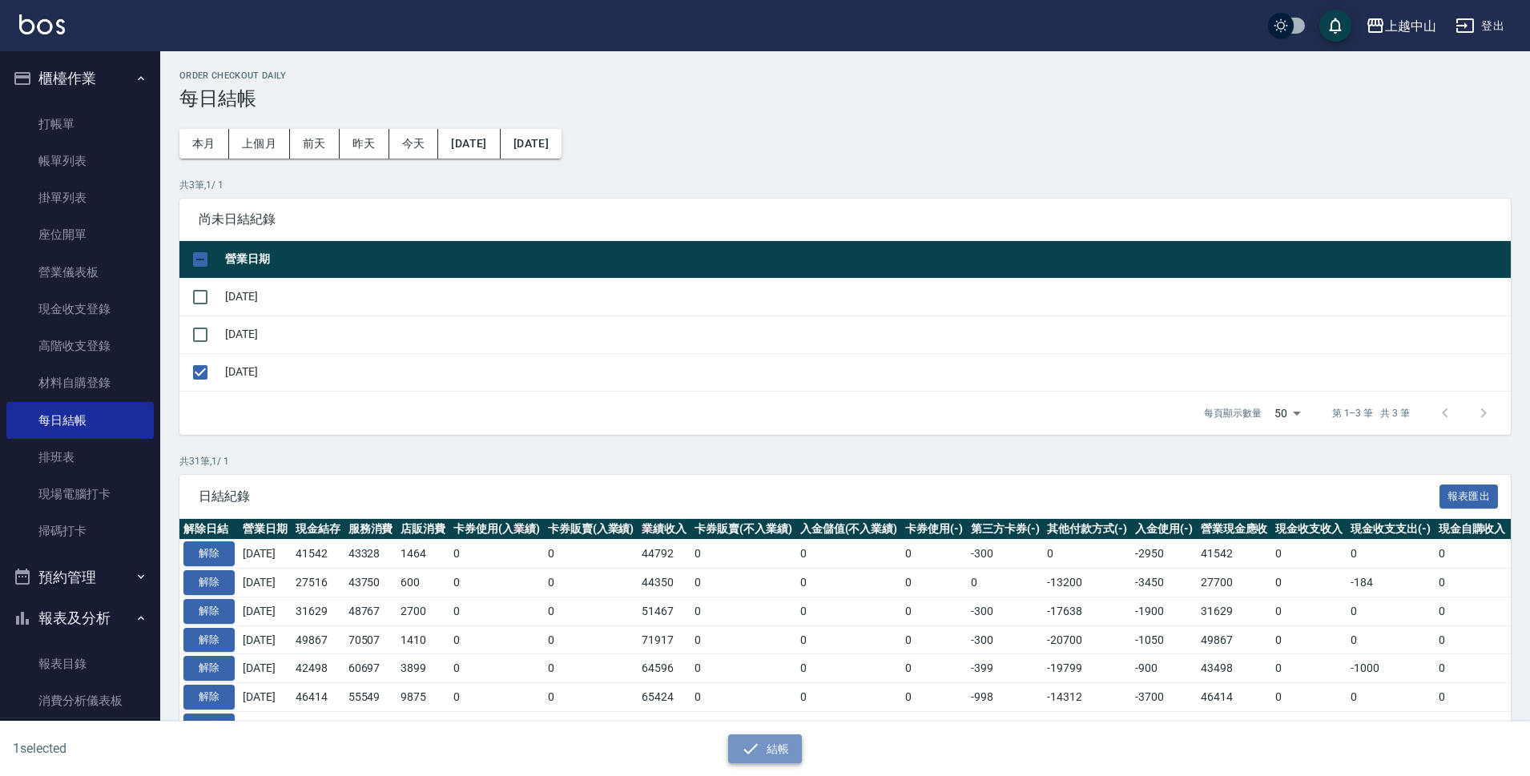
click at [784, 748] on button "結帳" at bounding box center [765, 750] width 75 height 30
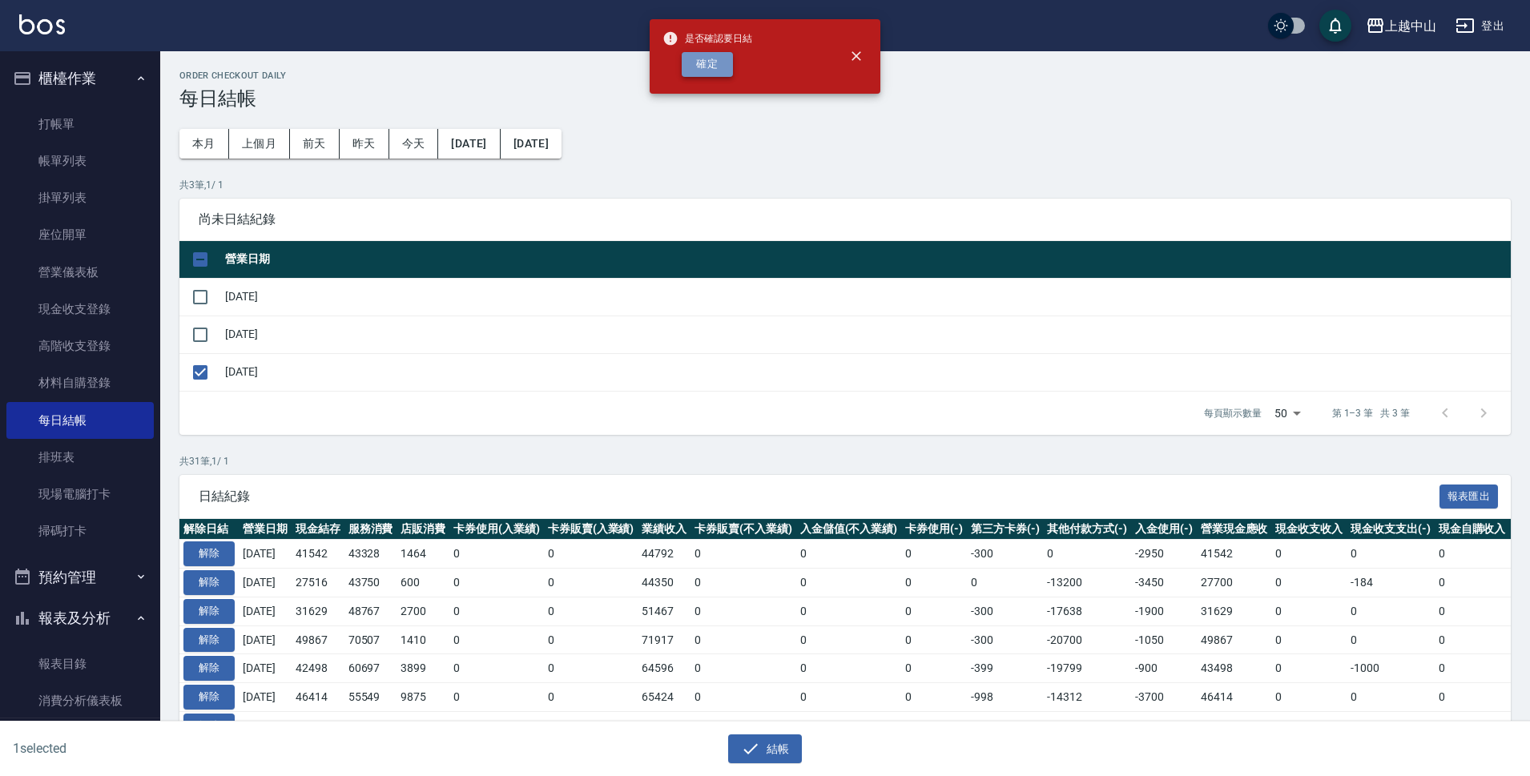
click at [700, 63] on button "確定" at bounding box center [707, 64] width 51 height 25
checkbox input "false"
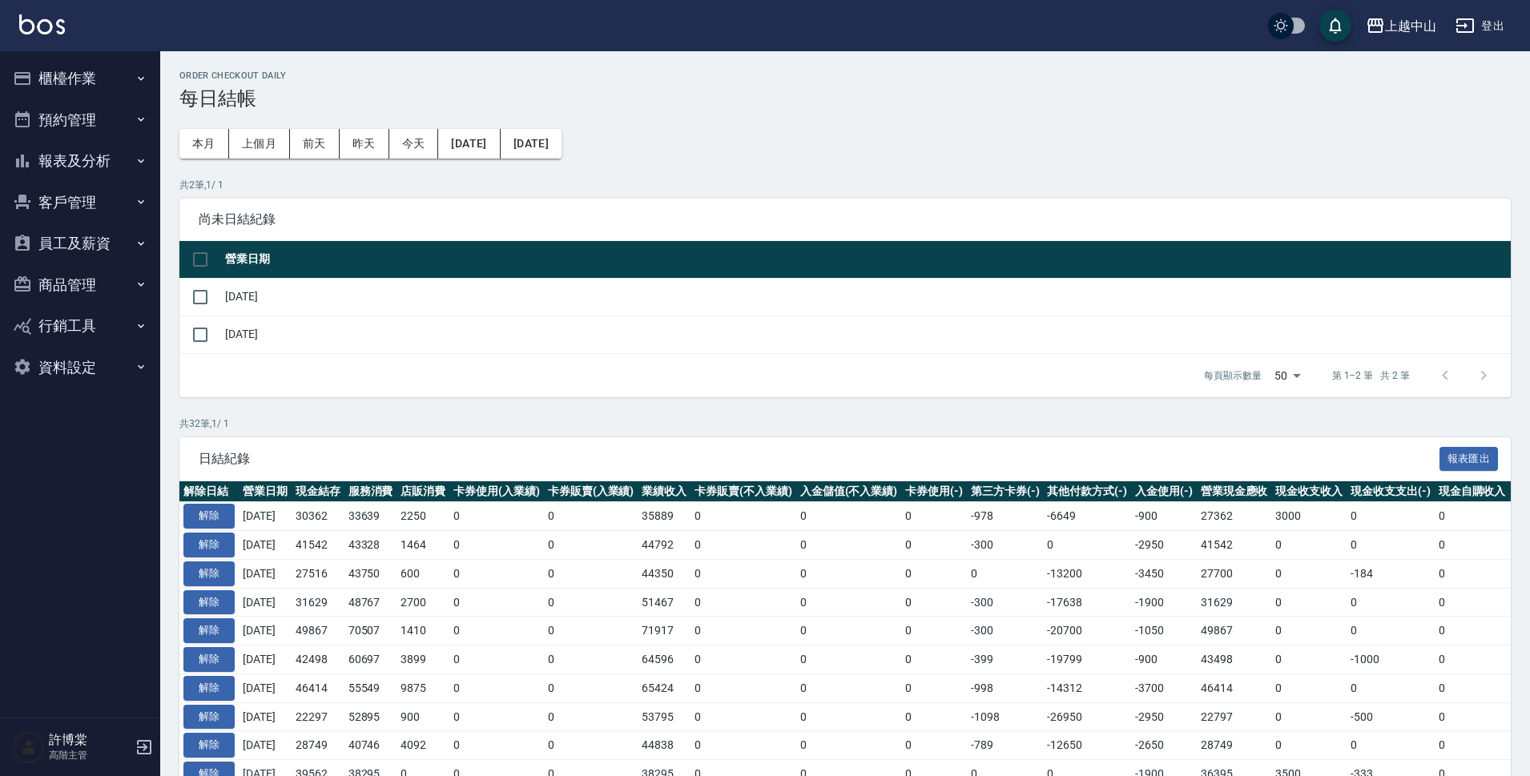
click at [96, 150] on button "報表及分析" at bounding box center [79, 161] width 147 height 42
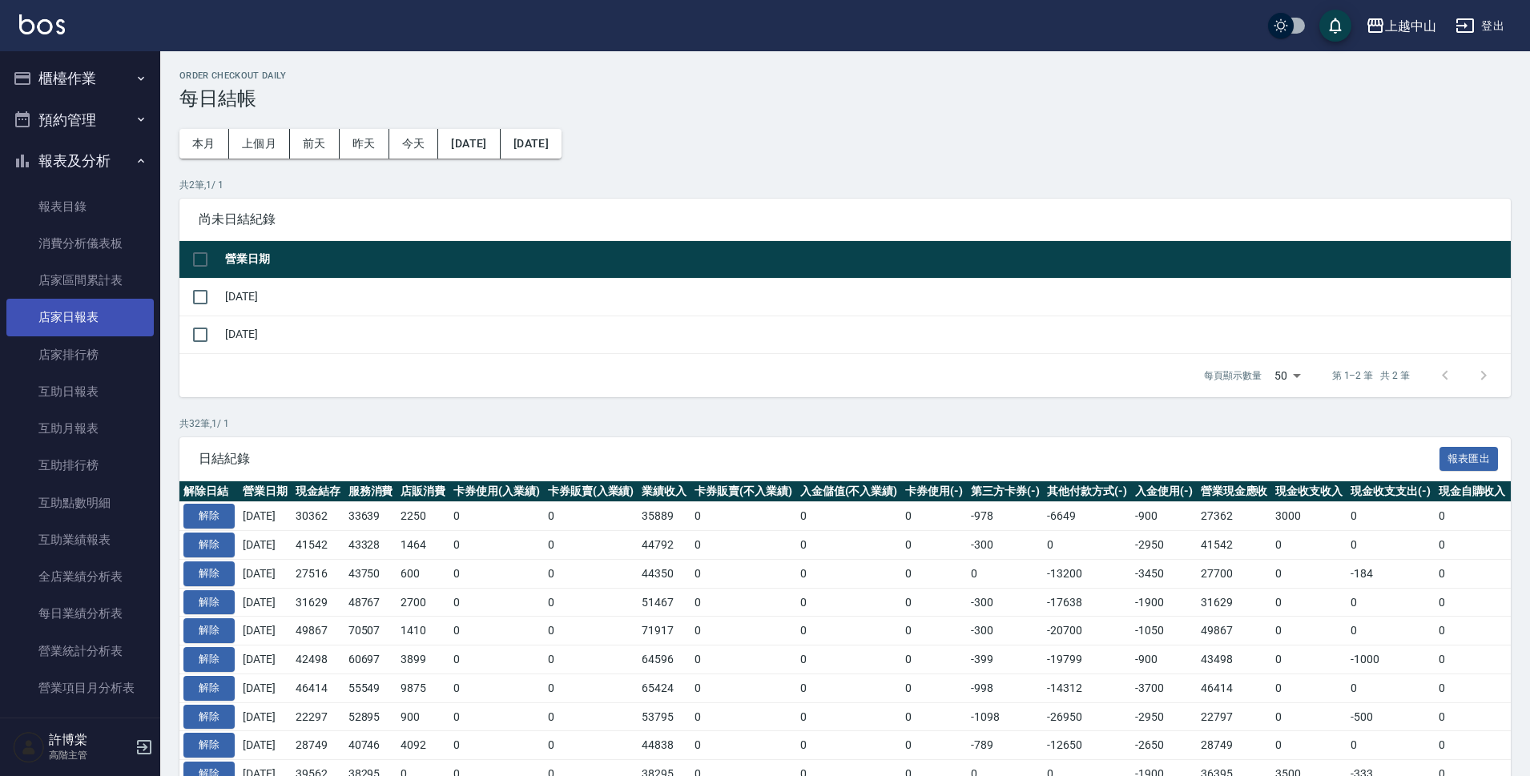
click at [115, 318] on link "店家日報表" at bounding box center [79, 317] width 147 height 37
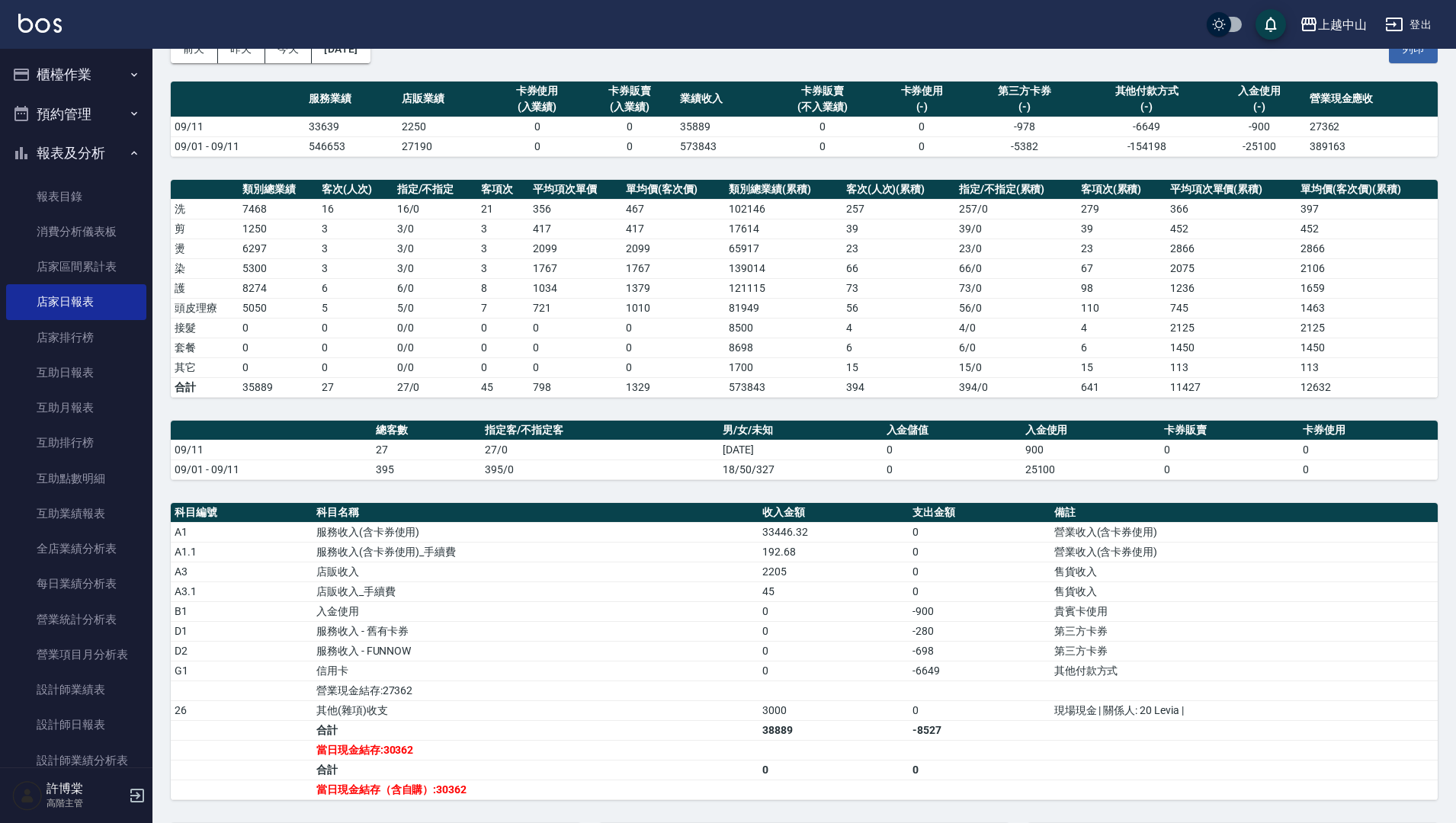
scroll to position [79, 0]
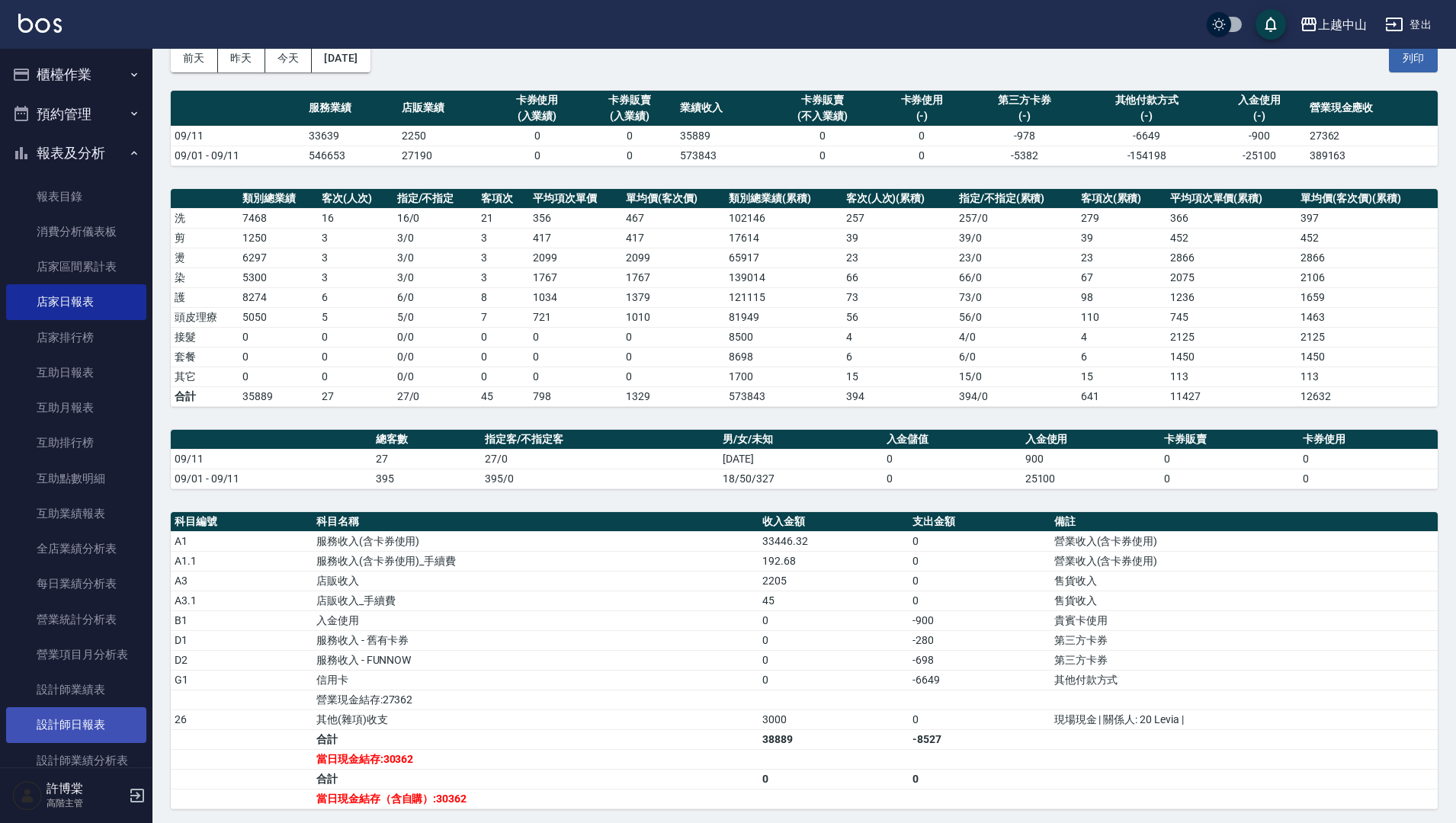
click at [108, 723] on link "設計師日報表" at bounding box center [75, 725] width 140 height 35
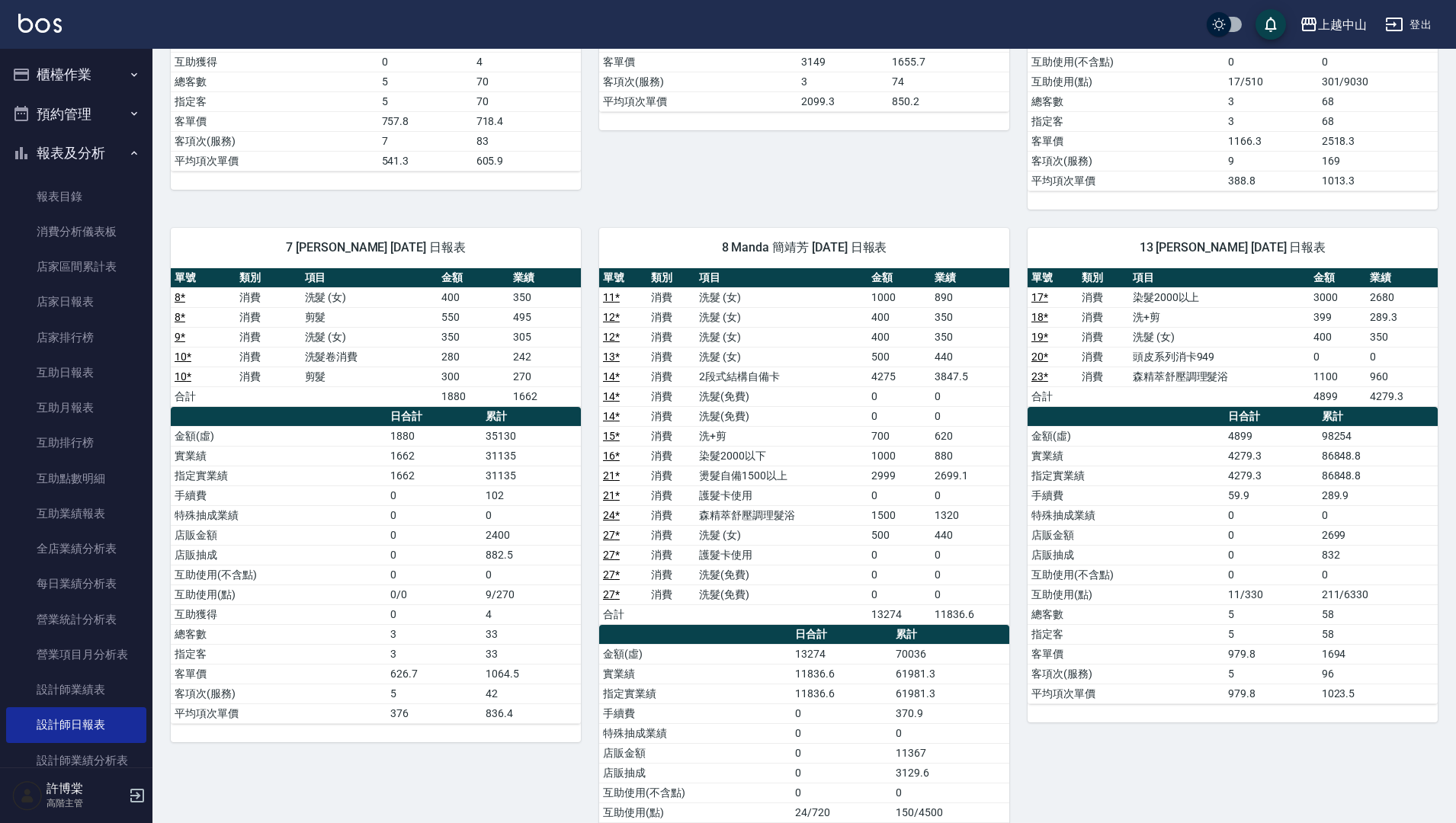
scroll to position [670, 0]
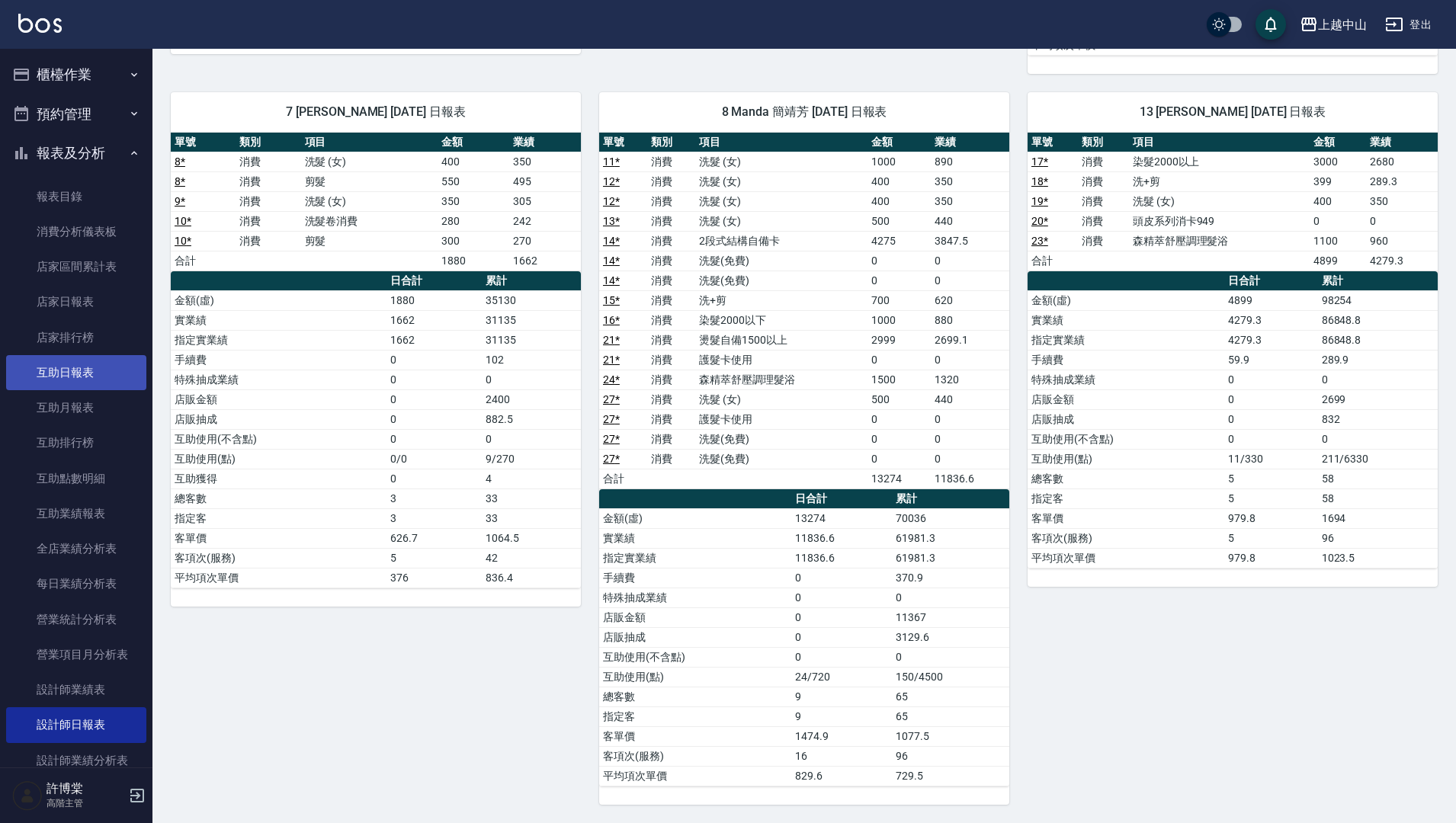
click at [87, 367] on link "互助日報表" at bounding box center [75, 372] width 140 height 35
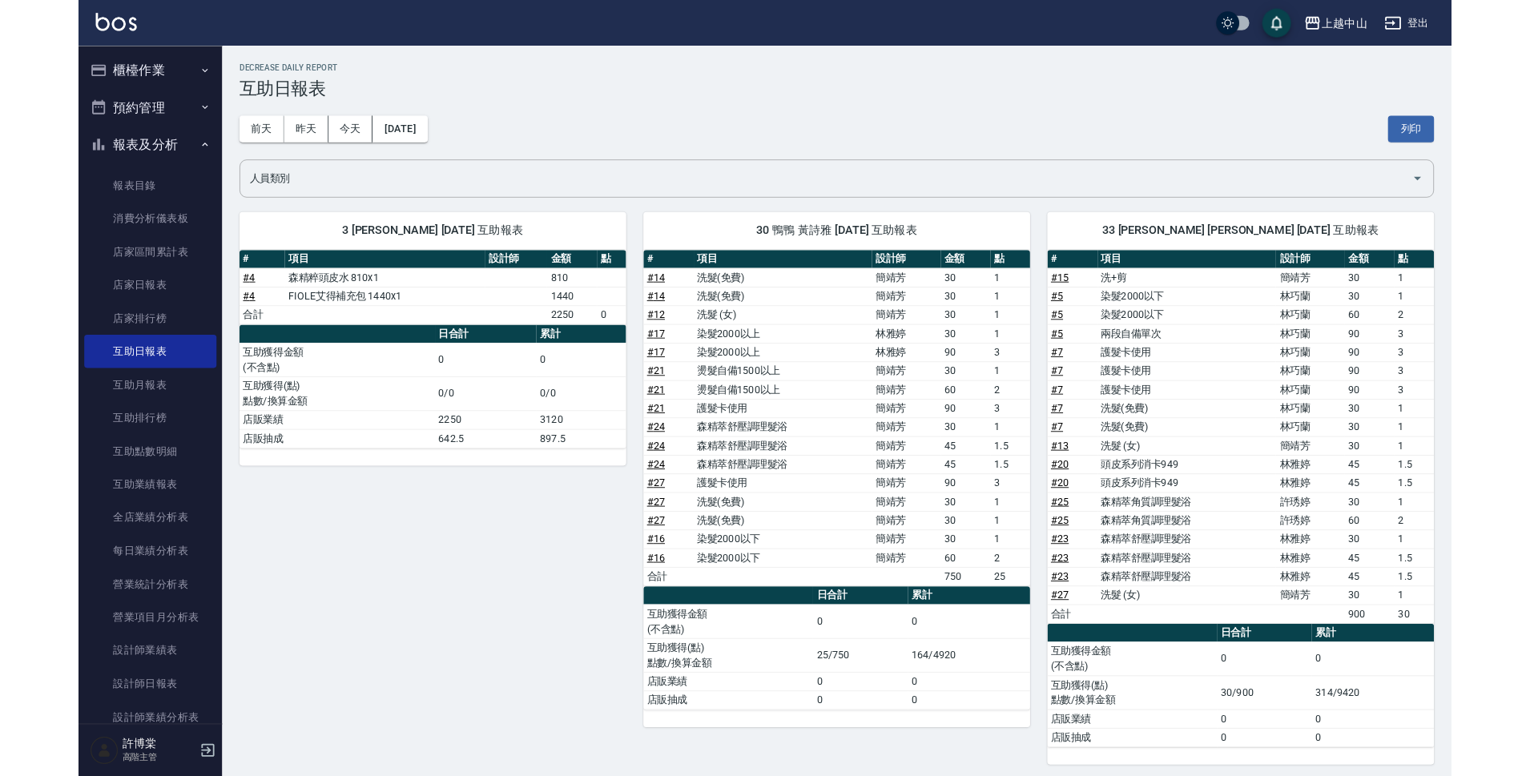
scroll to position [6, 0]
